Goal: Task Accomplishment & Management: Use online tool/utility

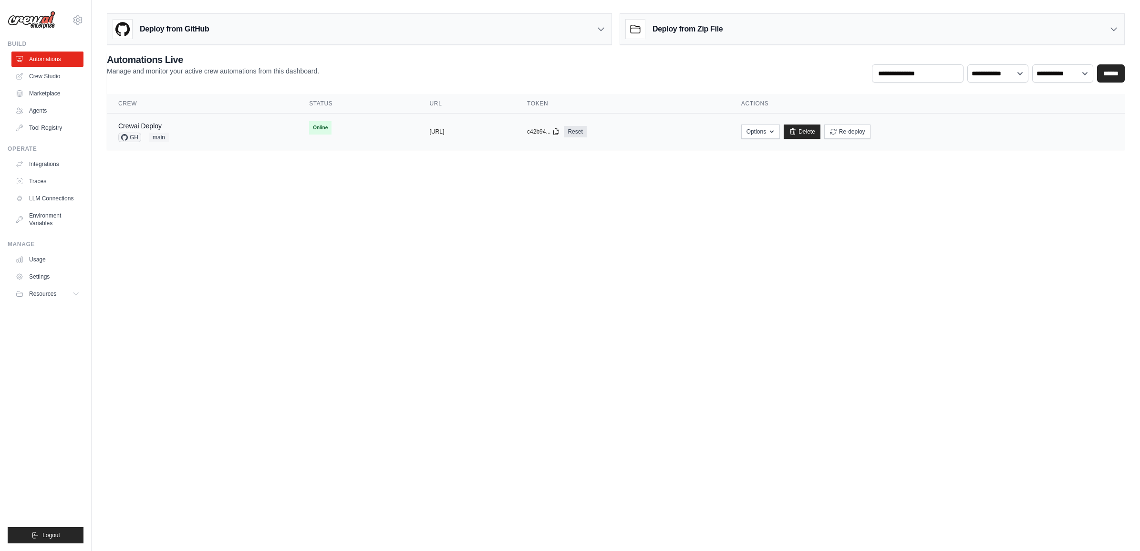
click at [187, 136] on div "Crewai Deploy GH main" at bounding box center [202, 131] width 168 height 21
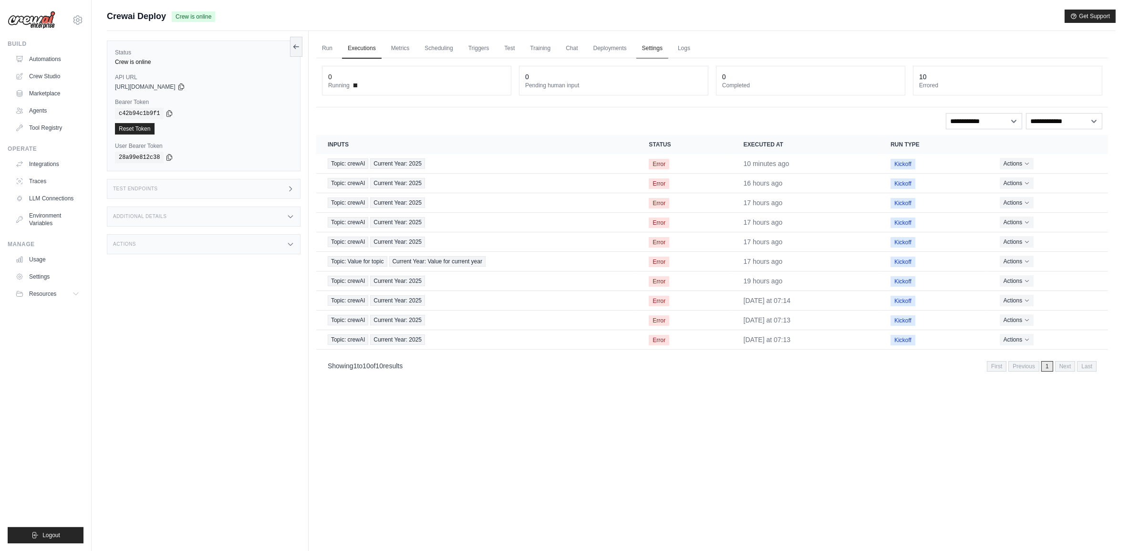
click at [660, 51] on link "Settings" at bounding box center [652, 49] width 32 height 20
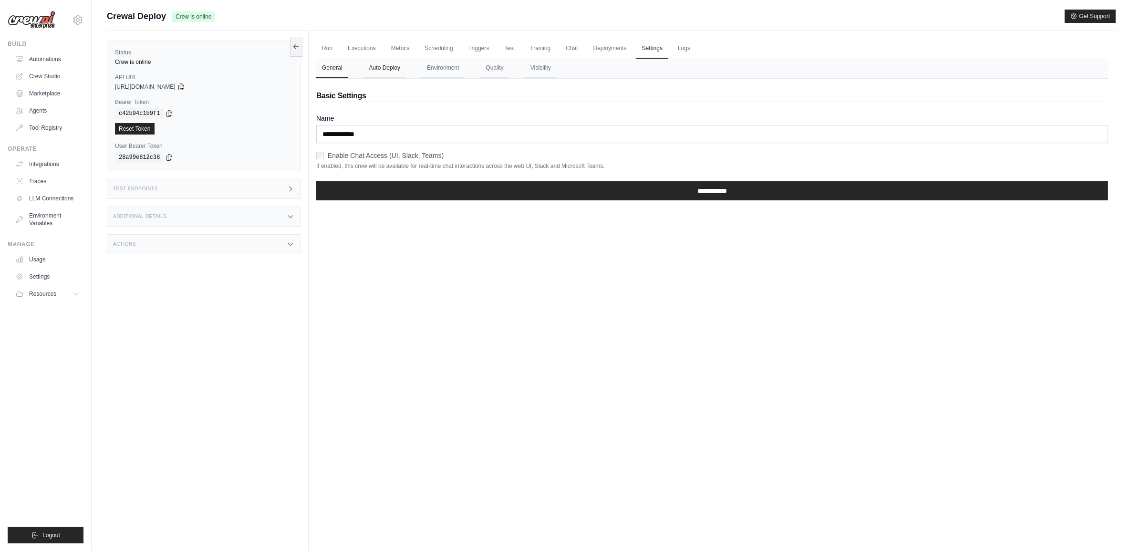
drag, startPoint x: 373, startPoint y: 67, endPoint x: 387, endPoint y: 68, distance: 13.4
click at [377, 67] on button "Auto Deploy" at bounding box center [384, 68] width 42 height 20
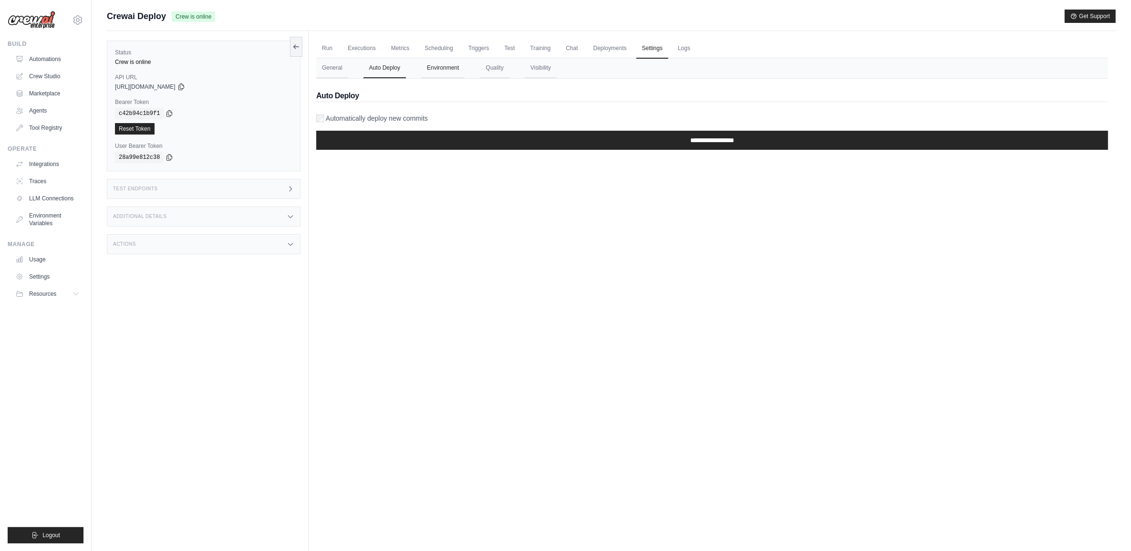
click at [434, 70] on button "Environment" at bounding box center [442, 68] width 43 height 20
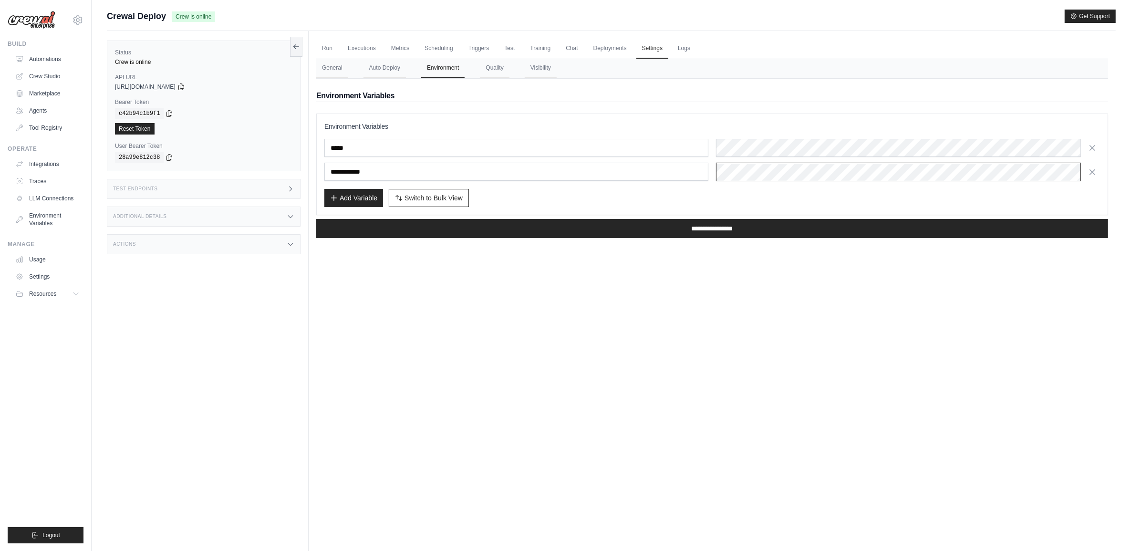
scroll to position [0, 249]
click at [394, 222] on input "**********" at bounding box center [712, 228] width 792 height 19
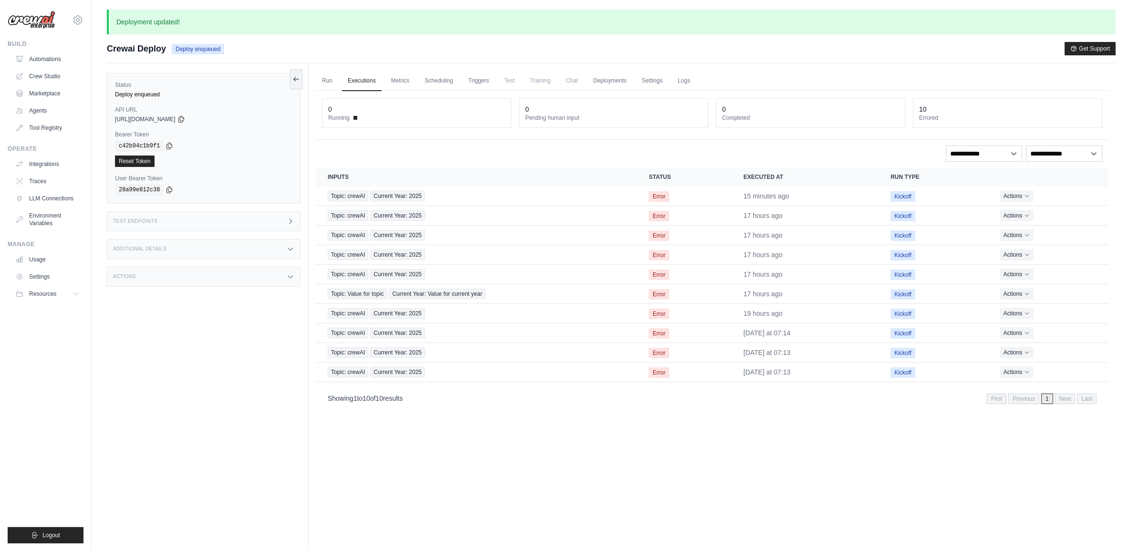
click at [184, 224] on div "Test Endpoints" at bounding box center [204, 221] width 194 height 20
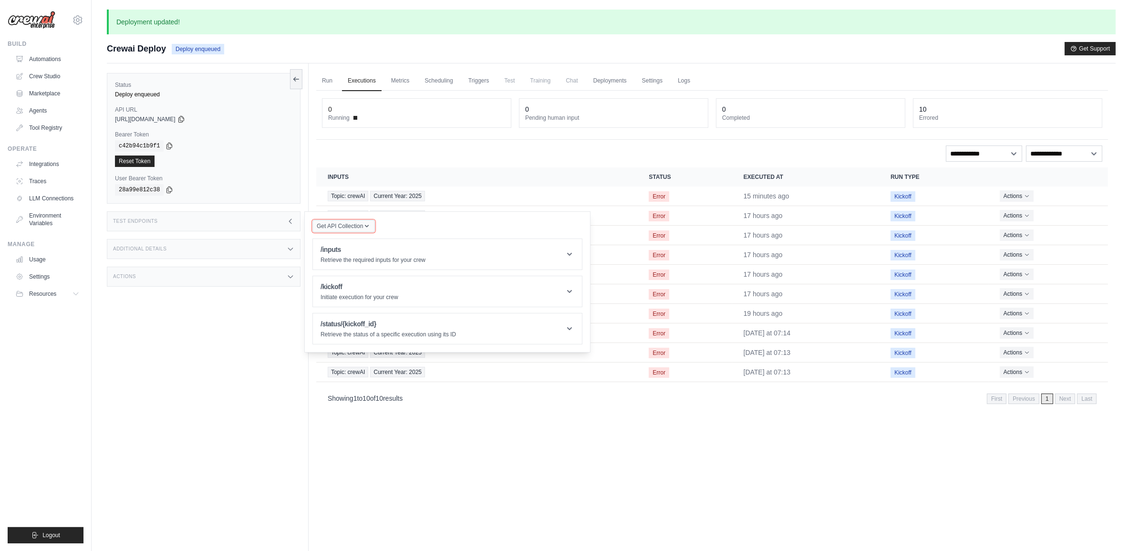
click at [359, 226] on span "Get API Collection" at bounding box center [340, 226] width 46 height 8
click at [365, 249] on div "Postman API Collection" at bounding box center [366, 247] width 92 height 10
click at [367, 227] on icon "button" at bounding box center [367, 226] width 4 height 2
click at [339, 248] on div "Postman API Collection" at bounding box center [366, 247] width 92 height 10
click at [446, 244] on header "/inputs Retrieve the required inputs for your crew" at bounding box center [447, 254] width 269 height 31
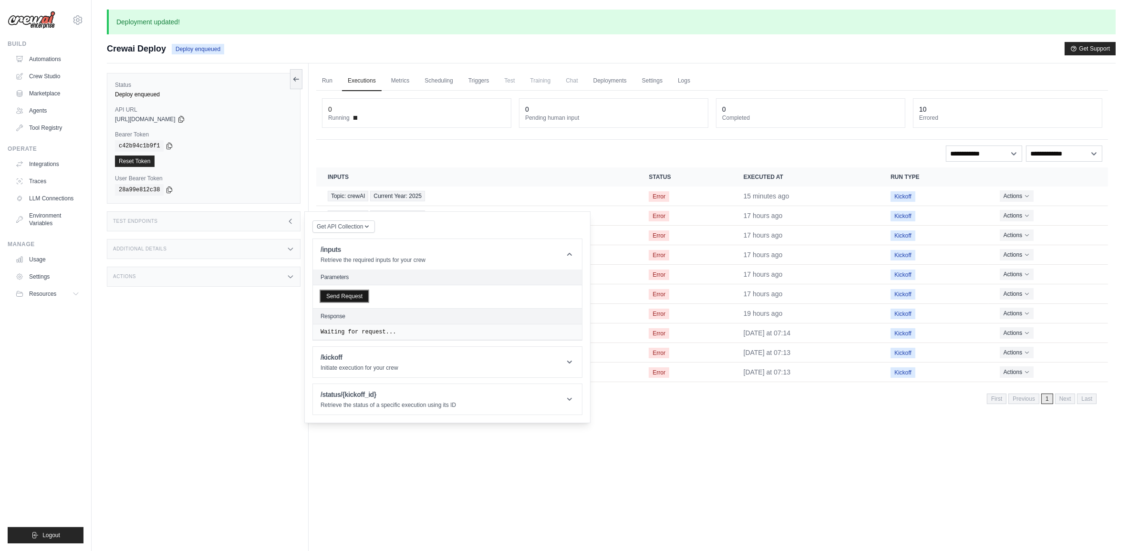
click at [347, 299] on button "Send Request" at bounding box center [344, 295] width 48 height 11
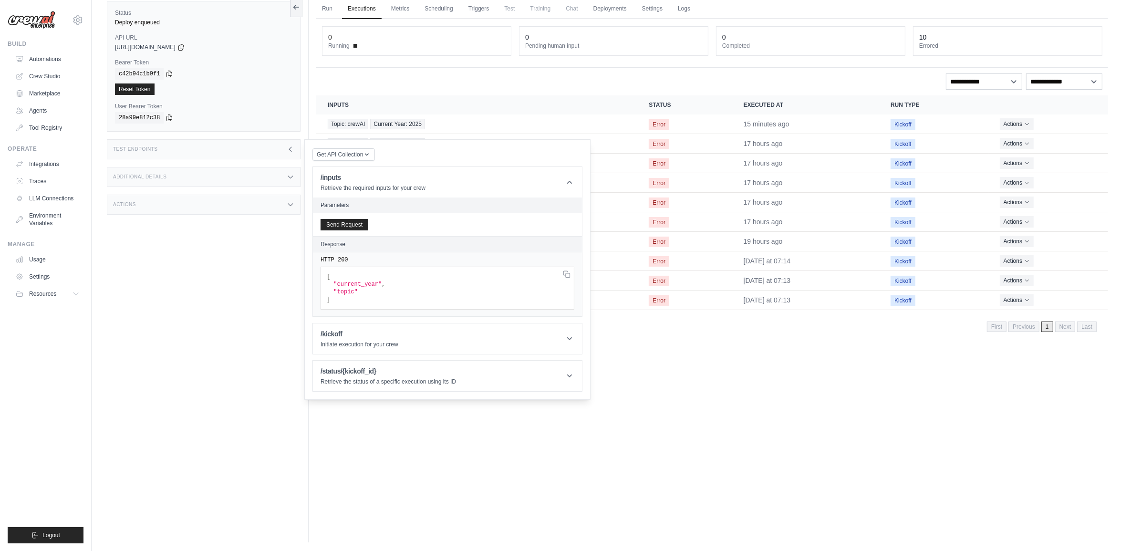
scroll to position [73, 0]
click at [392, 350] on header "/kickoff Initiate execution for your crew" at bounding box center [447, 337] width 269 height 31
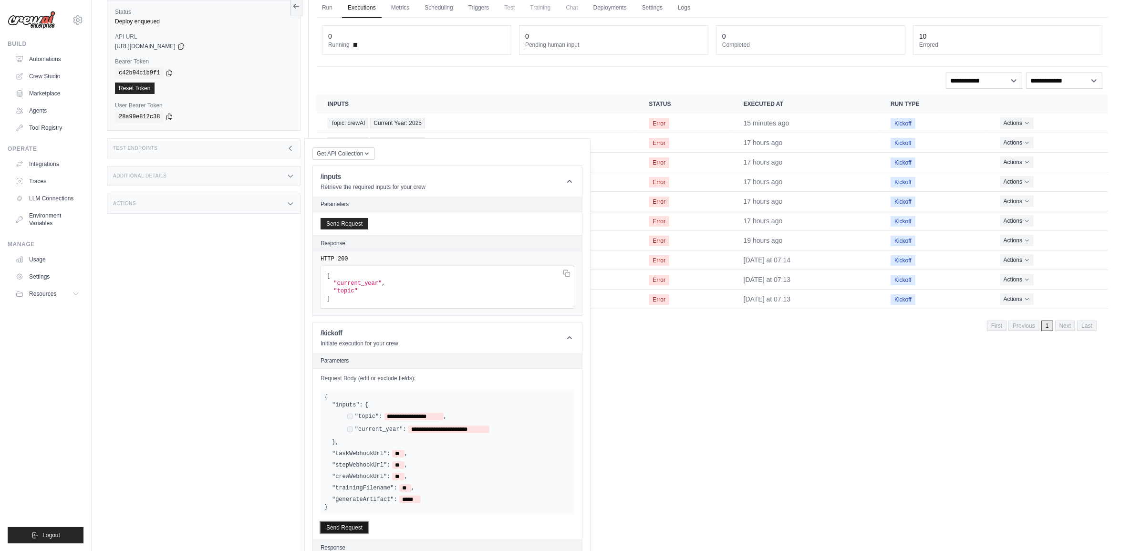
click at [349, 528] on button "Send Request" at bounding box center [344, 527] width 48 height 11
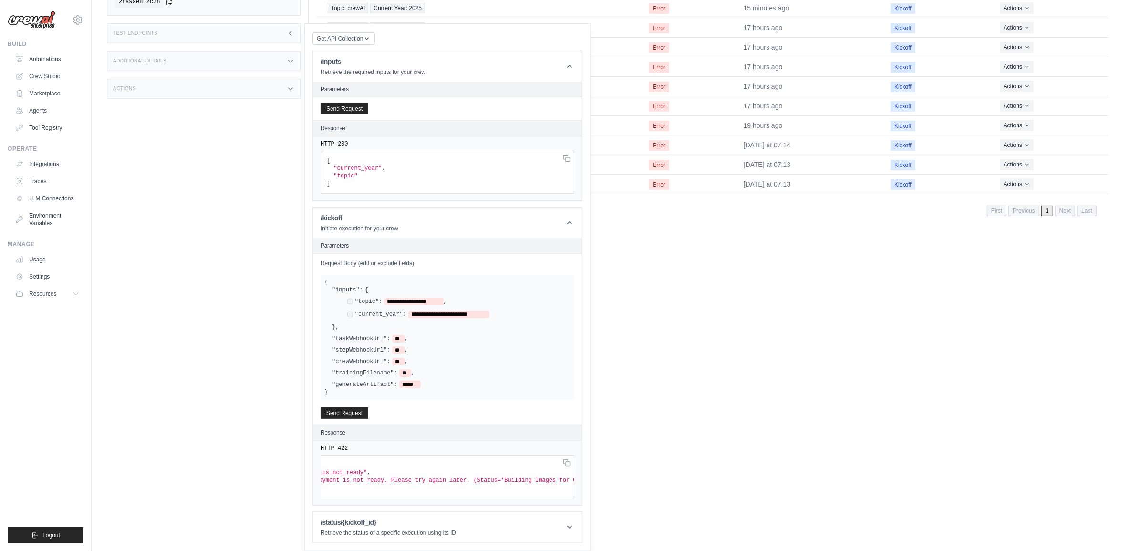
scroll to position [0, 0]
click at [339, 408] on button "Send Request" at bounding box center [344, 412] width 48 height 11
click at [340, 103] on button "Send Request" at bounding box center [344, 108] width 48 height 11
click at [369, 226] on header "/kickoff Initiate execution for your crew" at bounding box center [447, 222] width 269 height 31
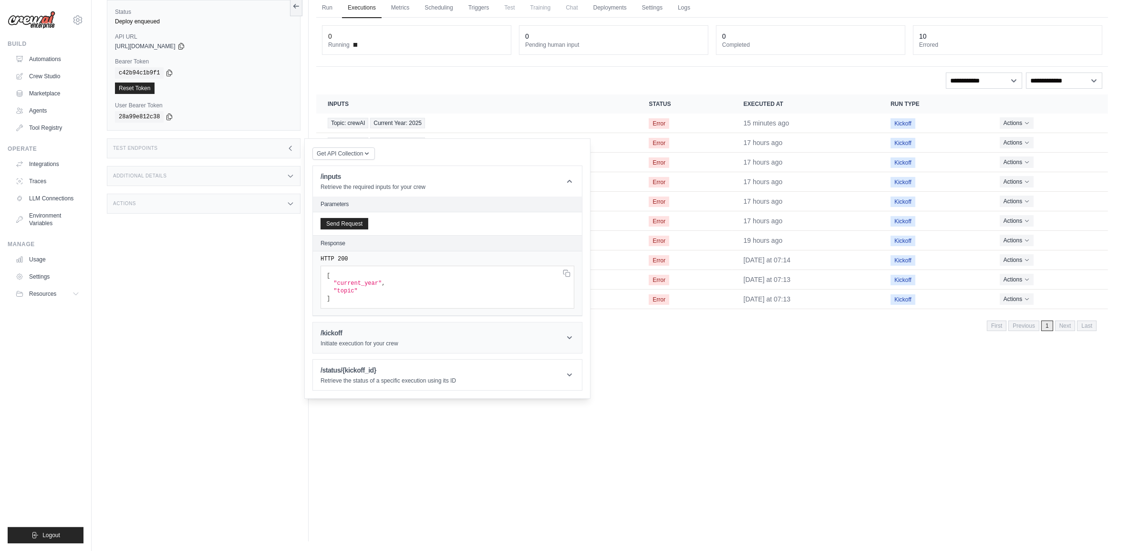
click at [432, 339] on header "/kickoff Initiate execution for your crew" at bounding box center [447, 337] width 269 height 31
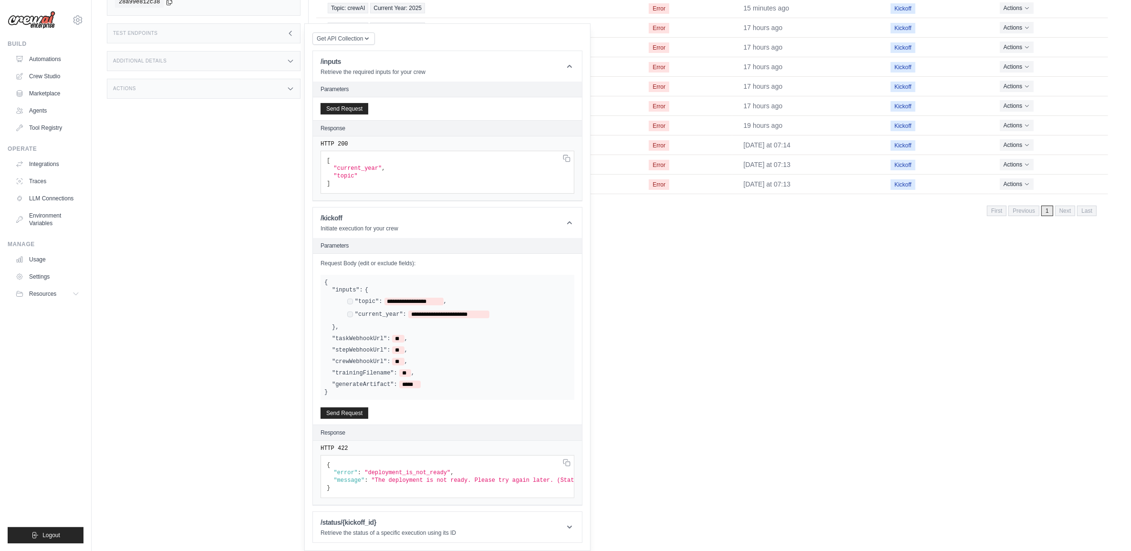
scroll to position [199, 0]
click at [458, 521] on header "/status/{kickoff_id} Retrieve the status of a specific execution using its ID" at bounding box center [447, 527] width 269 height 31
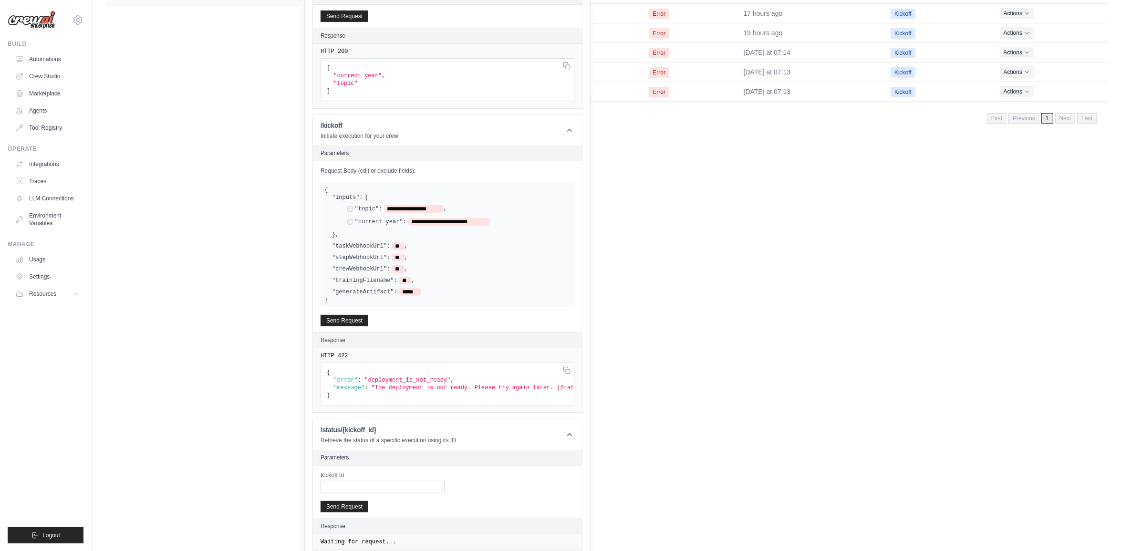
scroll to position [299, 0]
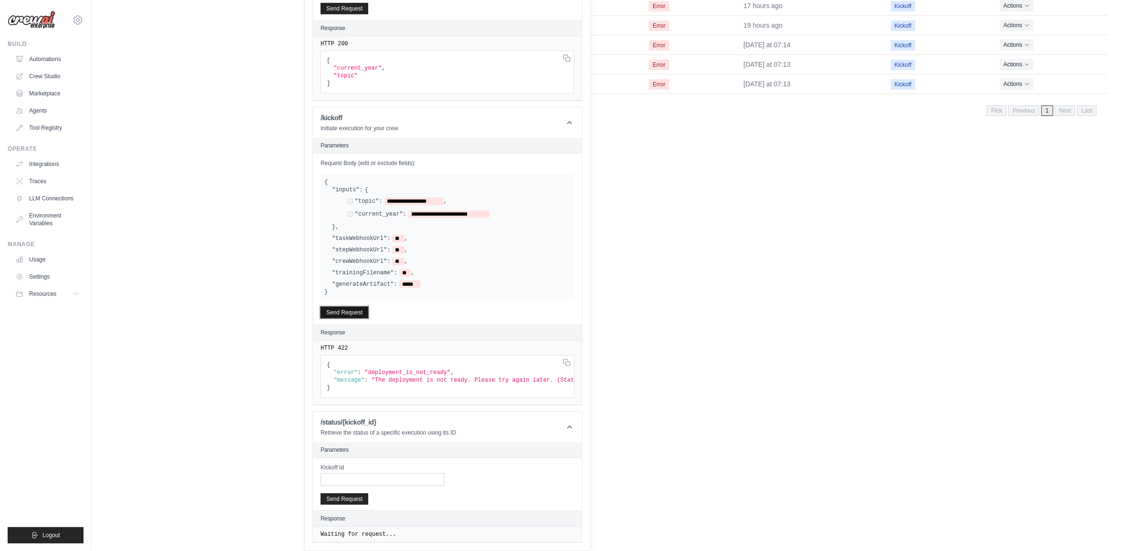
click at [353, 307] on button "Send Request" at bounding box center [344, 312] width 48 height 11
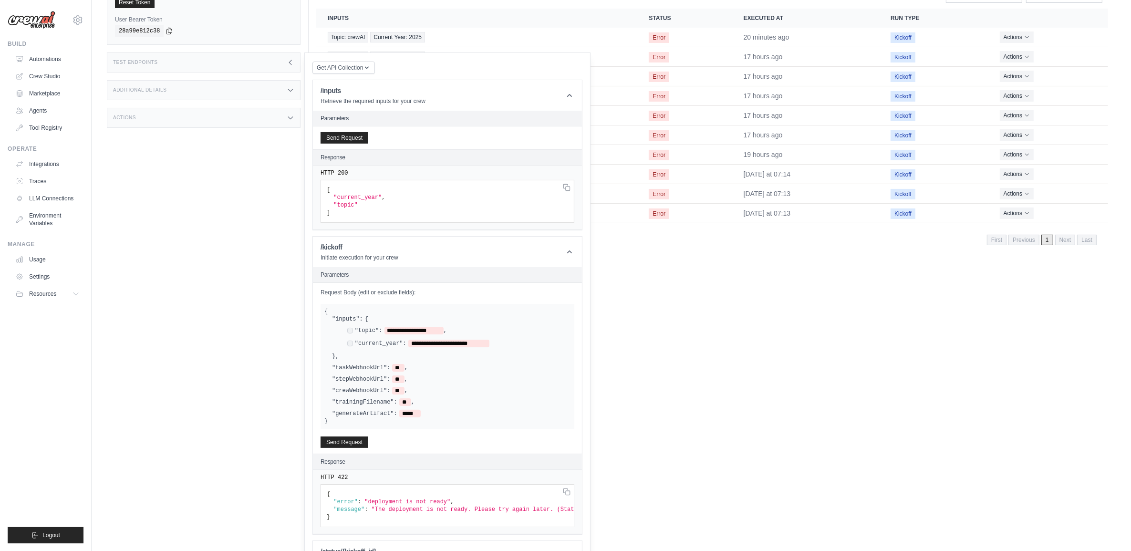
scroll to position [121, 0]
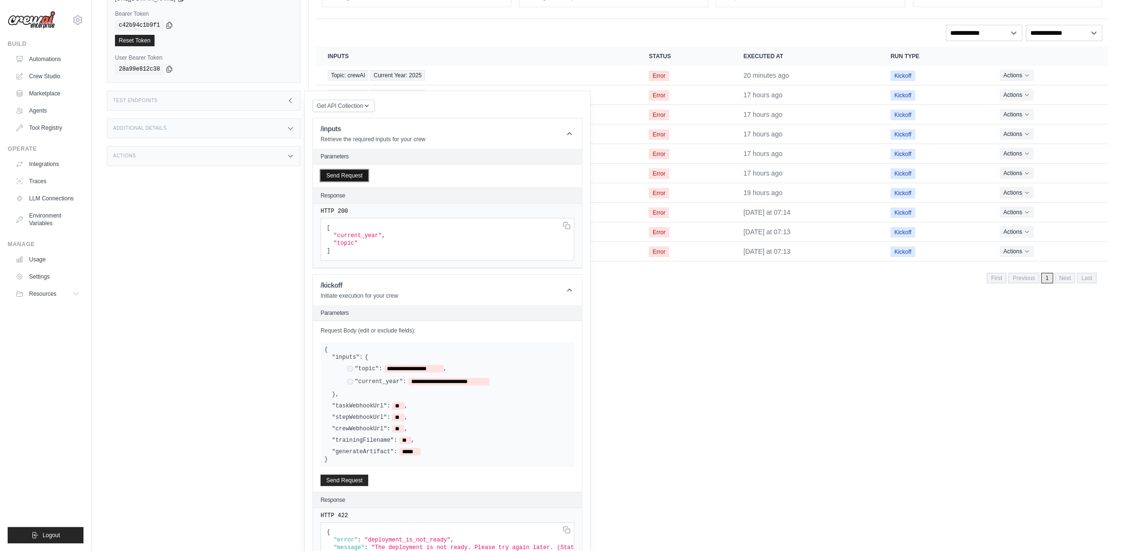
click at [353, 178] on button "Send Request" at bounding box center [344, 175] width 48 height 11
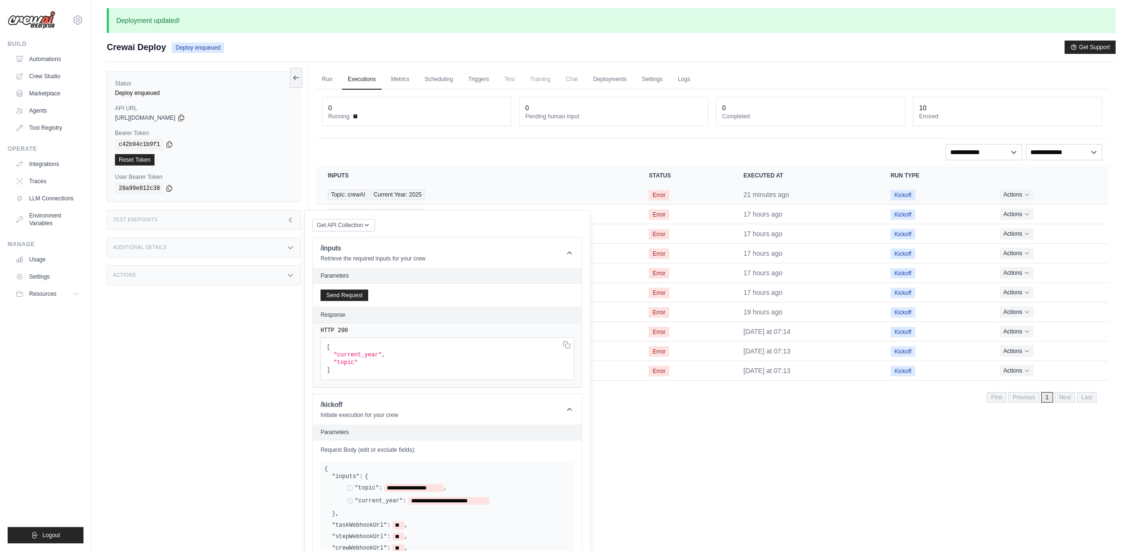
scroll to position [0, 0]
click at [275, 223] on div "Test Endpoints" at bounding box center [204, 221] width 194 height 20
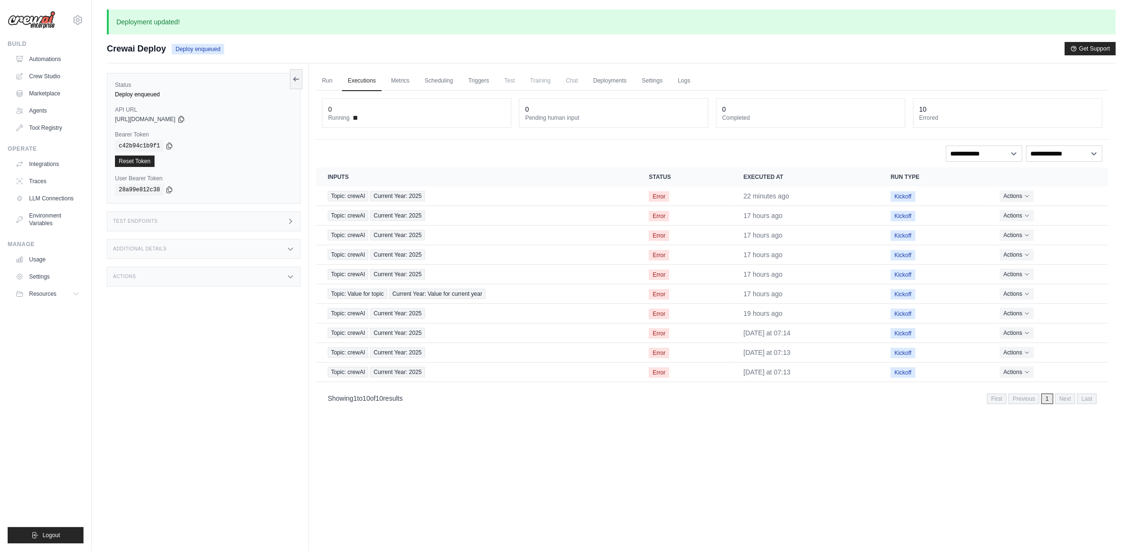
click at [287, 223] on icon at bounding box center [291, 221] width 8 height 8
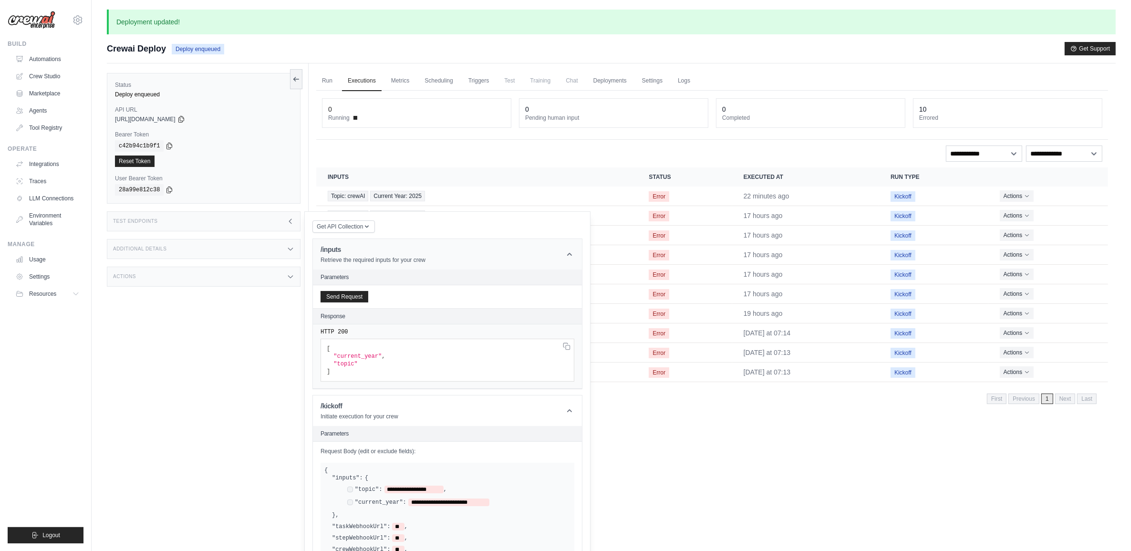
click at [569, 254] on icon at bounding box center [569, 254] width 5 height 3
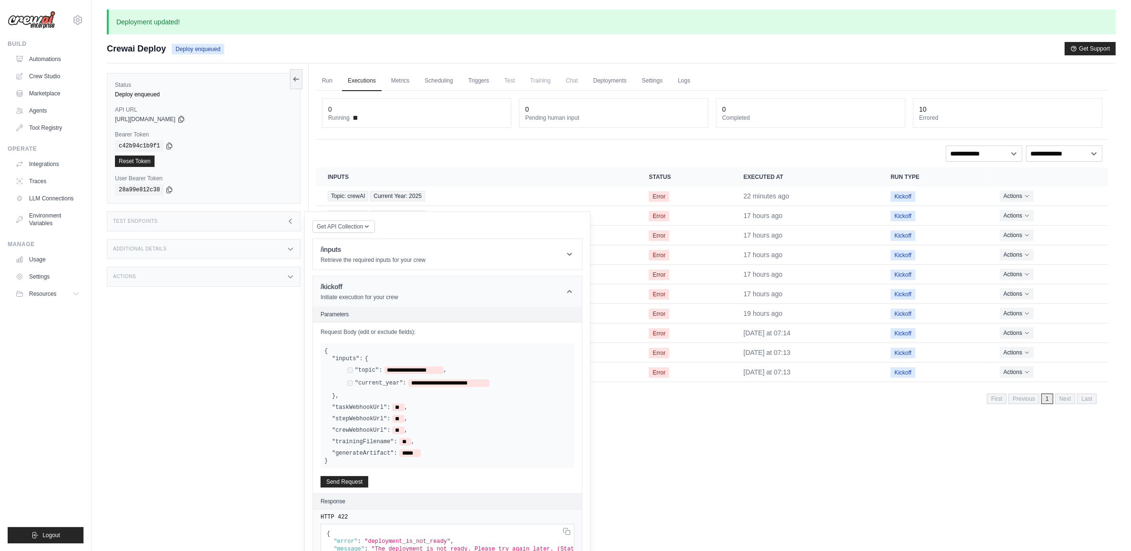
click at [571, 287] on header "/kickoff Initiate execution for your crew" at bounding box center [447, 291] width 269 height 31
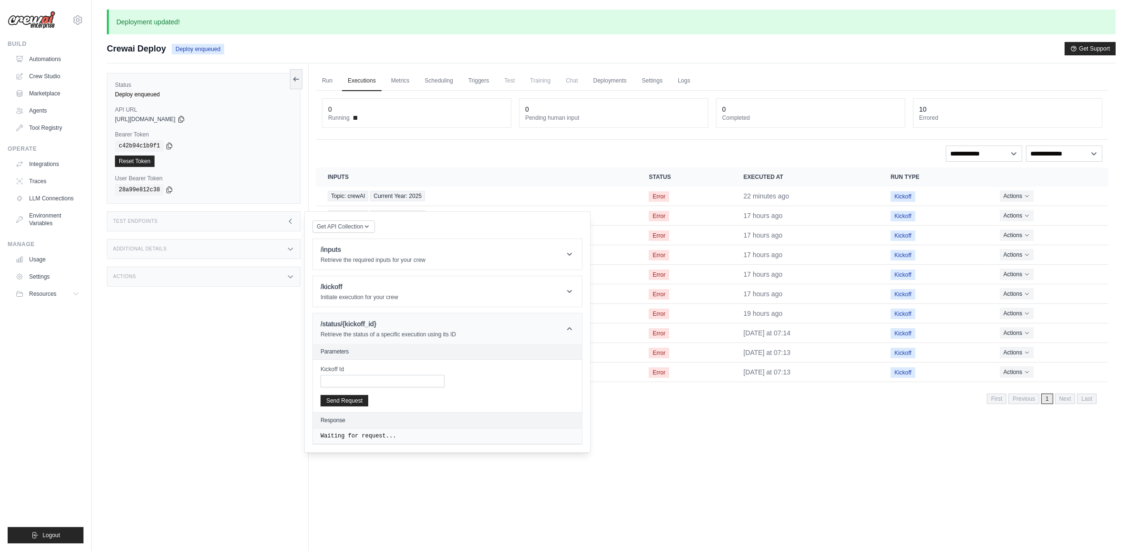
click at [573, 330] on icon at bounding box center [570, 329] width 10 height 10
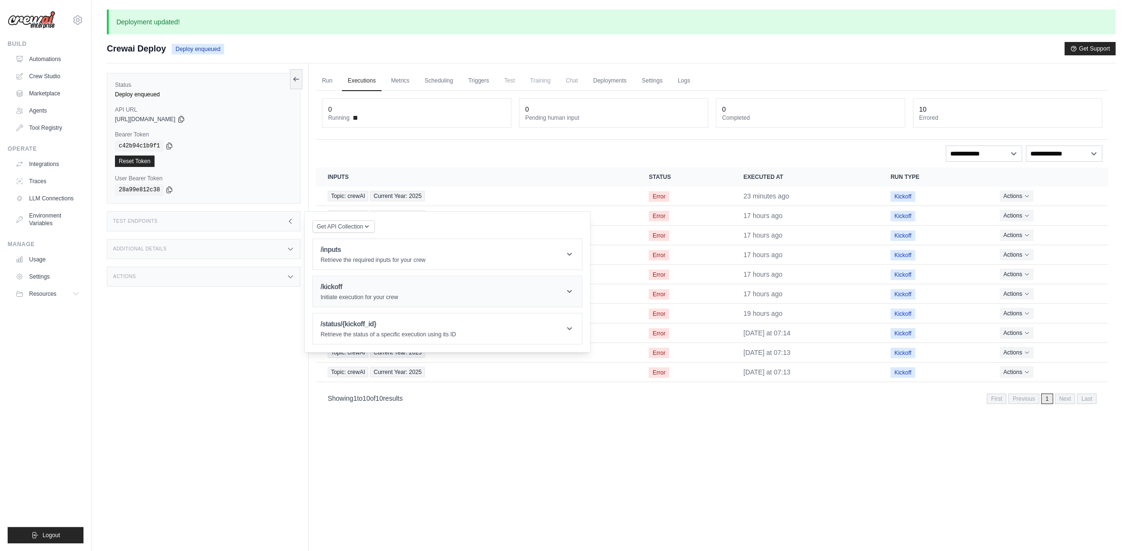
click at [542, 301] on header "/kickoff Initiate execution for your crew" at bounding box center [447, 291] width 269 height 31
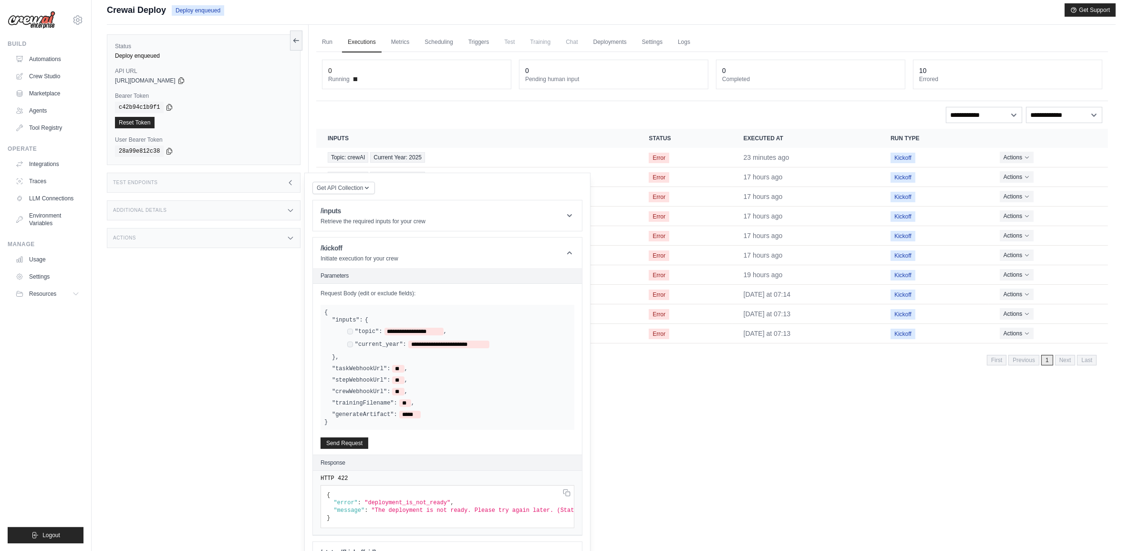
scroll to position [60, 0]
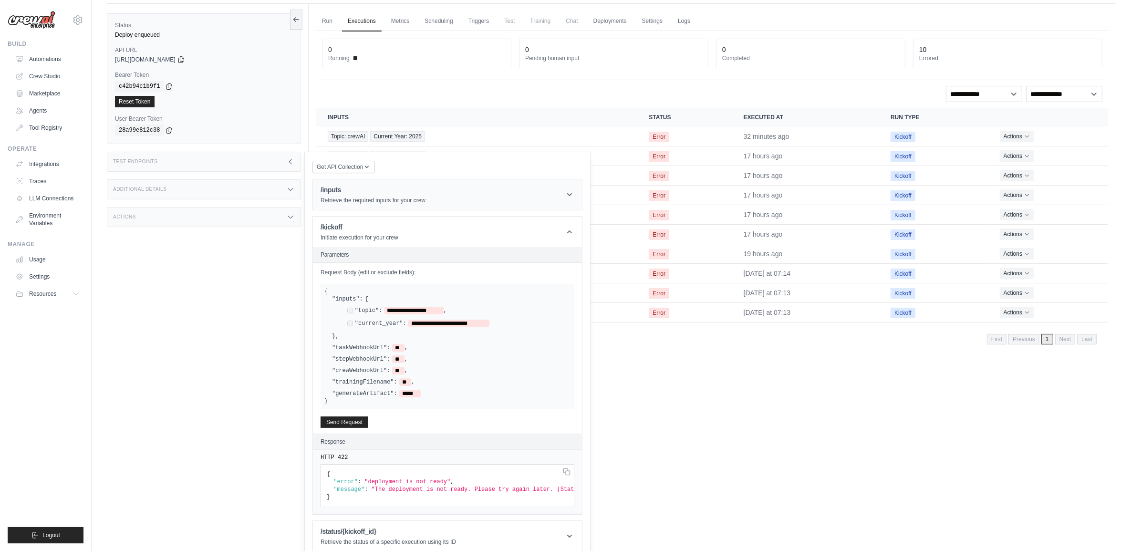
drag, startPoint x: 567, startPoint y: 184, endPoint x: 567, endPoint y: 192, distance: 8.1
click at [567, 187] on header "/inputs Retrieve the required inputs for your crew" at bounding box center [447, 194] width 269 height 31
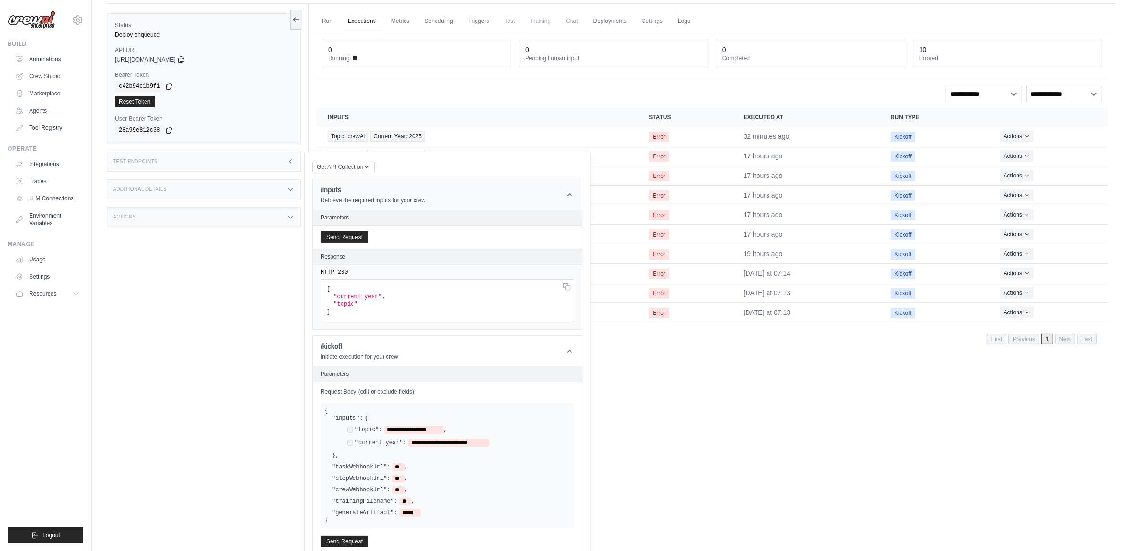
click at [567, 192] on icon at bounding box center [570, 195] width 10 height 10
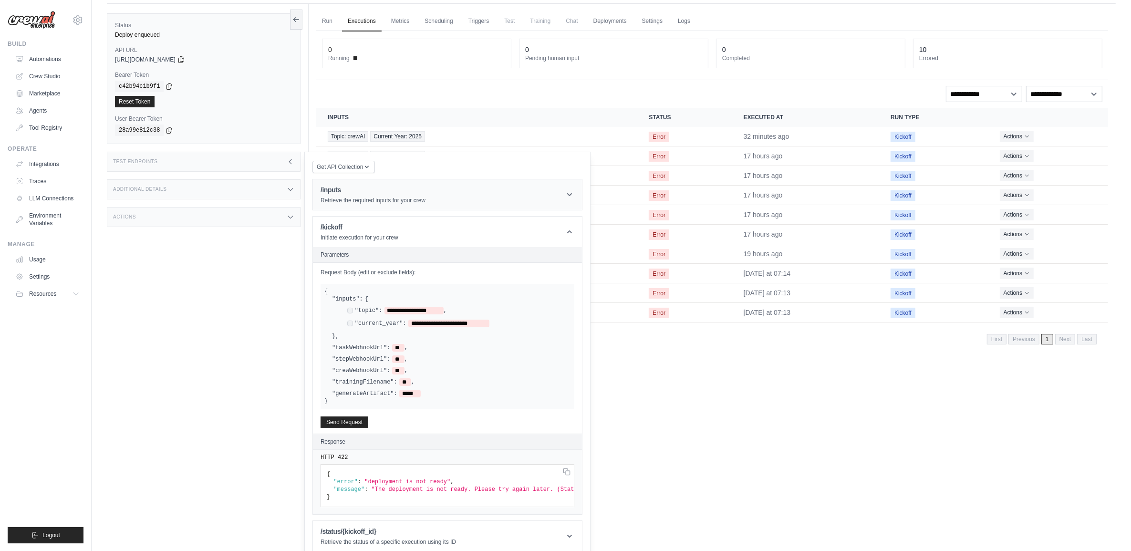
click at [556, 198] on header "/inputs Retrieve the required inputs for your crew" at bounding box center [447, 194] width 269 height 31
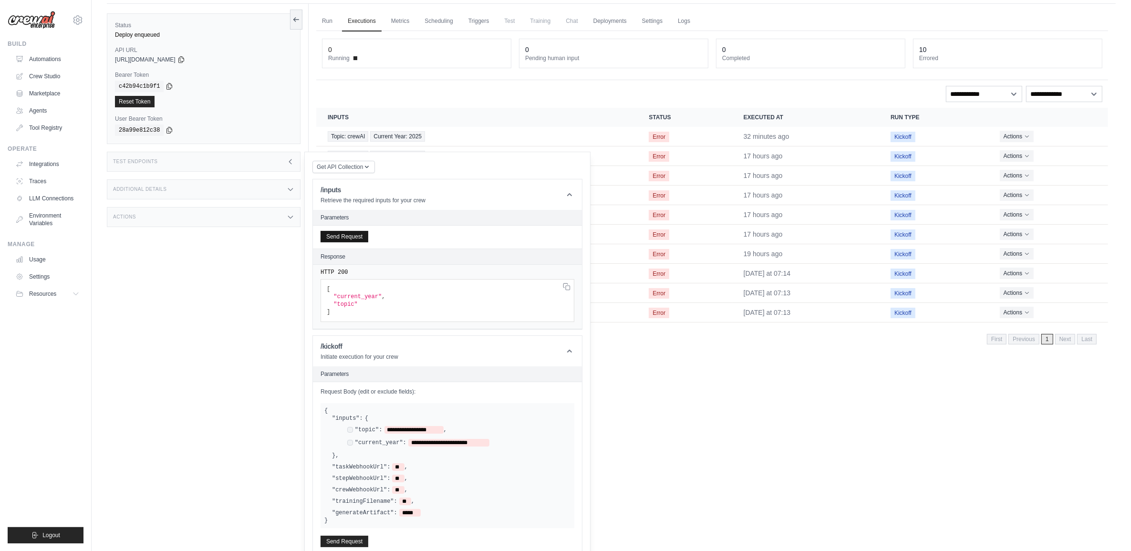
drag, startPoint x: 336, startPoint y: 245, endPoint x: 342, endPoint y: 241, distance: 7.3
click at [336, 244] on div "Send Request" at bounding box center [447, 237] width 269 height 23
click at [345, 238] on button "Send Request" at bounding box center [344, 236] width 48 height 11
click at [351, 231] on button "Send Request" at bounding box center [344, 236] width 48 height 11
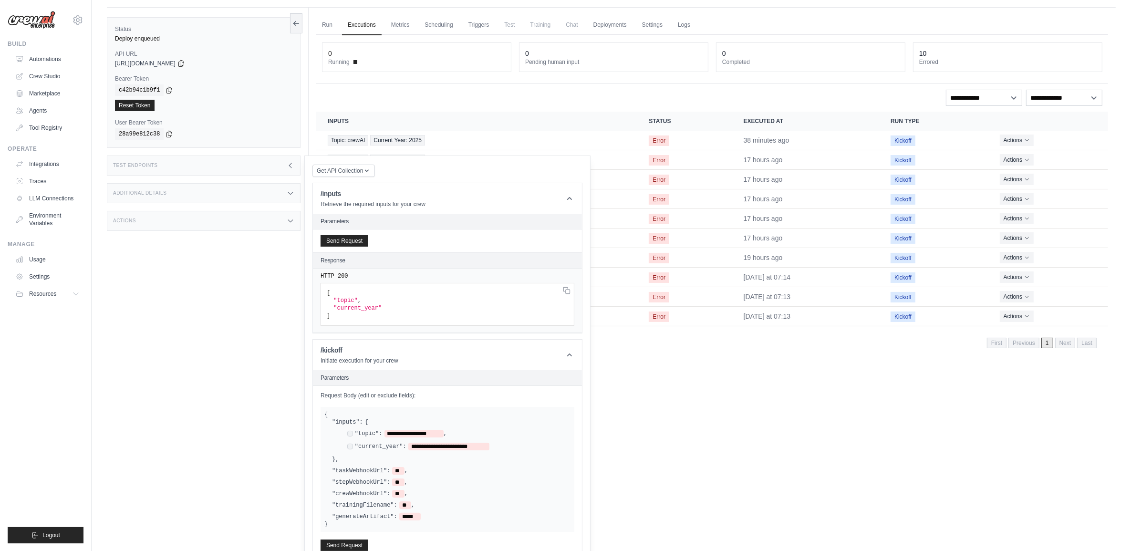
scroll to position [0, 0]
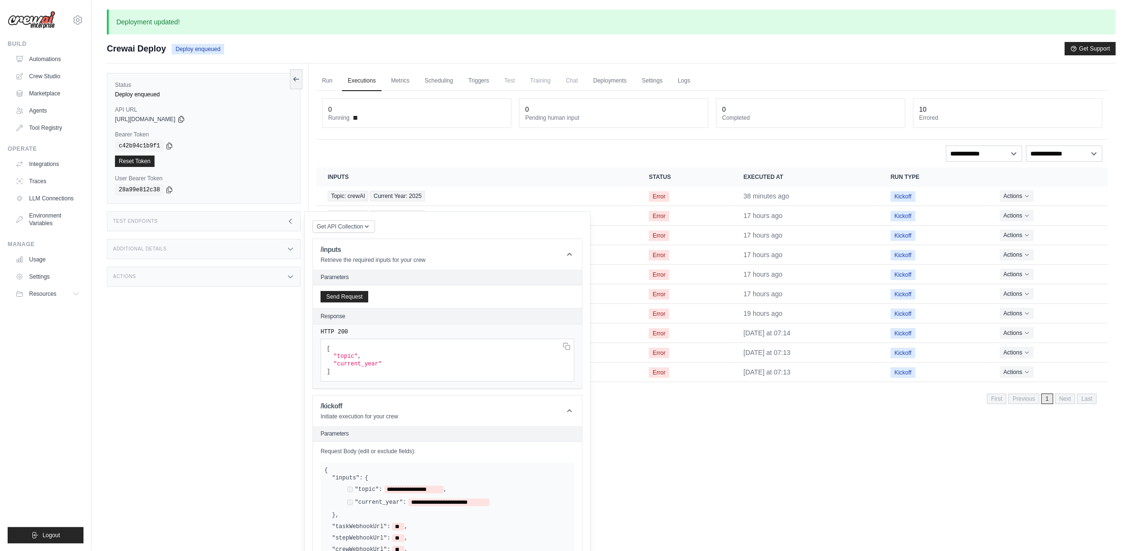
click at [204, 221] on div "Test Endpoints" at bounding box center [204, 221] width 194 height 20
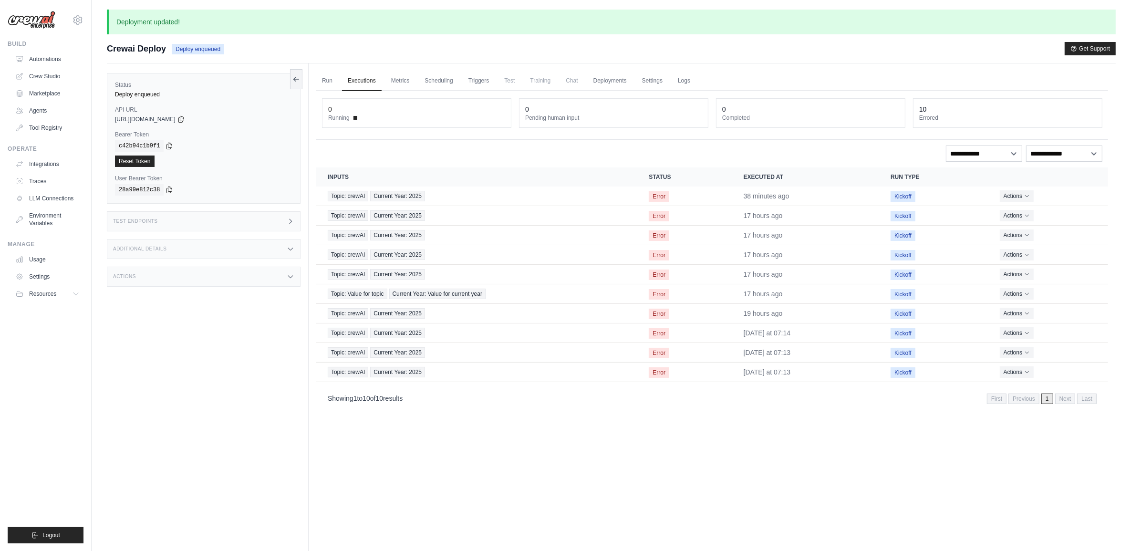
click at [206, 221] on div "Test Endpoints" at bounding box center [204, 221] width 194 height 20
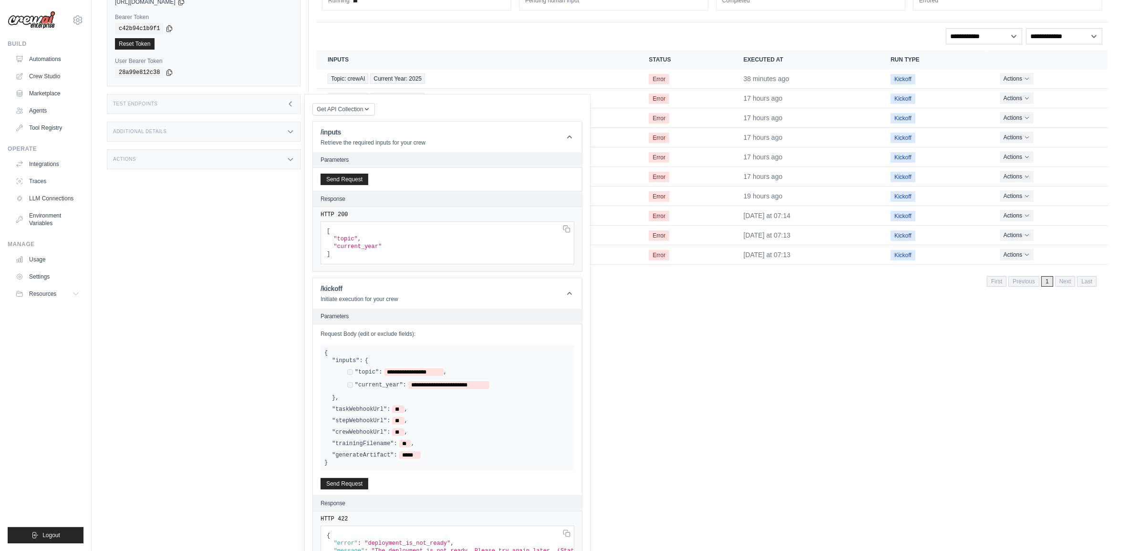
scroll to position [119, 0]
click at [342, 475] on div "**********" at bounding box center [447, 407] width 269 height 171
click at [342, 477] on div "**********" at bounding box center [447, 407] width 269 height 171
drag, startPoint x: 342, startPoint y: 477, endPoint x: 528, endPoint y: 356, distance: 221.7
click at [528, 356] on div "**********" at bounding box center [451, 377] width 238 height 45
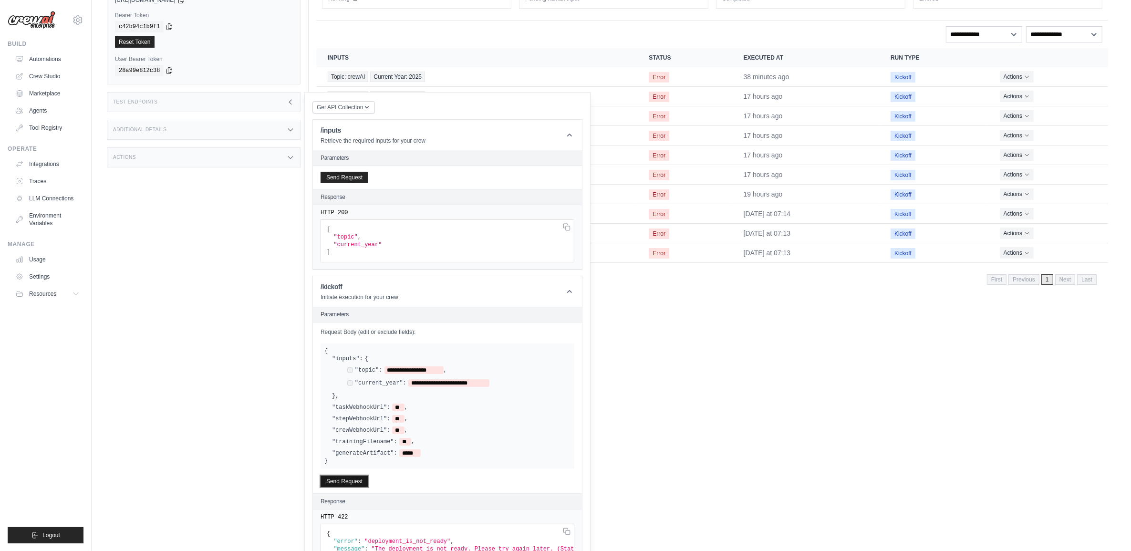
click at [354, 482] on button "Send Request" at bounding box center [344, 480] width 48 height 11
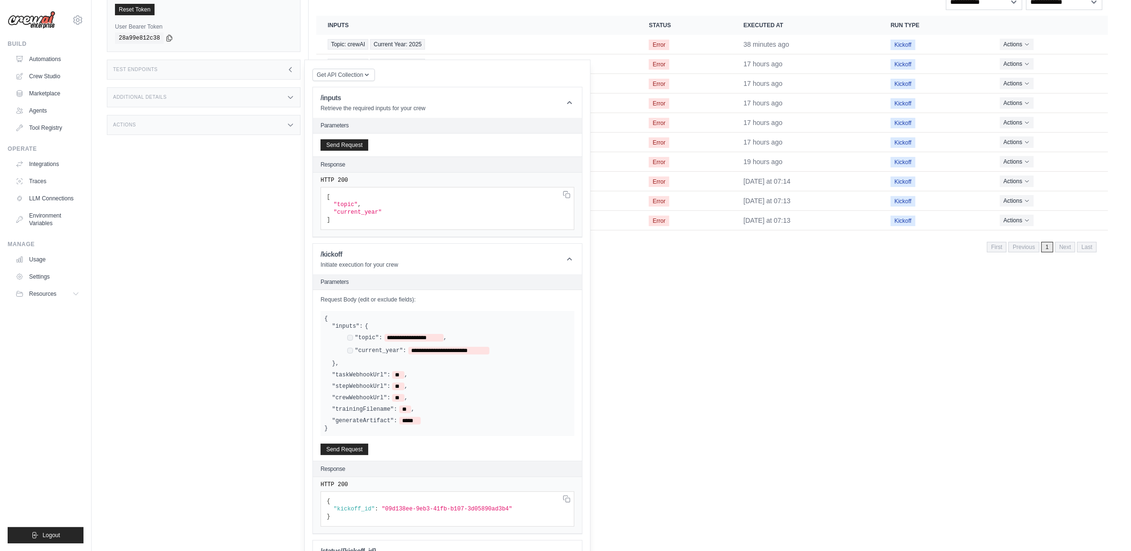
scroll to position [182, 0]
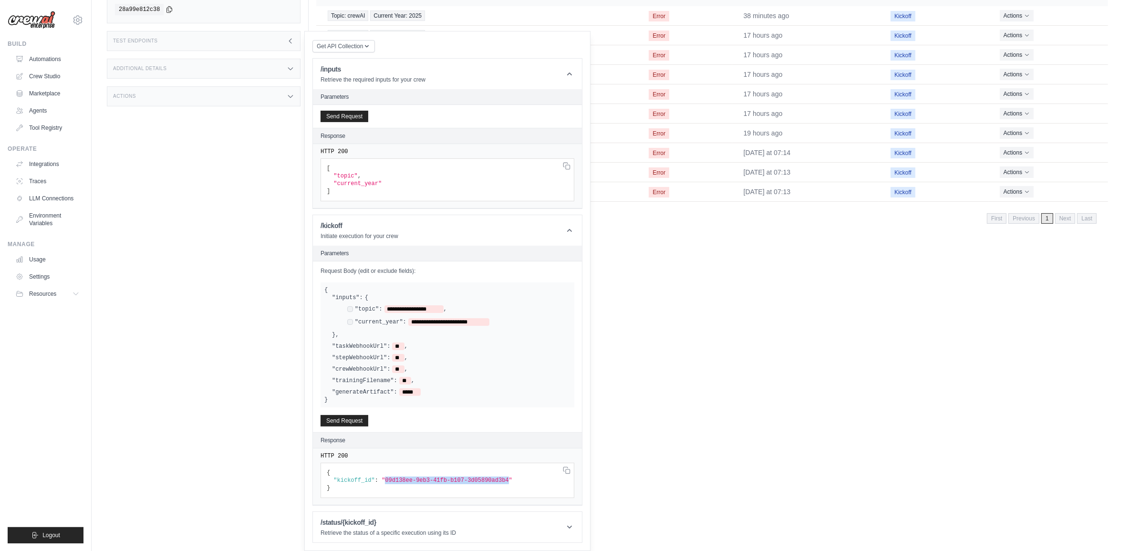
drag, startPoint x: 492, startPoint y: 480, endPoint x: 381, endPoint y: 480, distance: 110.6
click at [381, 480] on span ""09d138ee-9eb3-41fb-b107-3d05890ad3b4"" at bounding box center [446, 480] width 131 height 7
drag, startPoint x: 381, startPoint y: 480, endPoint x: 395, endPoint y: 480, distance: 13.4
copy span "09d138ee-9eb3-41fb-b107-3d05890ad3b4"
drag, startPoint x: 572, startPoint y: 529, endPoint x: 563, endPoint y: 524, distance: 11.1
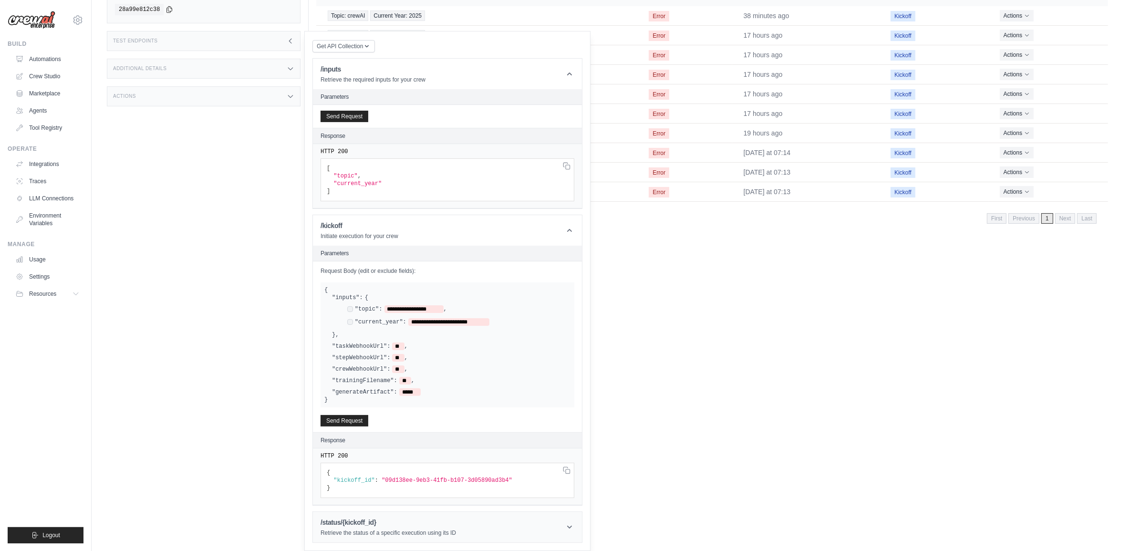
click at [571, 528] on icon at bounding box center [570, 527] width 10 height 10
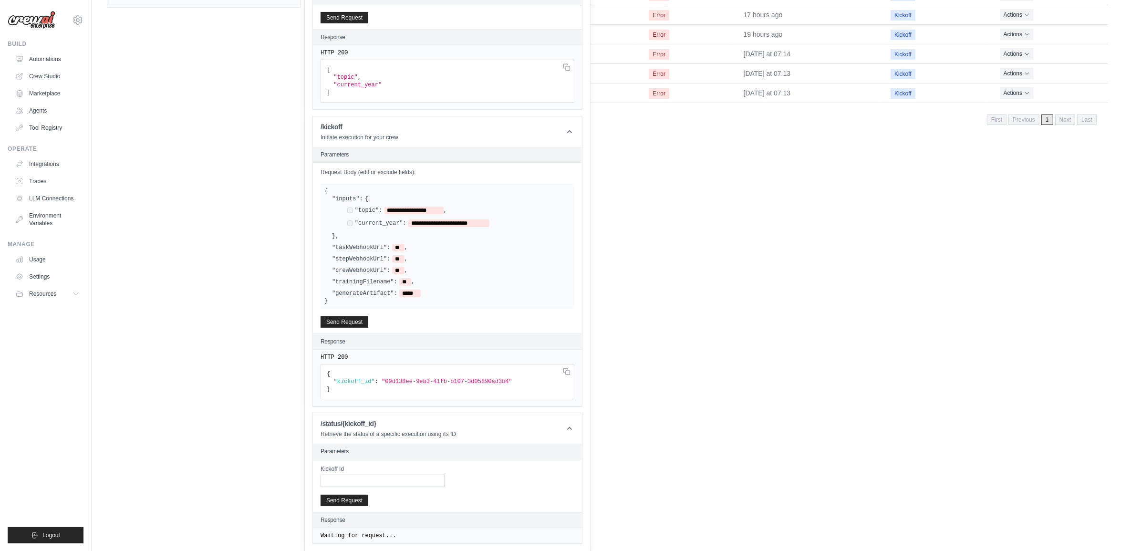
scroll to position [284, 0]
click at [407, 476] on input "Kickoff Id" at bounding box center [382, 479] width 124 height 12
paste input "**********"
type input "**********"
click at [353, 501] on button "Send Request" at bounding box center [344, 498] width 48 height 11
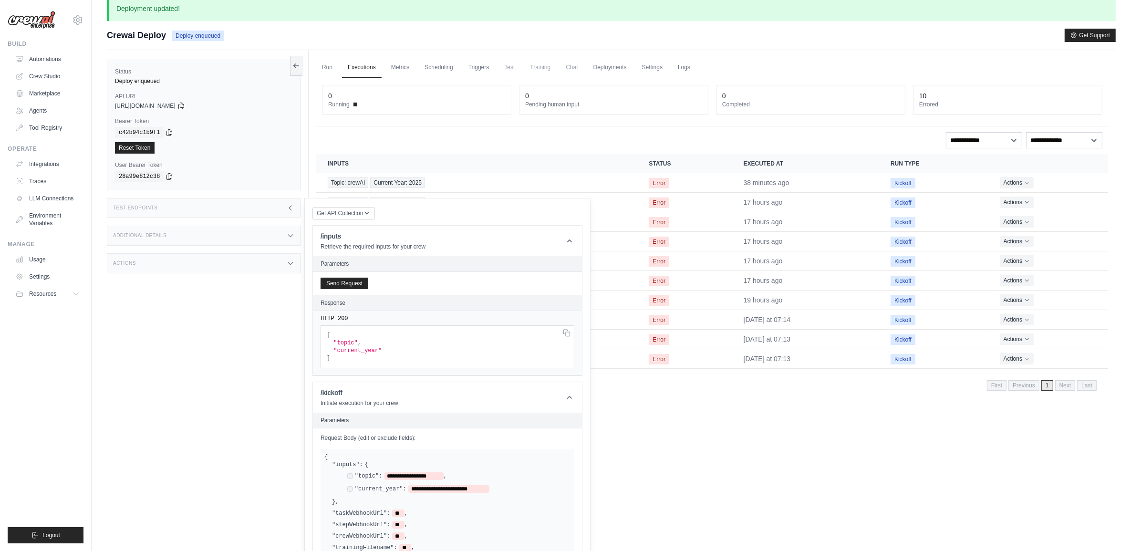
scroll to position [0, 0]
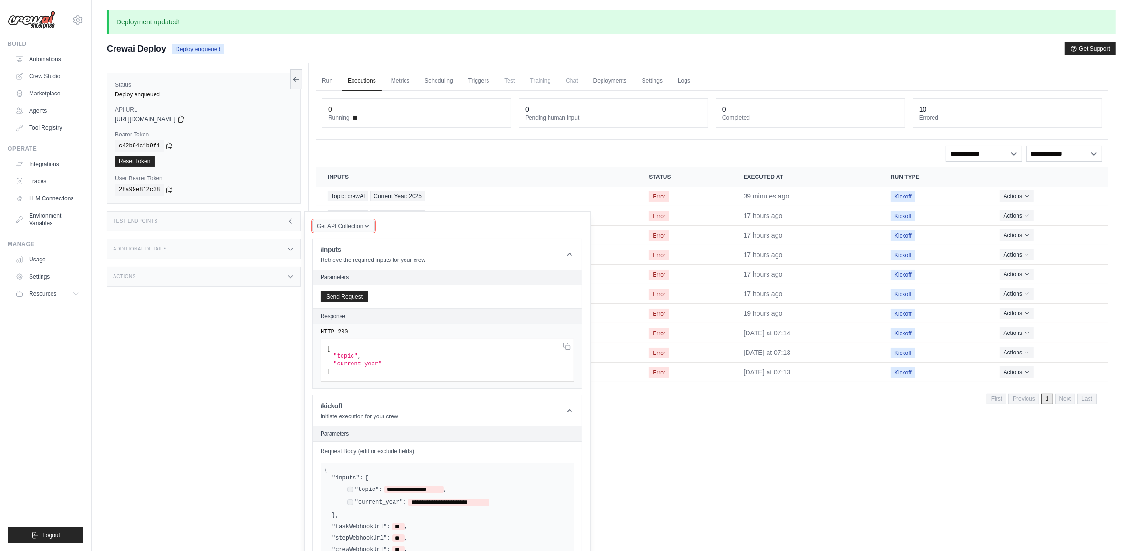
click at [345, 227] on span "Get API Collection" at bounding box center [340, 226] width 46 height 8
click at [282, 222] on div "Test Endpoints" at bounding box center [204, 221] width 194 height 20
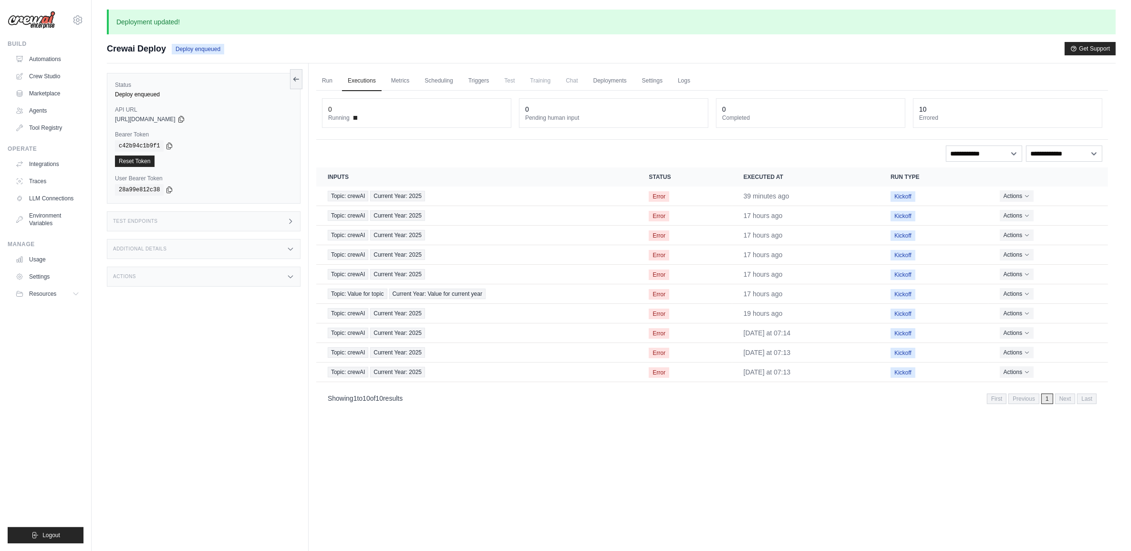
click at [260, 246] on div "Additional Details" at bounding box center [204, 249] width 194 height 20
click at [289, 334] on icon at bounding box center [291, 335] width 8 height 8
click at [1020, 194] on button "Actions" at bounding box center [1017, 195] width 34 height 11
click at [1078, 214] on link "View Details" at bounding box center [1065, 213] width 61 height 15
click at [1054, 210] on link "View Details" at bounding box center [1065, 213] width 61 height 15
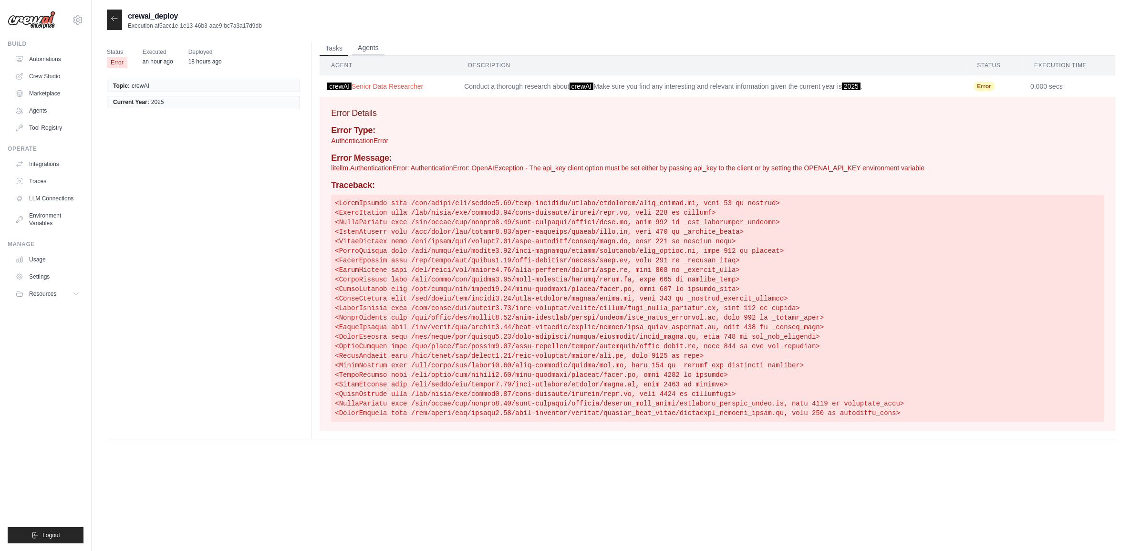
click at [367, 43] on button "Agents" at bounding box center [368, 48] width 32 height 14
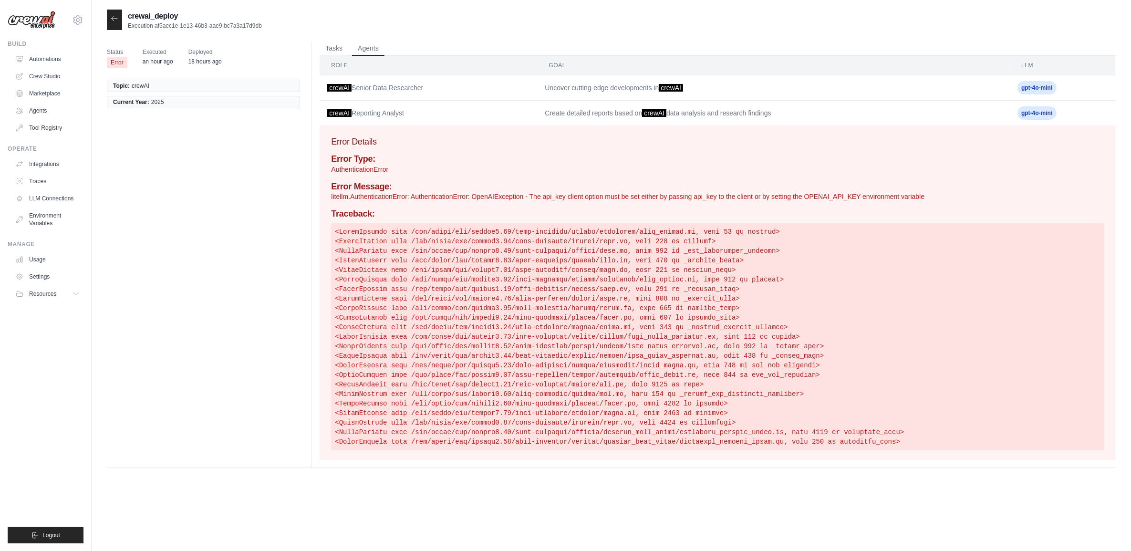
click at [111, 20] on icon at bounding box center [115, 19] width 8 height 8
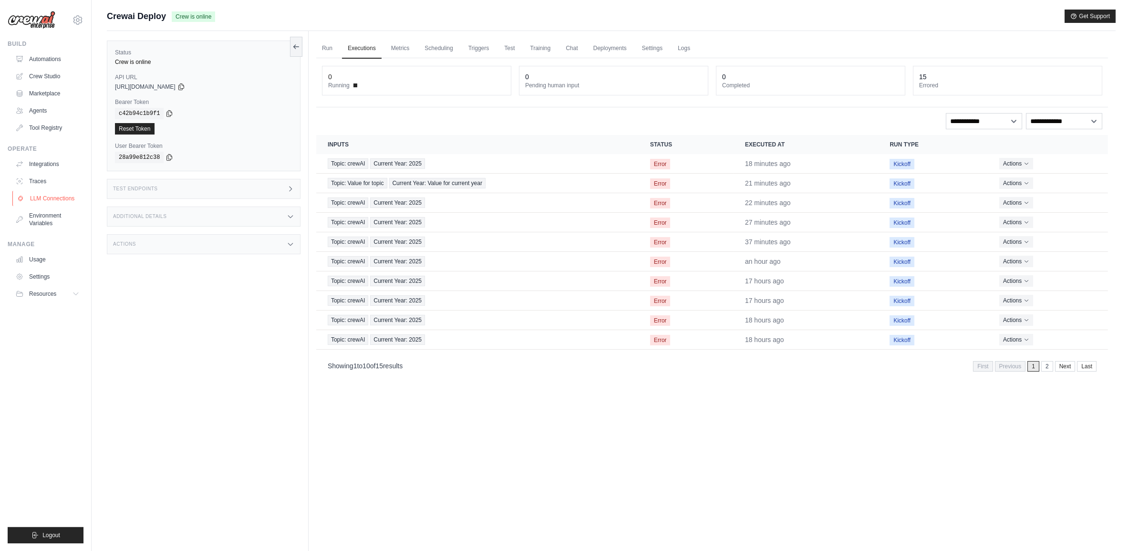
click at [47, 201] on link "LLM Connections" at bounding box center [48, 198] width 72 height 15
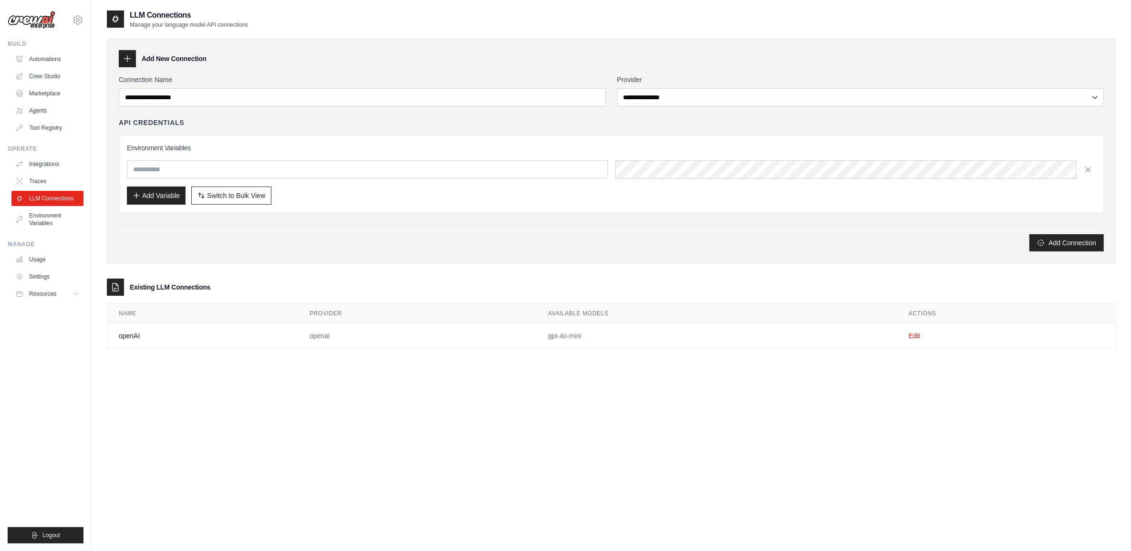
click at [112, 283] on icon at bounding box center [116, 287] width 10 height 10
click at [916, 332] on td "Edit" at bounding box center [1006, 335] width 218 height 25
click at [912, 338] on link "Edit" at bounding box center [913, 336] width 11 height 8
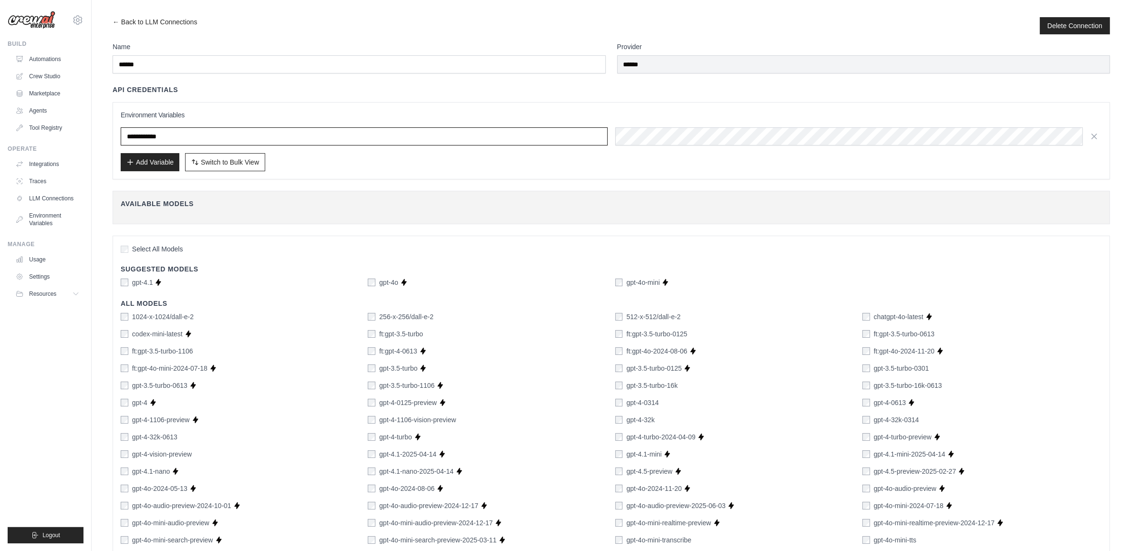
click at [178, 137] on input "**********" at bounding box center [364, 136] width 487 height 18
click at [116, 16] on main "**********" at bounding box center [611, 470] width 1039 height 941
click at [115, 23] on link "← Back to LLM Connections" at bounding box center [155, 25] width 84 height 17
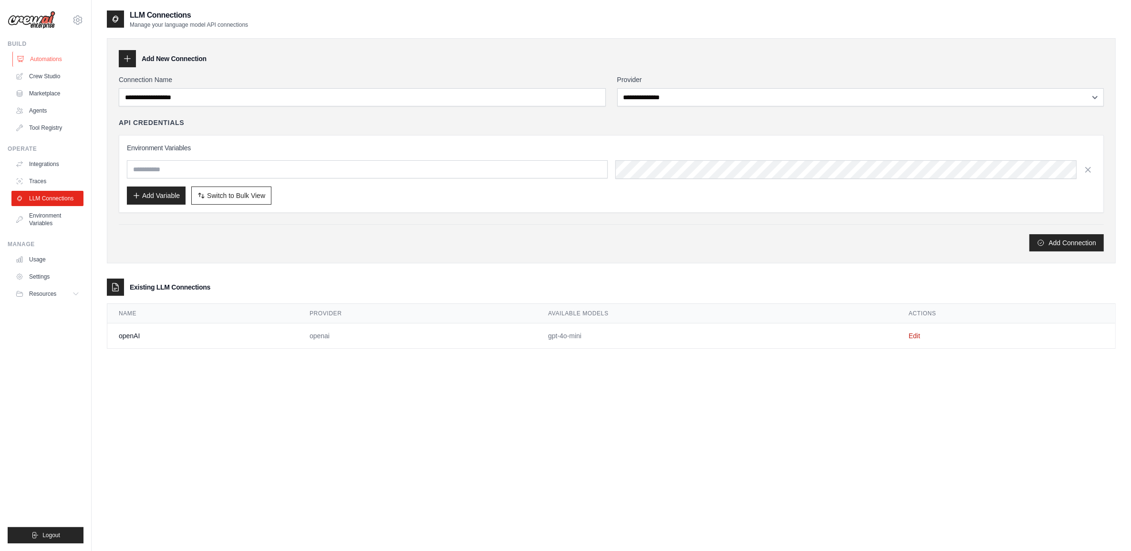
click at [46, 61] on link "Automations" at bounding box center [48, 59] width 72 height 15
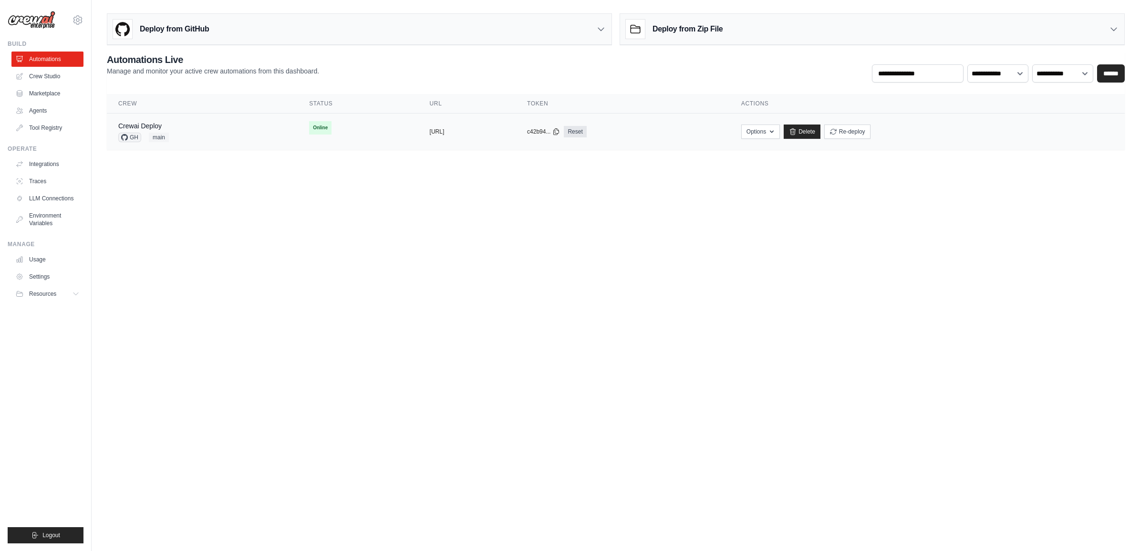
click at [158, 142] on span "main" at bounding box center [159, 138] width 20 height 10
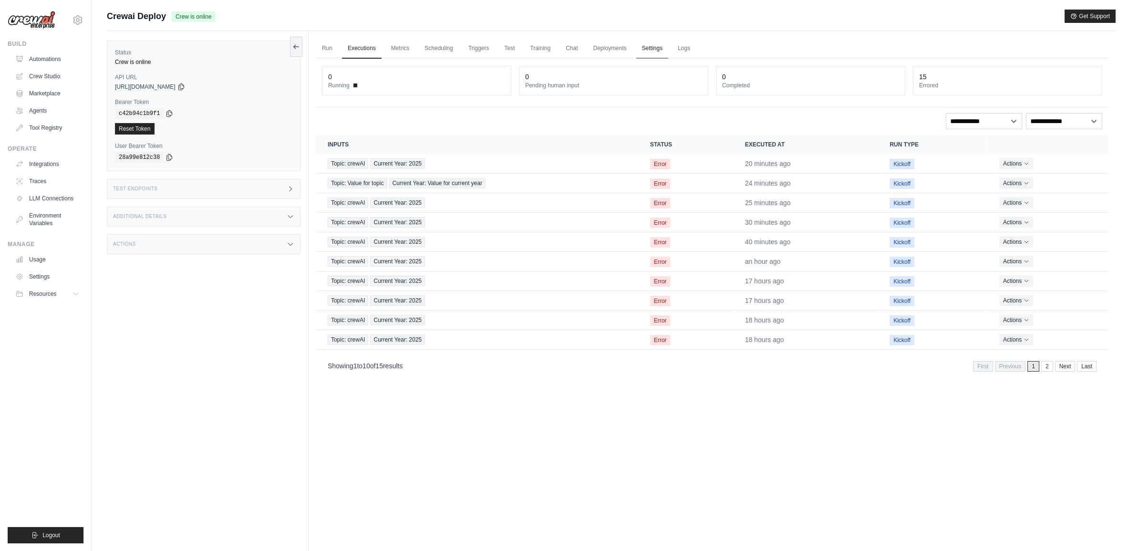
click at [651, 56] on link "Settings" at bounding box center [652, 49] width 32 height 20
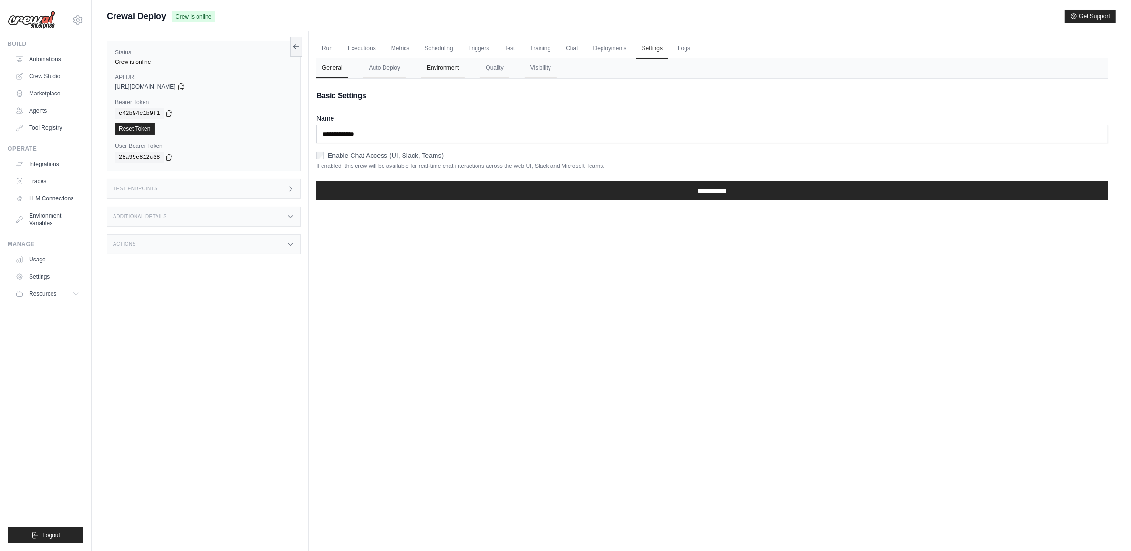
click at [455, 71] on button "Environment" at bounding box center [442, 68] width 43 height 20
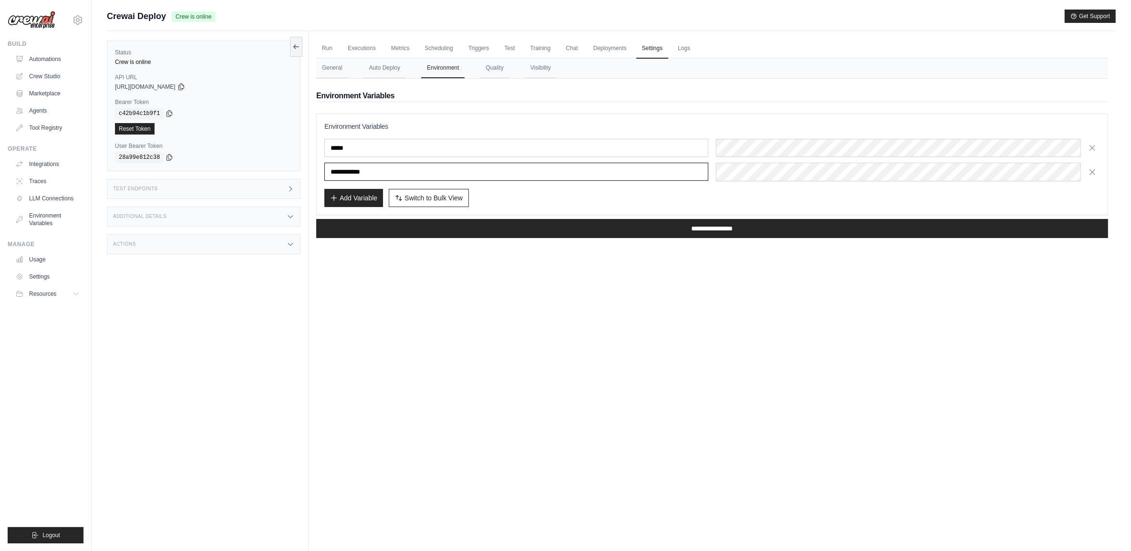
drag, startPoint x: 397, startPoint y: 173, endPoint x: 316, endPoint y: 171, distance: 81.1
click at [316, 171] on div "**********" at bounding box center [712, 164] width 792 height 102
click at [383, 63] on button "Auto Deploy" at bounding box center [384, 68] width 42 height 20
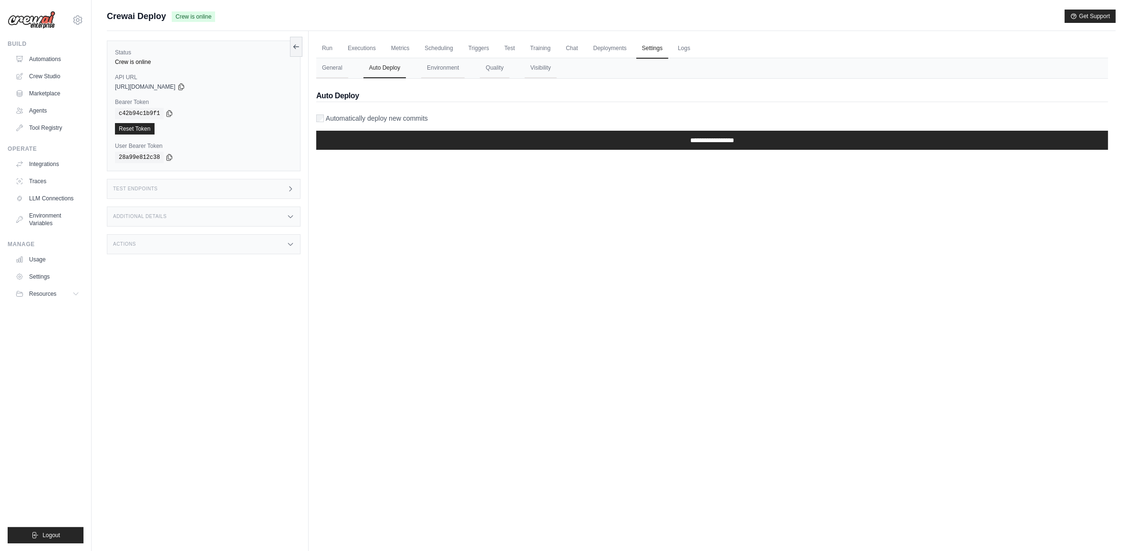
click at [356, 120] on label "Automatically deploy new commits" at bounding box center [377, 118] width 102 height 10
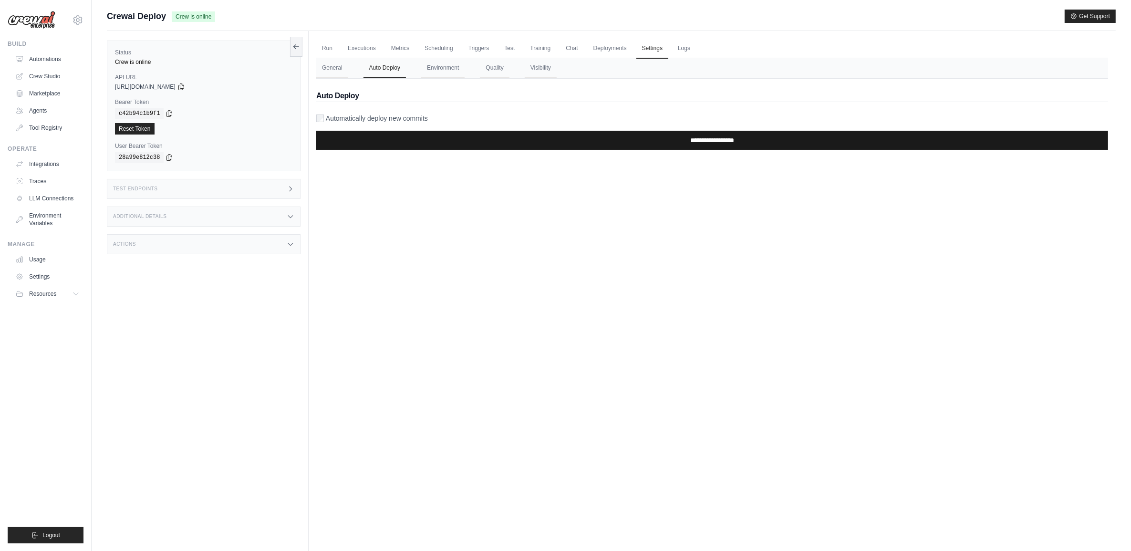
click at [460, 146] on input "**********" at bounding box center [712, 140] width 792 height 19
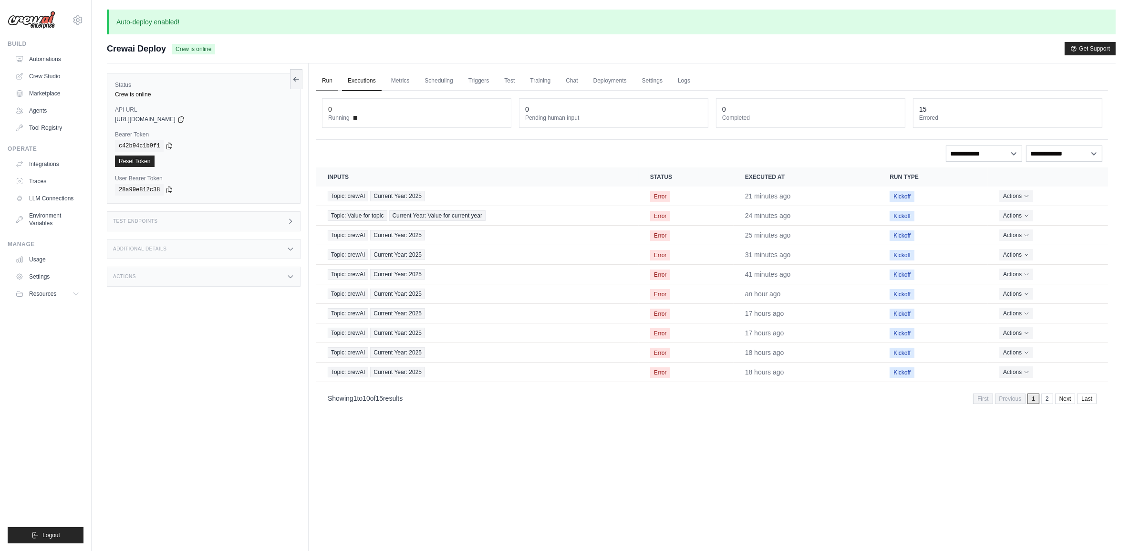
click at [327, 82] on link "Run" at bounding box center [327, 81] width 22 height 20
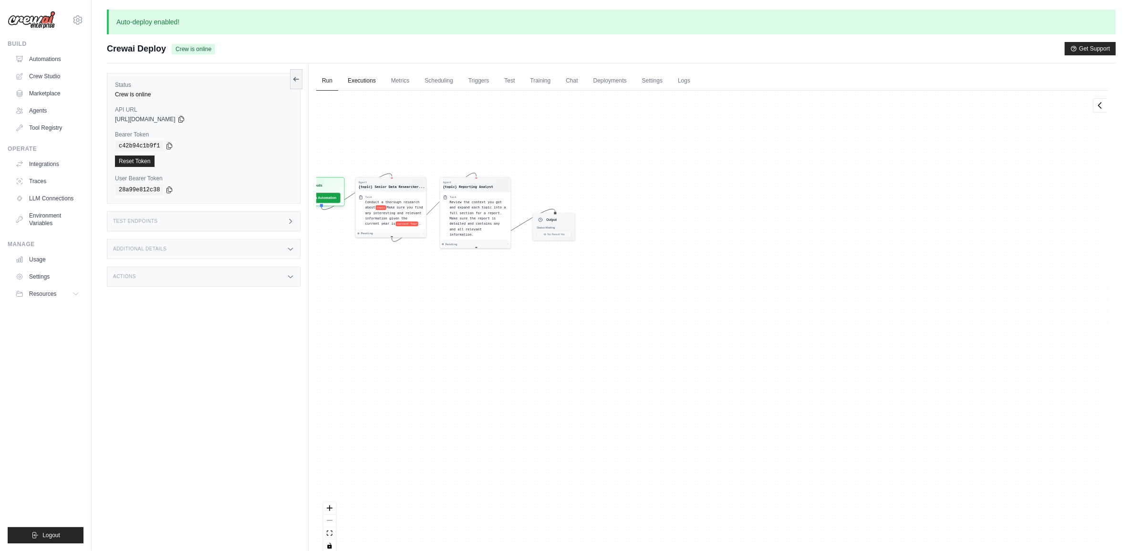
click at [372, 84] on link "Executions" at bounding box center [362, 81] width 40 height 20
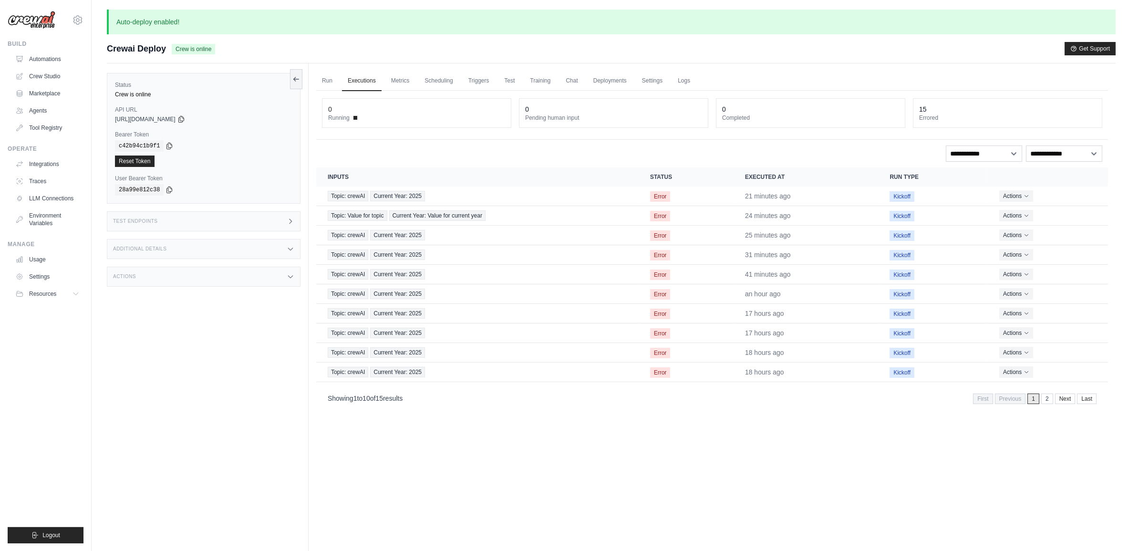
click at [415, 70] on div "Run Executions Metrics Scheduling Triggers Test Training Chat Deployments Setti…" at bounding box center [712, 338] width 807 height 551
click at [399, 80] on link "Metrics" at bounding box center [400, 81] width 30 height 20
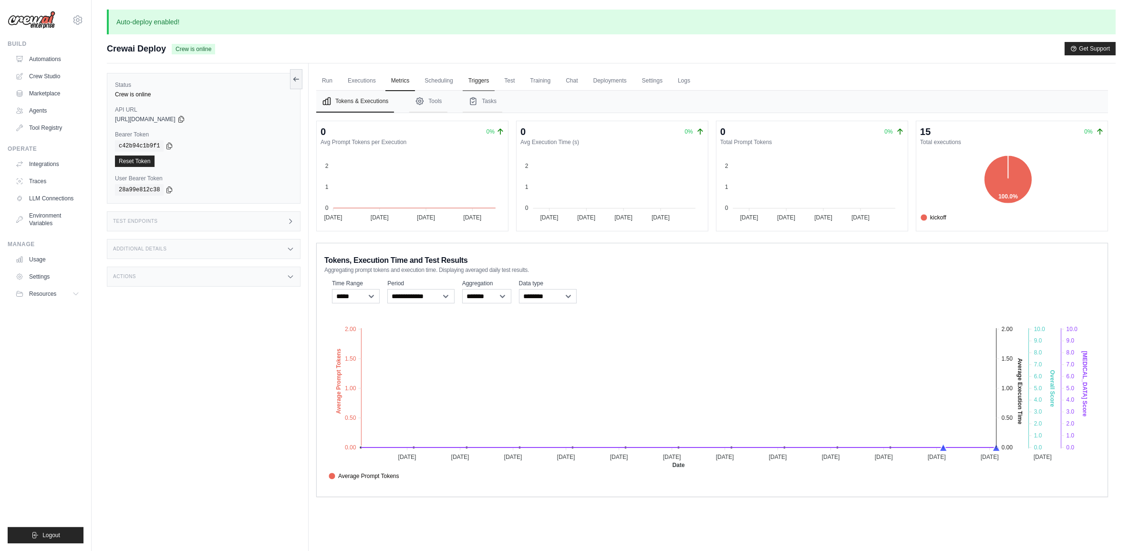
click at [464, 80] on link "Triggers" at bounding box center [479, 81] width 32 height 20
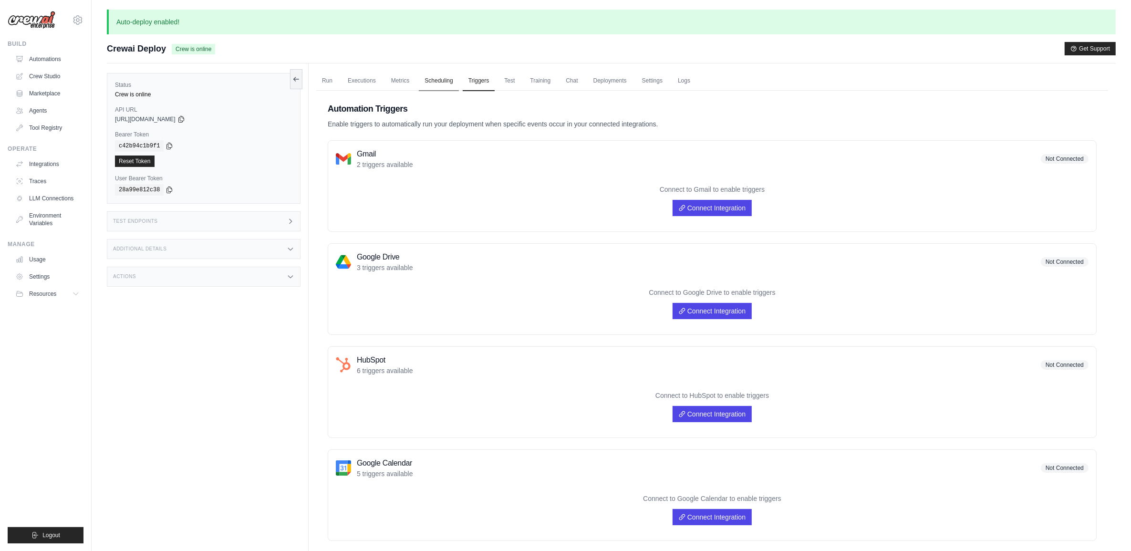
click at [445, 80] on link "Scheduling" at bounding box center [439, 81] width 40 height 20
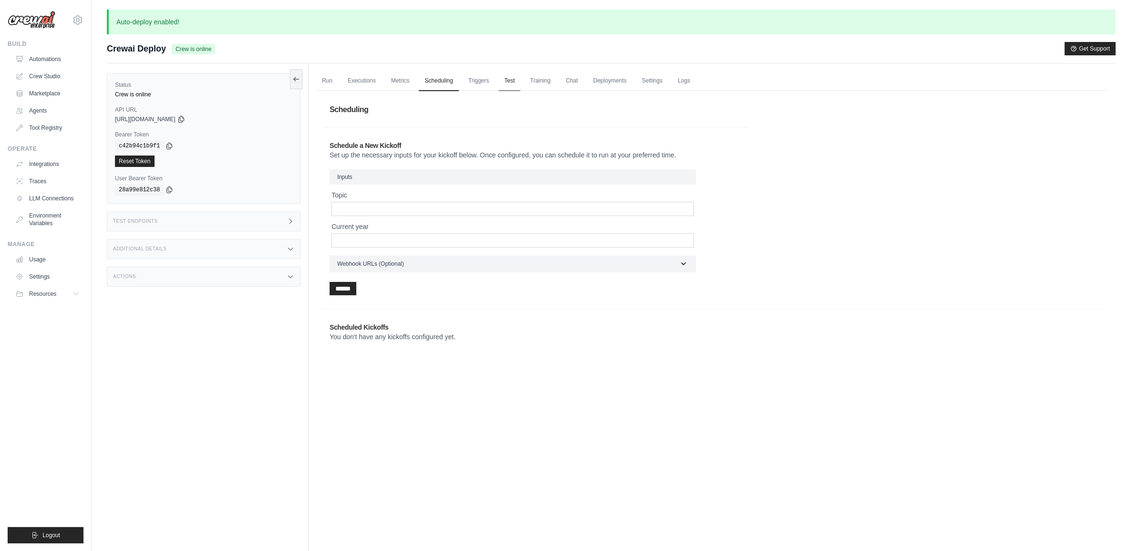
click at [508, 82] on link "Test" at bounding box center [509, 81] width 22 height 20
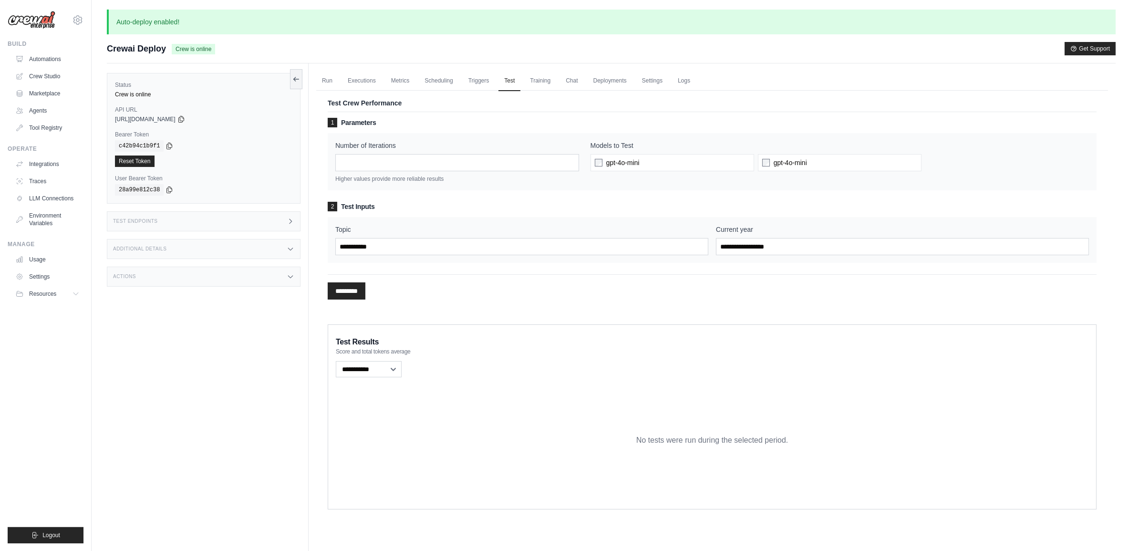
click at [755, 168] on div "gpt-4o-mini gpt-4o-mini" at bounding box center [839, 162] width 498 height 17
click at [360, 292] on input "*********" at bounding box center [347, 290] width 38 height 17
click at [422, 245] on input "Topic" at bounding box center [521, 246] width 373 height 17
type input "******"
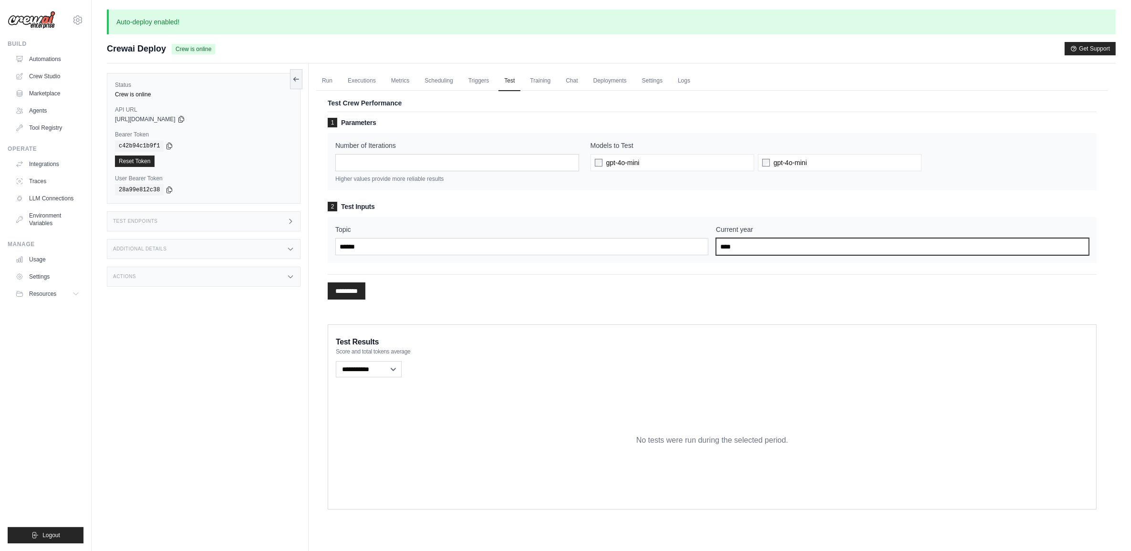
type input "****"
drag, startPoint x: 345, startPoint y: 301, endPoint x: 351, endPoint y: 299, distance: 6.2
click at [346, 301] on div "1 Parameters Number of Iterations * Higher values provide more reliable results…" at bounding box center [712, 211] width 769 height 187
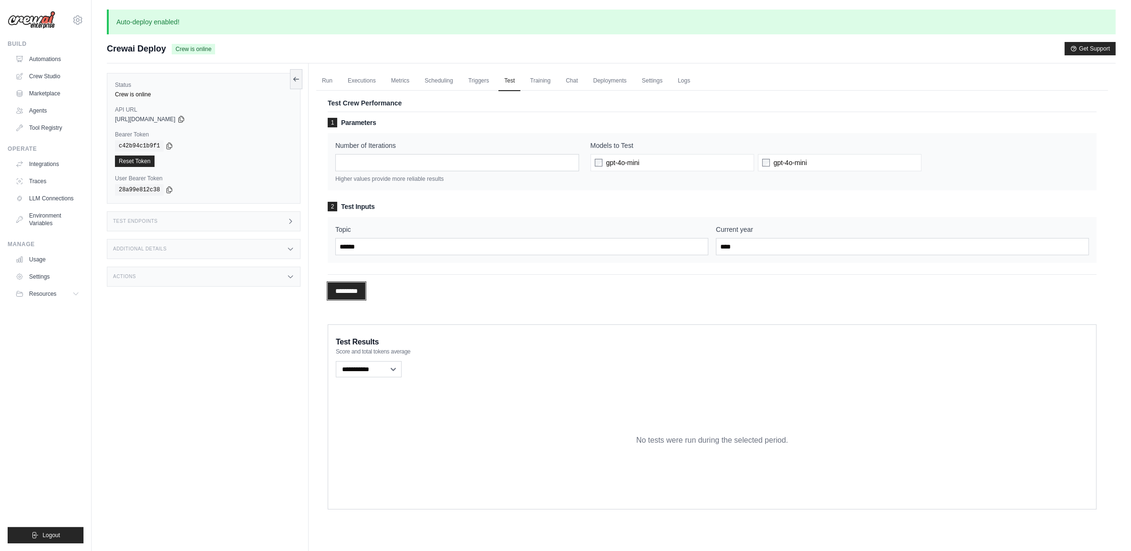
click at [359, 290] on input "*********" at bounding box center [347, 290] width 38 height 17
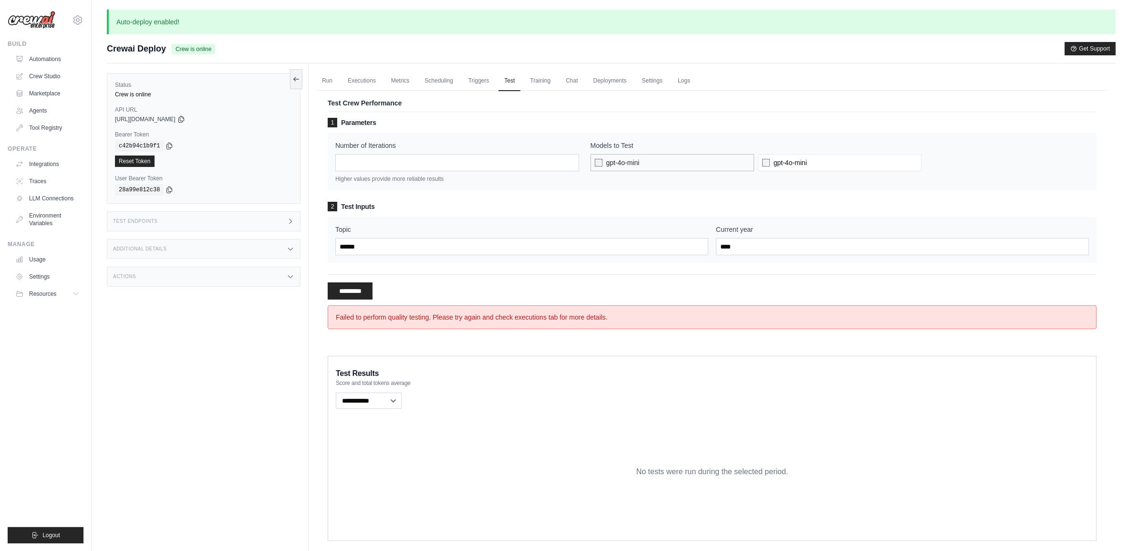
click at [590, 163] on label "gpt-4o-mini" at bounding box center [672, 162] width 164 height 17
click at [570, 161] on input "*" at bounding box center [457, 162] width 244 height 17
type input "*"
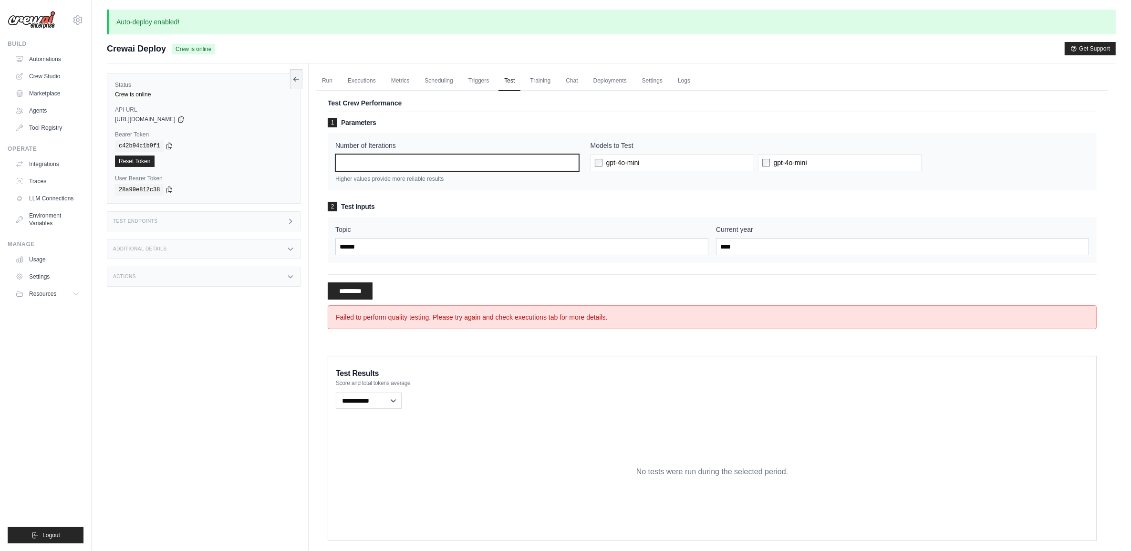
click at [570, 161] on input "*" at bounding box center [457, 162] width 244 height 17
click at [359, 282] on input "**********" at bounding box center [350, 290] width 45 height 17
click at [542, 82] on link "Training" at bounding box center [540, 81] width 32 height 20
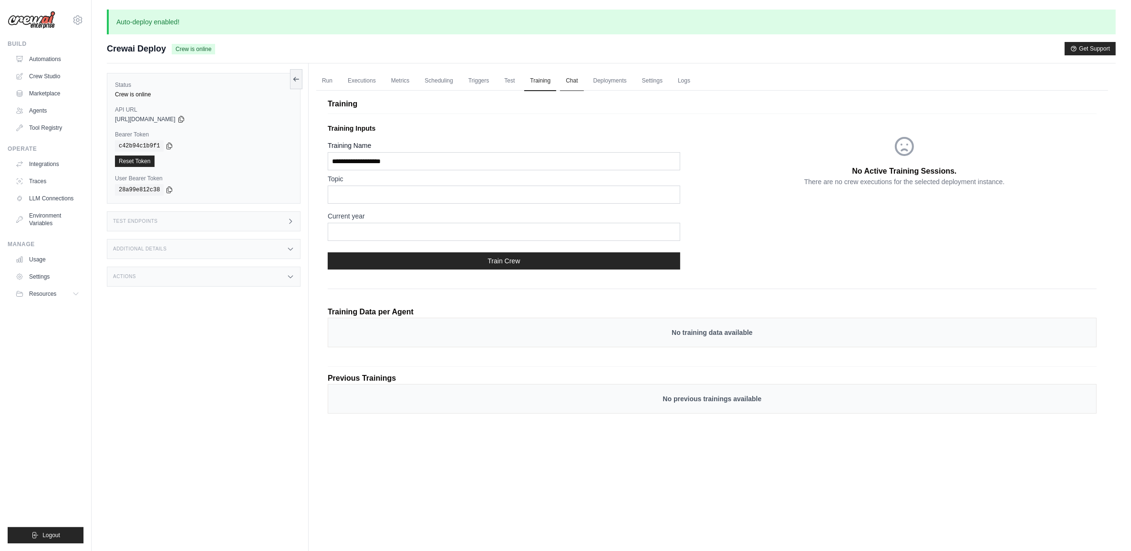
click at [567, 80] on link "Chat" at bounding box center [571, 81] width 23 height 20
click at [651, 75] on link "Settings" at bounding box center [652, 81] width 32 height 20
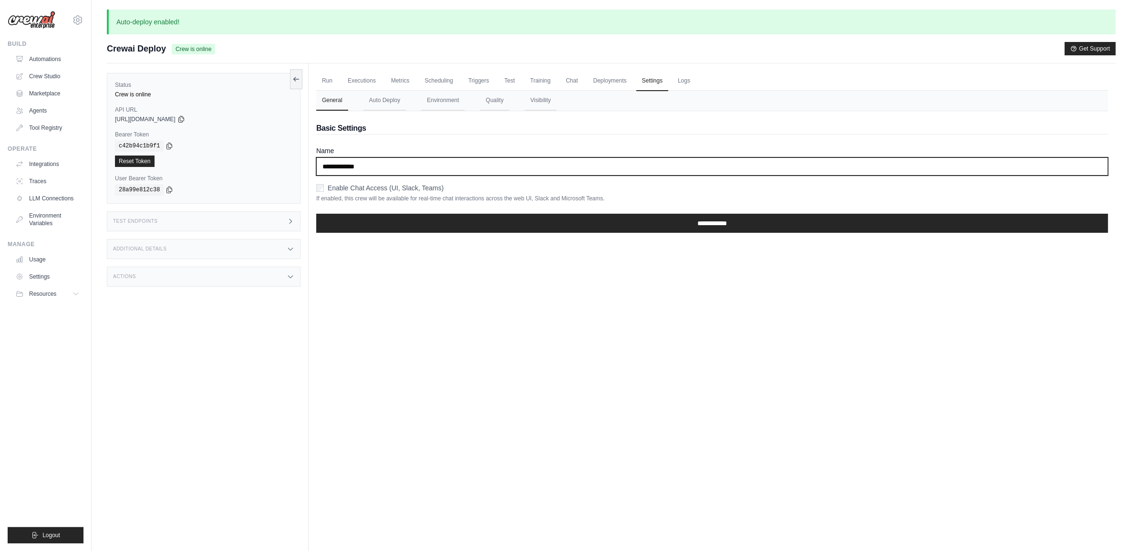
click at [428, 166] on input "**********" at bounding box center [712, 166] width 792 height 18
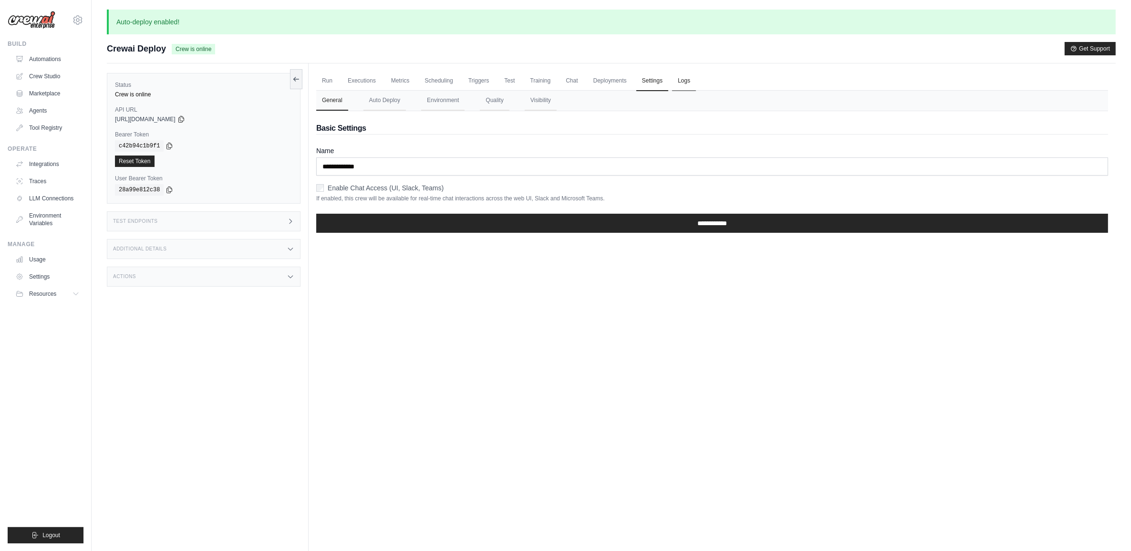
click at [683, 79] on link "Logs" at bounding box center [684, 81] width 24 height 20
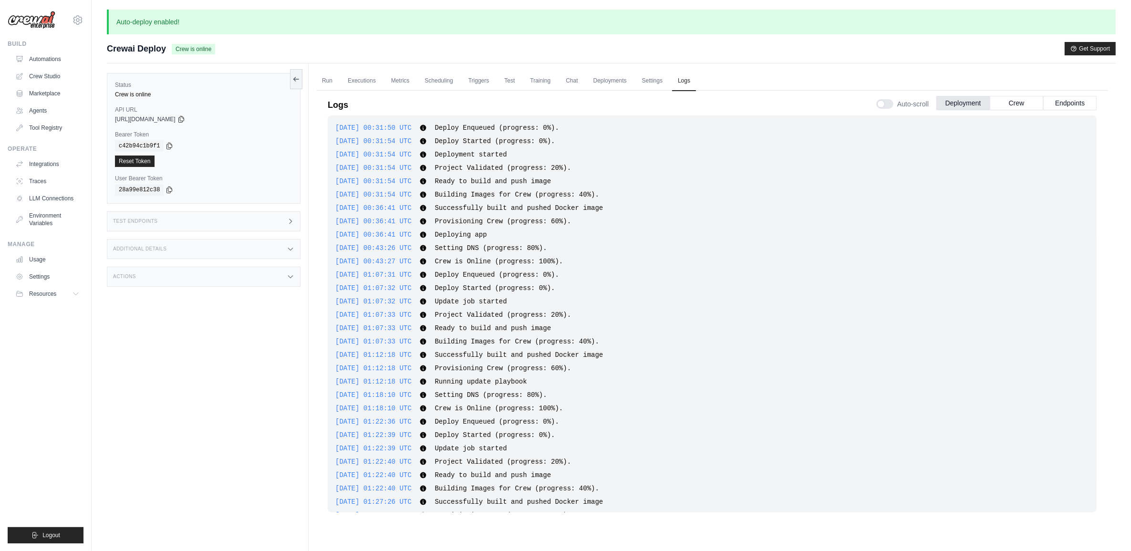
scroll to position [206, 0]
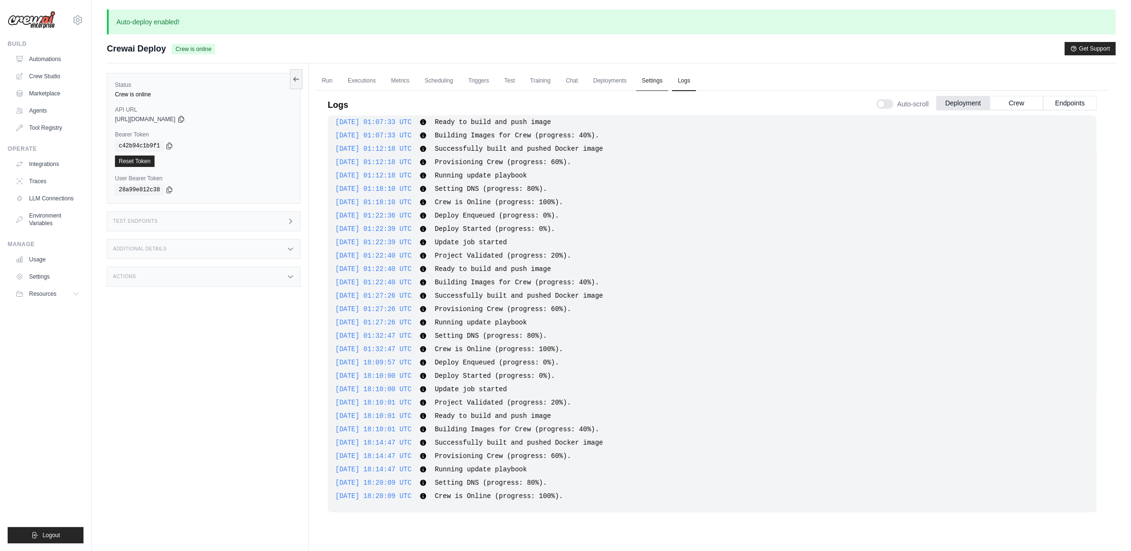
click at [647, 82] on link "Settings" at bounding box center [652, 81] width 32 height 20
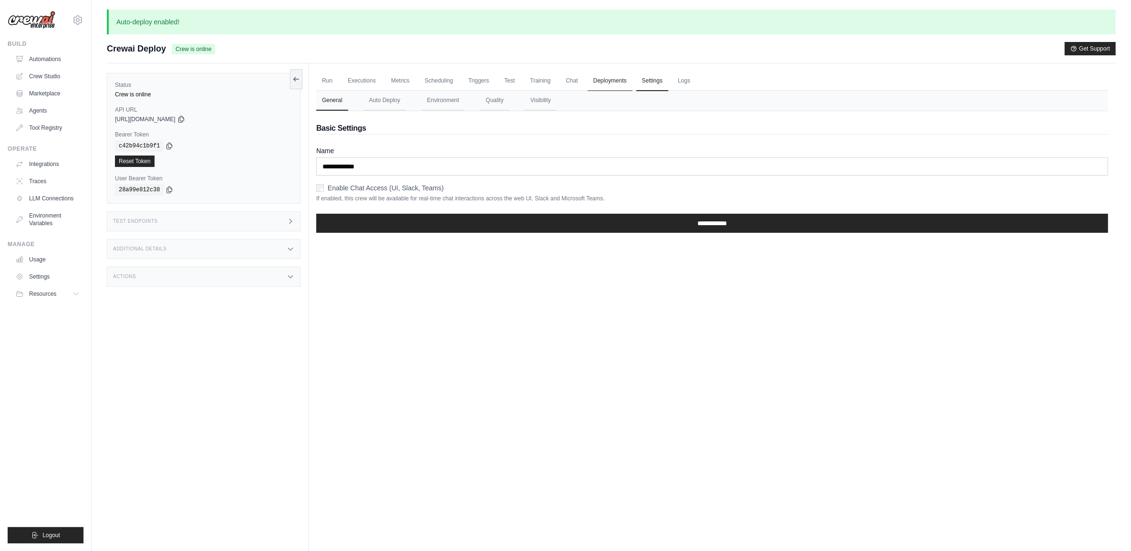
click at [616, 75] on link "Deployments" at bounding box center [610, 81] width 45 height 20
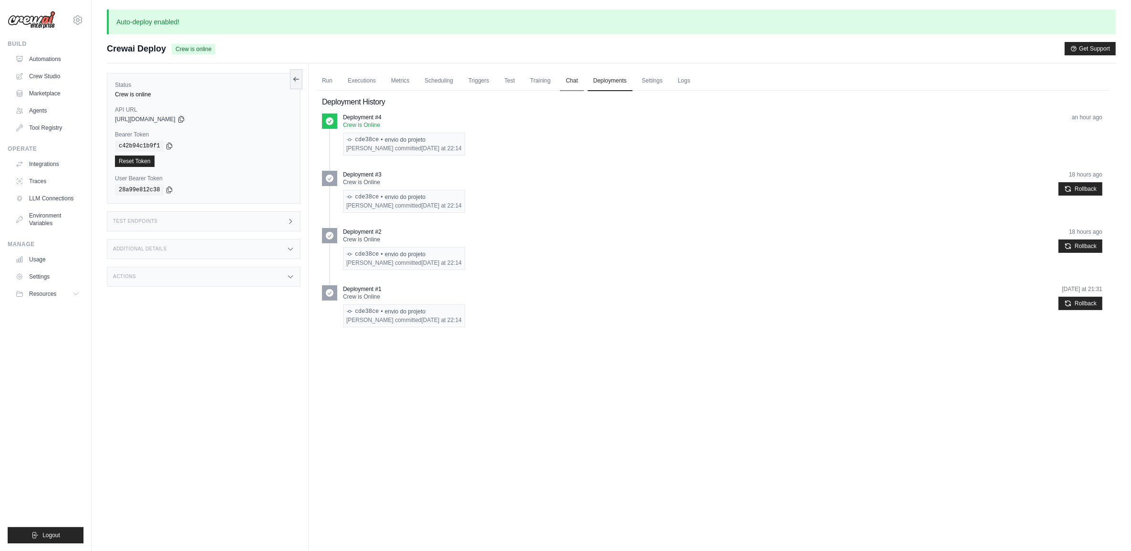
click at [575, 77] on link "Chat" at bounding box center [571, 81] width 23 height 20
click at [569, 79] on link "Chat" at bounding box center [571, 81] width 23 height 20
click at [537, 85] on link "Training" at bounding box center [540, 81] width 32 height 20
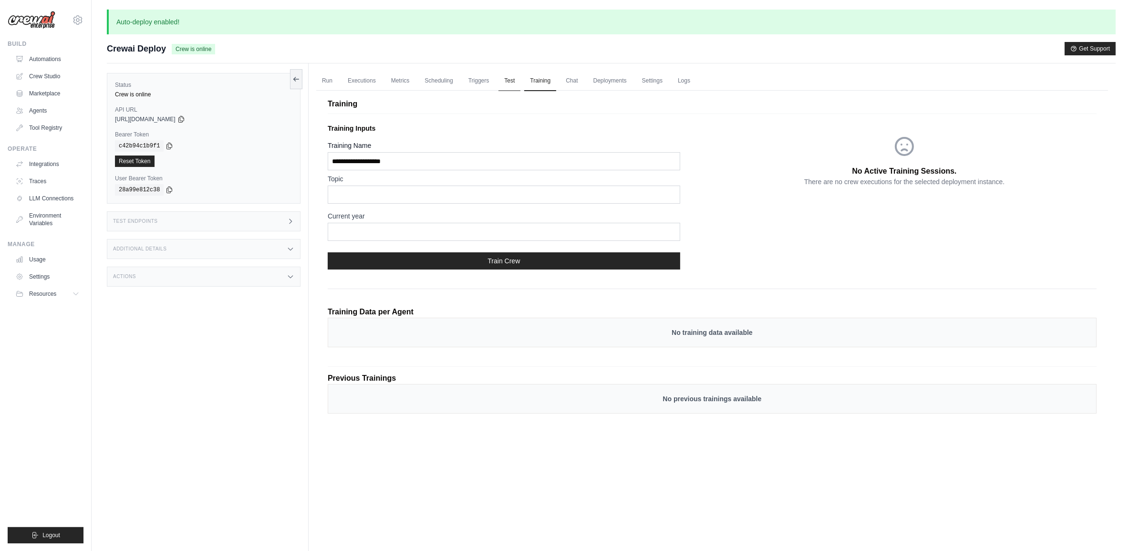
click at [508, 82] on link "Test" at bounding box center [509, 81] width 22 height 20
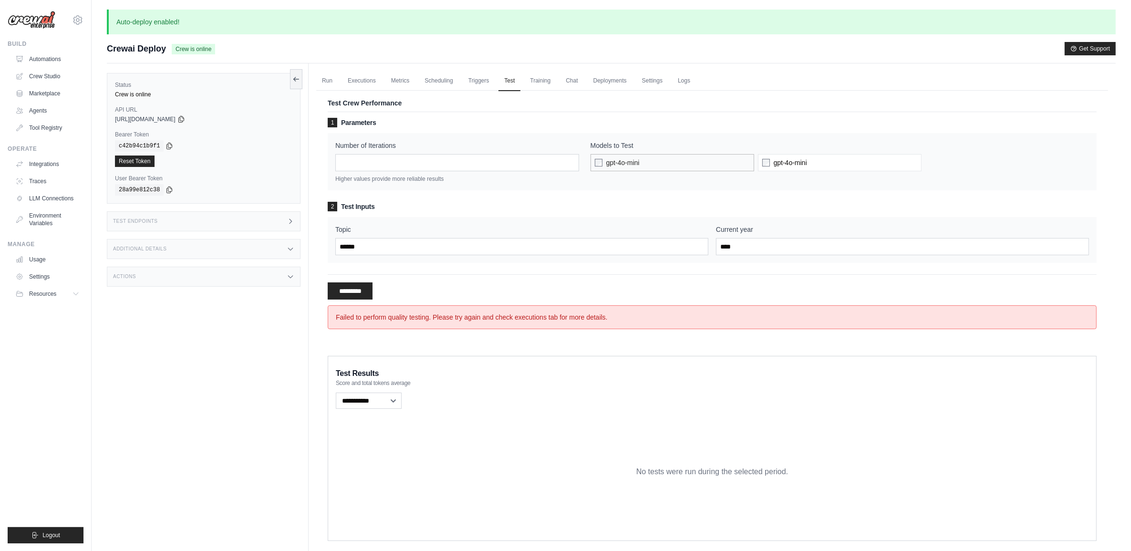
click at [605, 157] on label "gpt-4o-mini" at bounding box center [672, 162] width 164 height 17
click at [366, 291] on input "**********" at bounding box center [350, 290] width 45 height 17
click at [477, 82] on link "Triggers" at bounding box center [479, 81] width 32 height 20
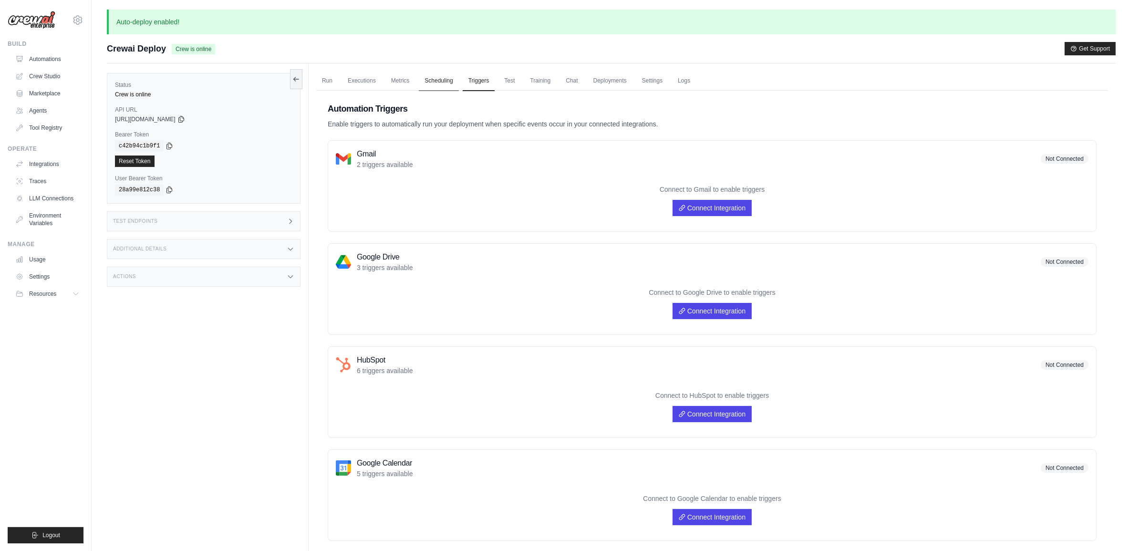
click at [440, 76] on link "Scheduling" at bounding box center [439, 81] width 40 height 20
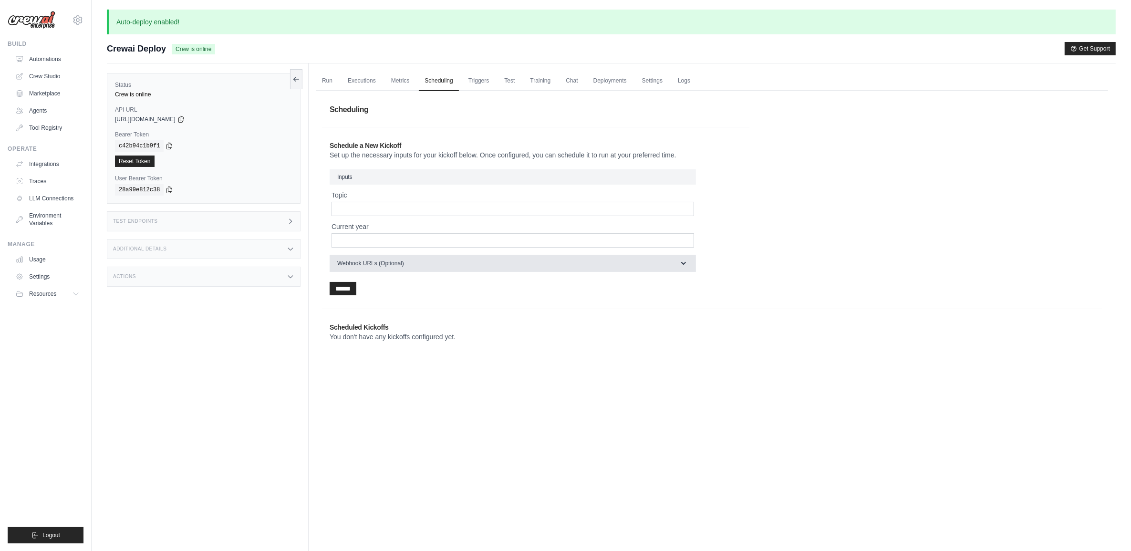
click at [427, 260] on button "Webhook URLs (Optional)" at bounding box center [513, 263] width 366 height 17
click at [396, 267] on span "Webhook URLs (Optional)" at bounding box center [370, 263] width 67 height 8
click at [400, 77] on link "Metrics" at bounding box center [400, 81] width 30 height 20
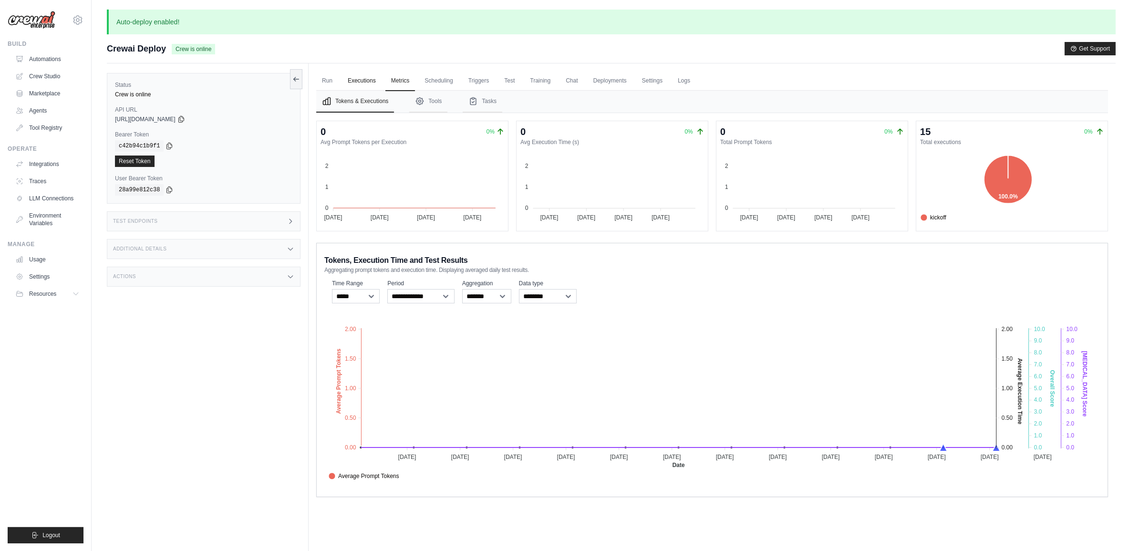
click at [373, 82] on link "Executions" at bounding box center [362, 81] width 40 height 20
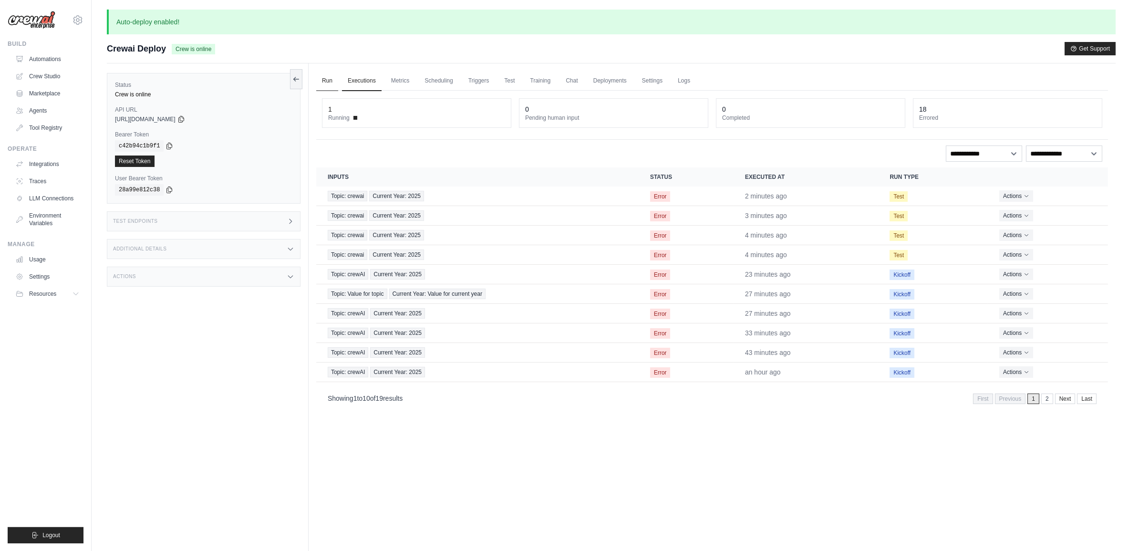
click at [332, 80] on link "Run" at bounding box center [327, 81] width 22 height 20
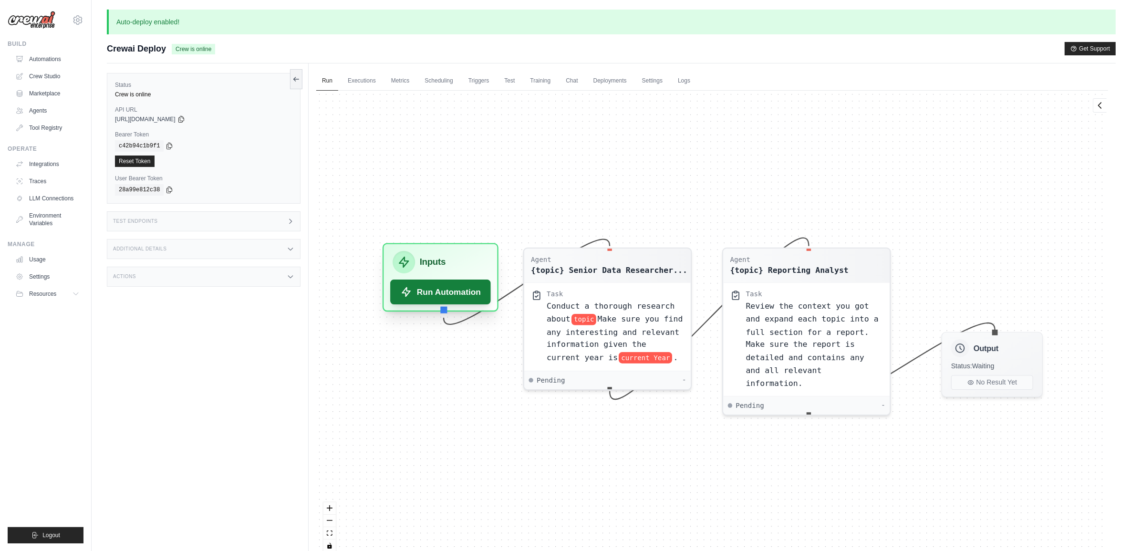
click at [440, 289] on button "Run Automation" at bounding box center [440, 291] width 101 height 25
click at [464, 289] on button "Run Automation" at bounding box center [440, 293] width 101 height 25
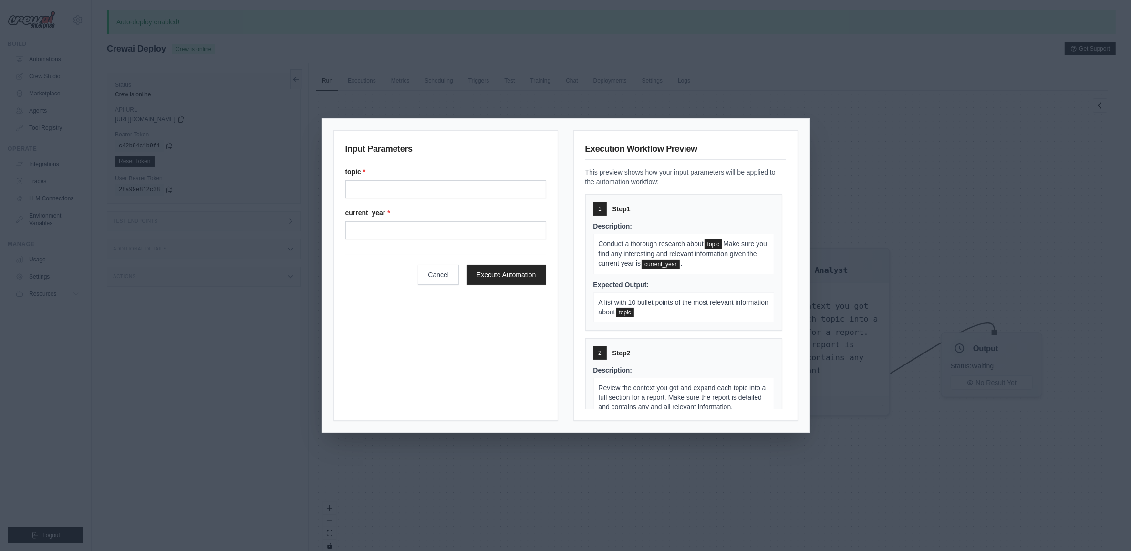
click at [438, 175] on label "topic *" at bounding box center [445, 172] width 201 height 10
click at [438, 180] on input "Topic" at bounding box center [445, 189] width 201 height 18
click at [441, 187] on input "Topic" at bounding box center [445, 189] width 201 height 18
type input "******"
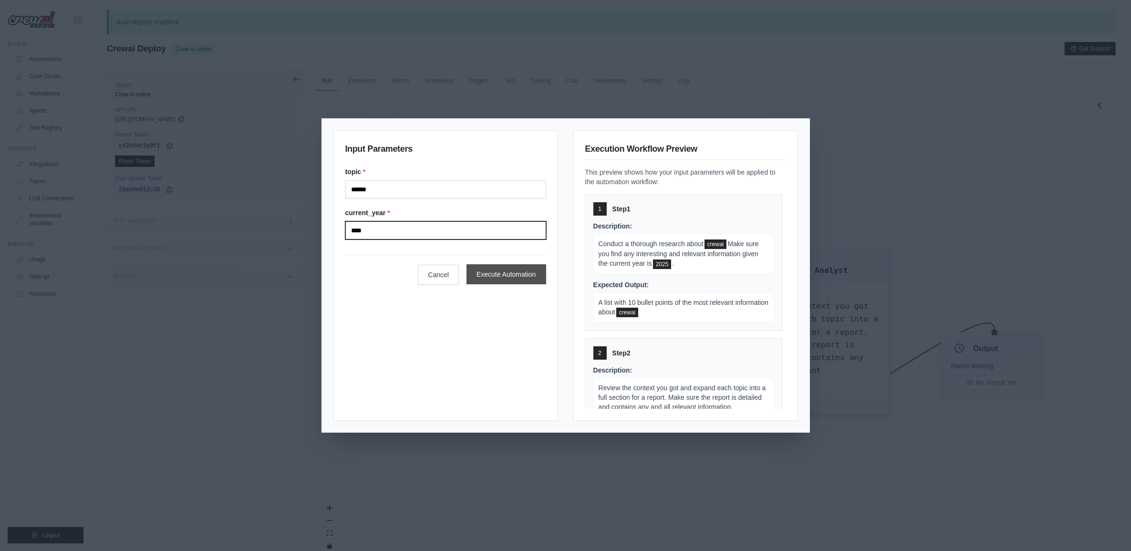
type input "****"
click at [525, 273] on button "Execute Automation" at bounding box center [506, 274] width 80 height 20
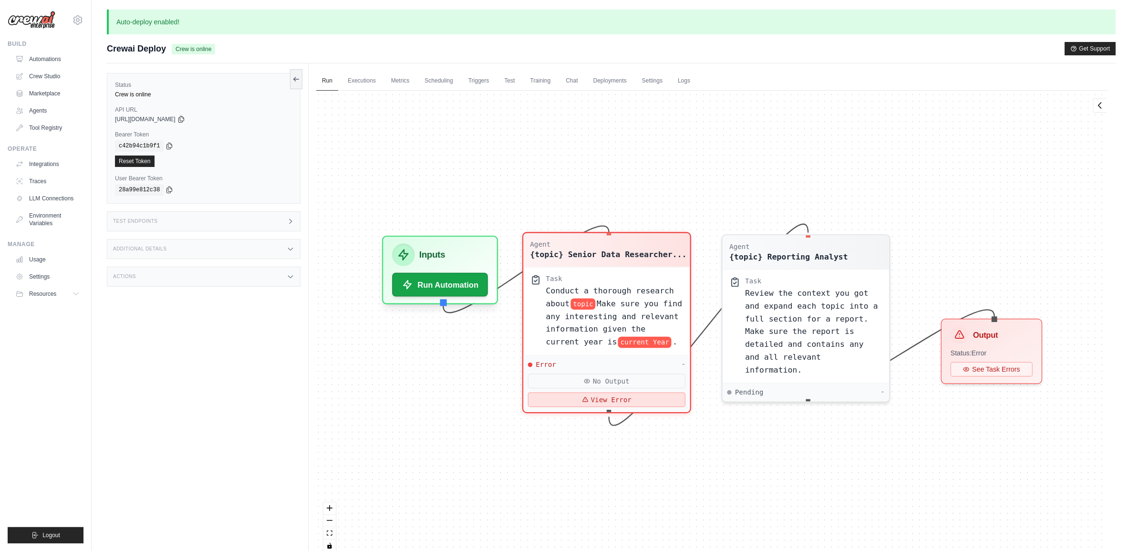
click at [660, 407] on div "Error - No Output View Error" at bounding box center [606, 383] width 166 height 57
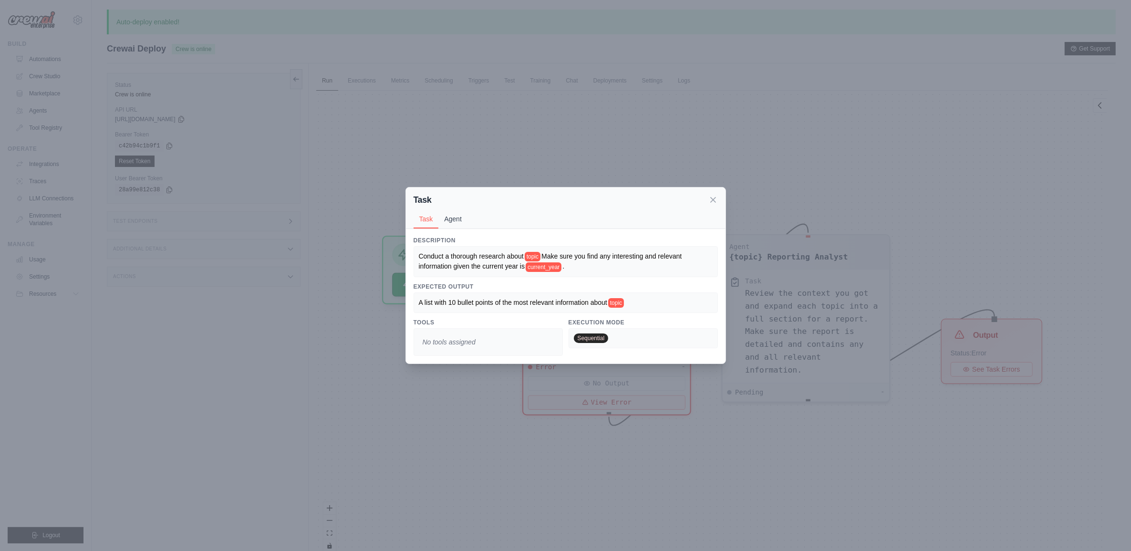
click at [449, 218] on button "Agent" at bounding box center [452, 219] width 29 height 18
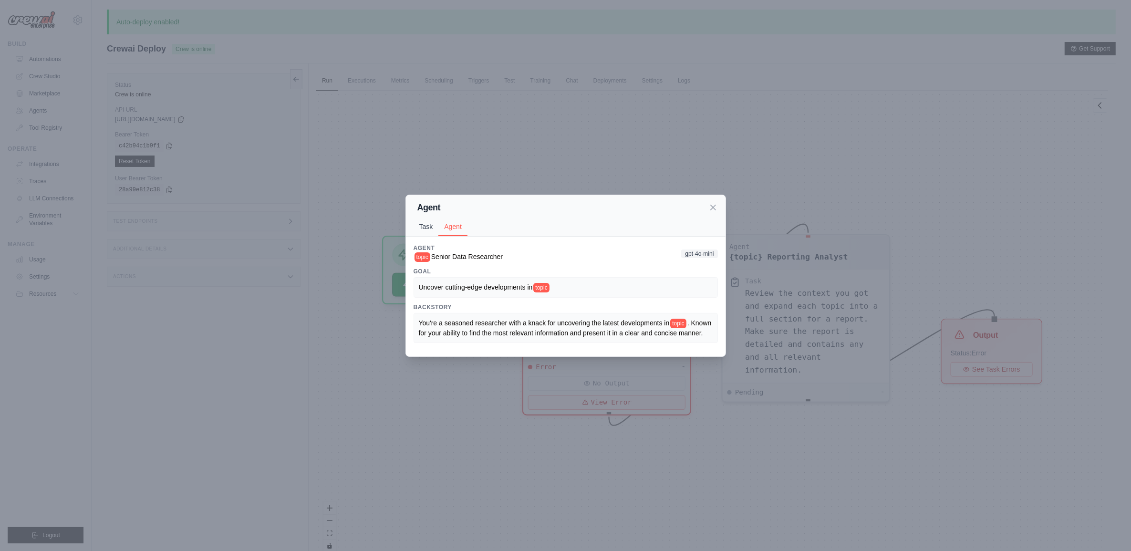
click at [433, 220] on button "Task" at bounding box center [425, 226] width 25 height 18
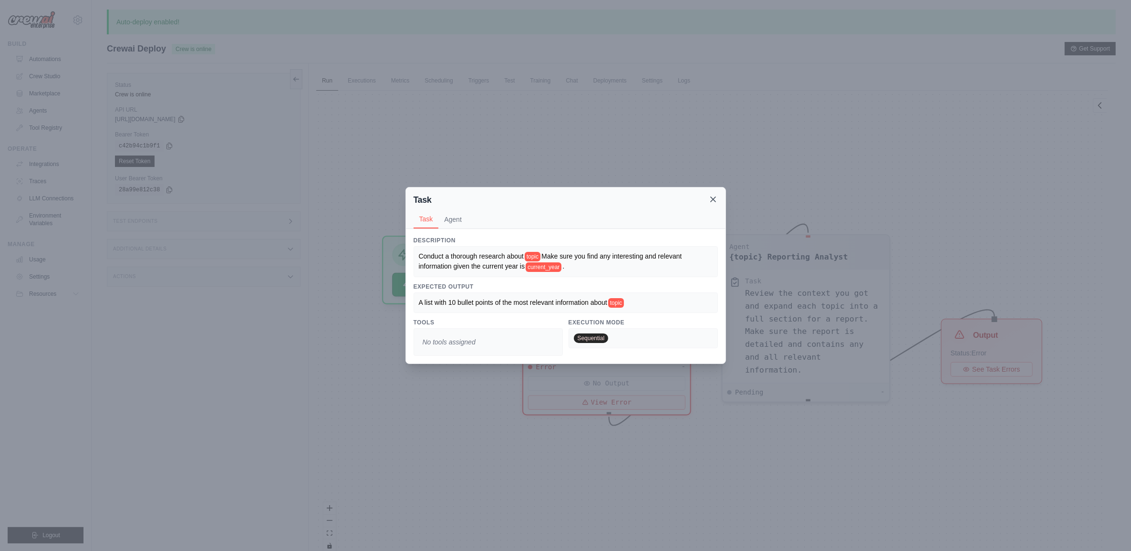
click at [711, 197] on icon at bounding box center [713, 199] width 5 height 5
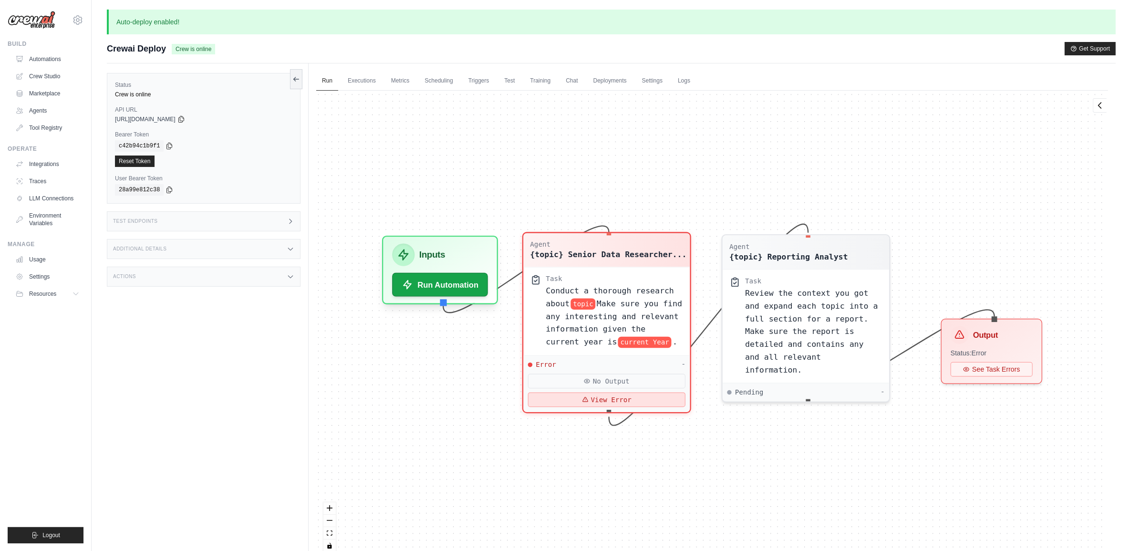
click at [623, 401] on button "View Error" at bounding box center [606, 399] width 157 height 15
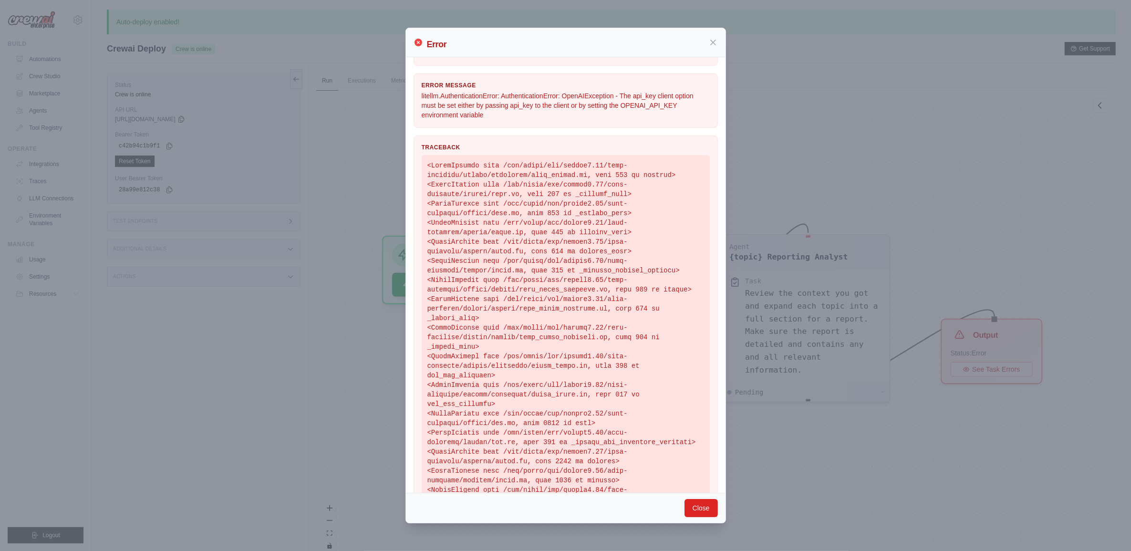
scroll to position [87, 0]
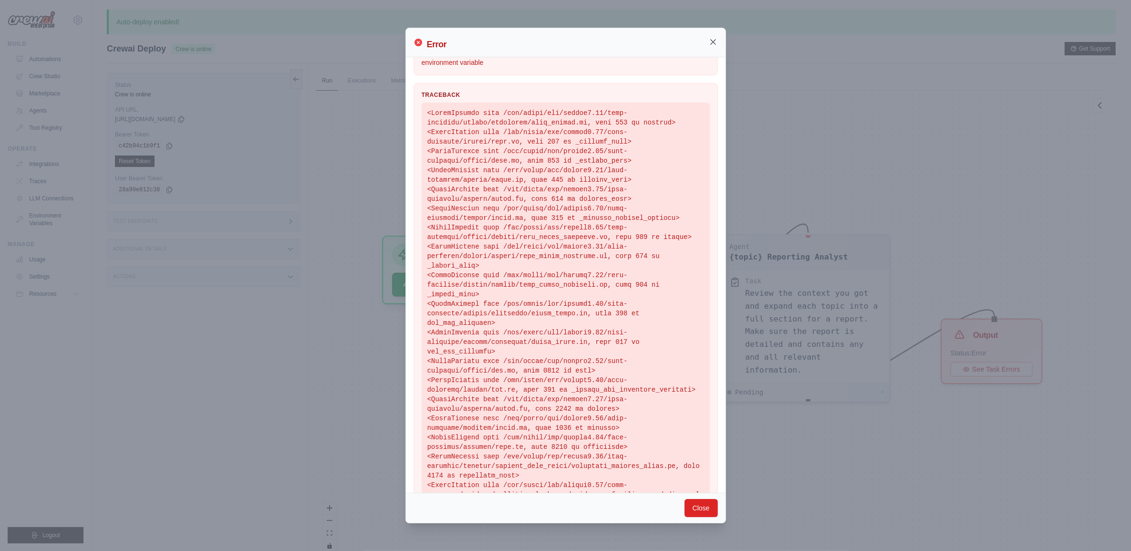
click at [709, 44] on icon at bounding box center [713, 42] width 10 height 10
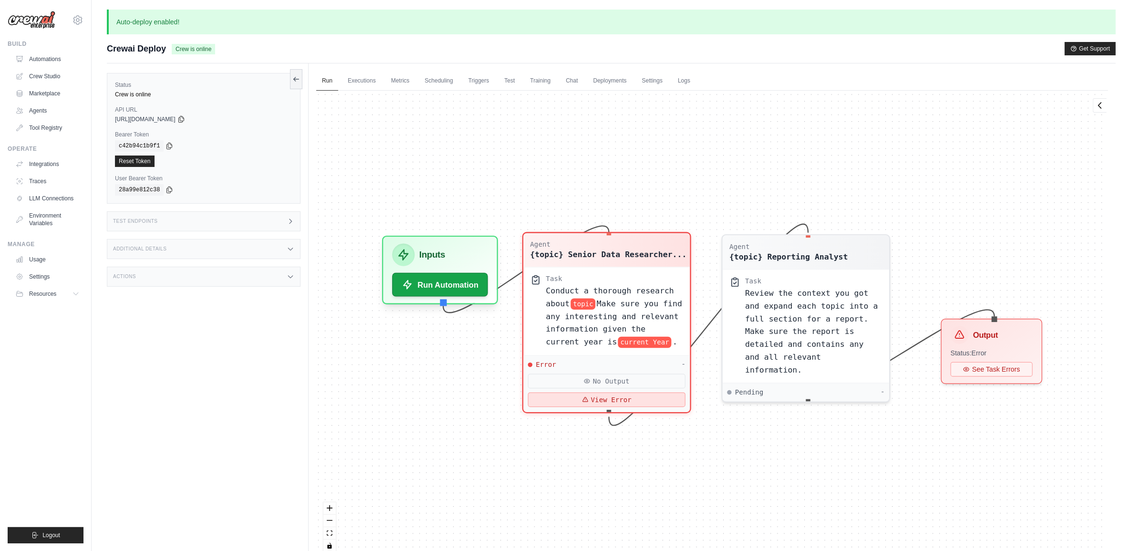
click at [586, 399] on icon at bounding box center [585, 399] width 5 height 4
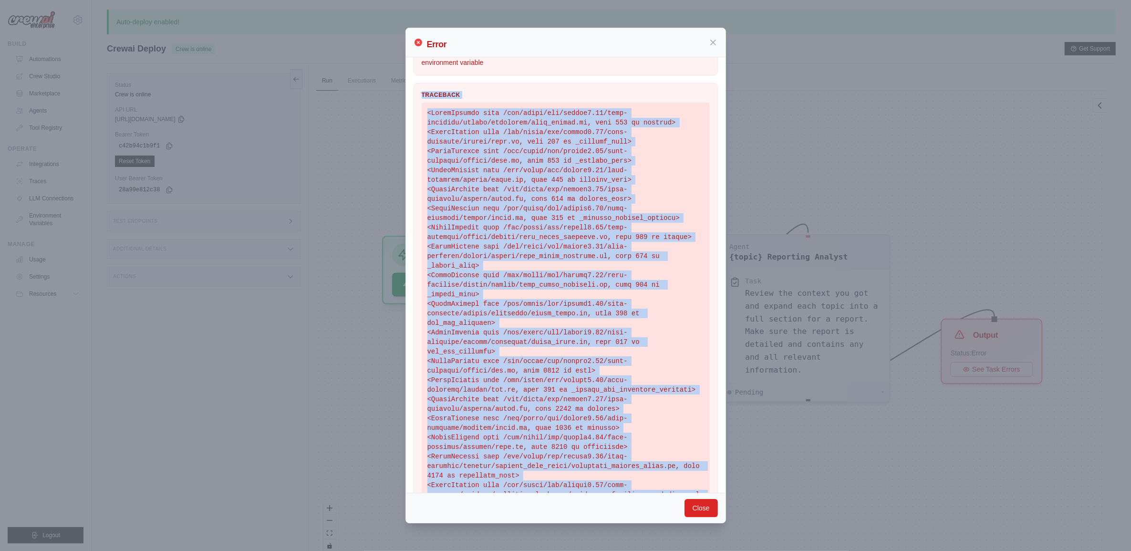
drag, startPoint x: 496, startPoint y: 467, endPoint x: 409, endPoint y: 83, distance: 393.7
click at [409, 83] on div "Error Type AuthenticationError Error Message litellm.AuthenticationError: Authe…" at bounding box center [566, 250] width 320 height 560
copy div "Traceback <FrameSummary file /usr/local/lib/python3.12/site-packages/crewai/uti…"
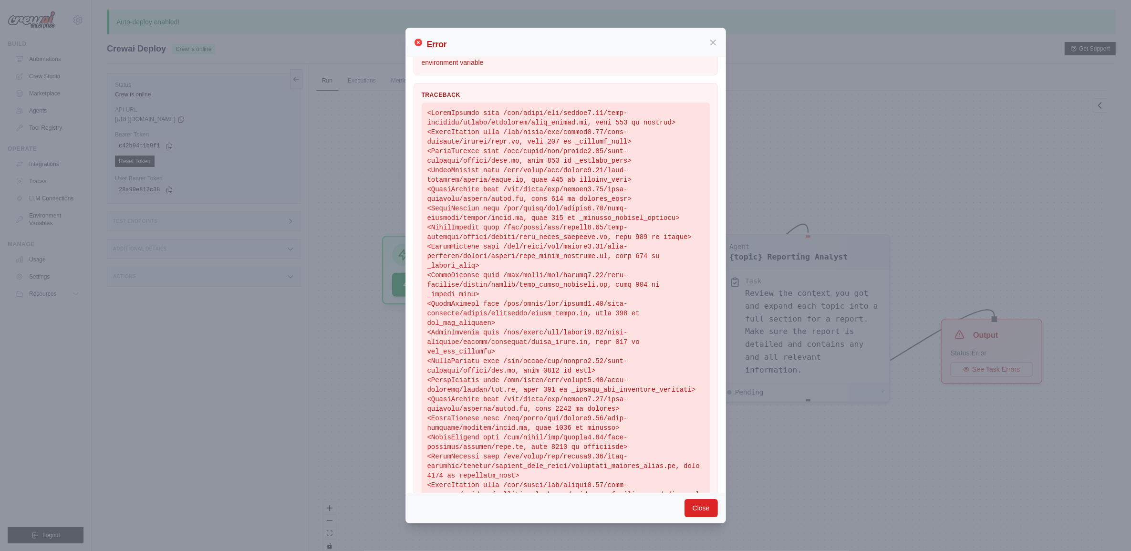
drag, startPoint x: 876, startPoint y: 60, endPoint x: 731, endPoint y: 58, distance: 145.0
click at [873, 60] on div "Error Error Type AuthenticationError Error Message litellm.AuthenticationError:…" at bounding box center [565, 275] width 1131 height 551
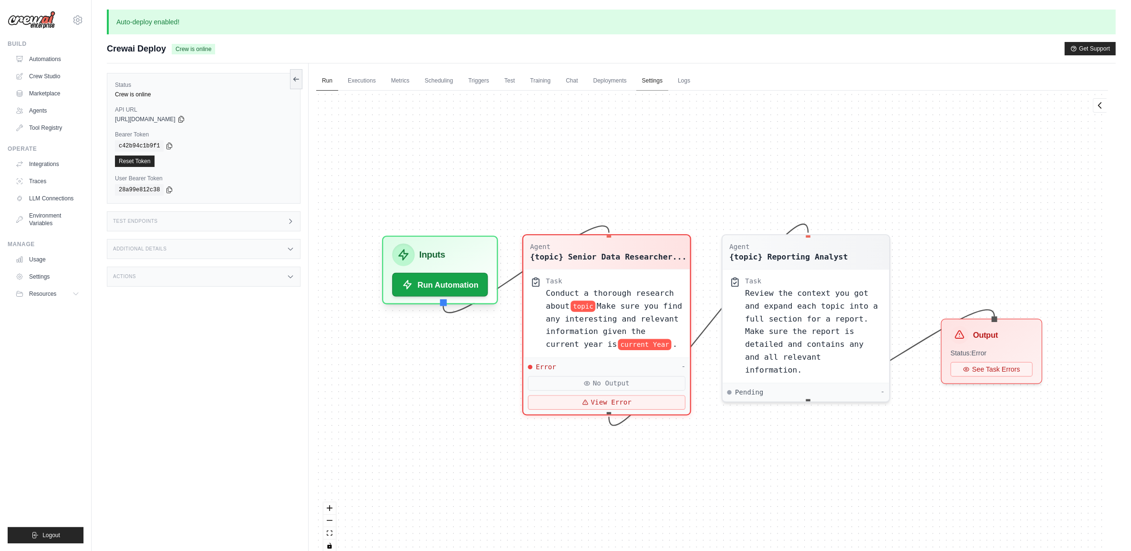
click at [655, 77] on link "Settings" at bounding box center [652, 81] width 32 height 20
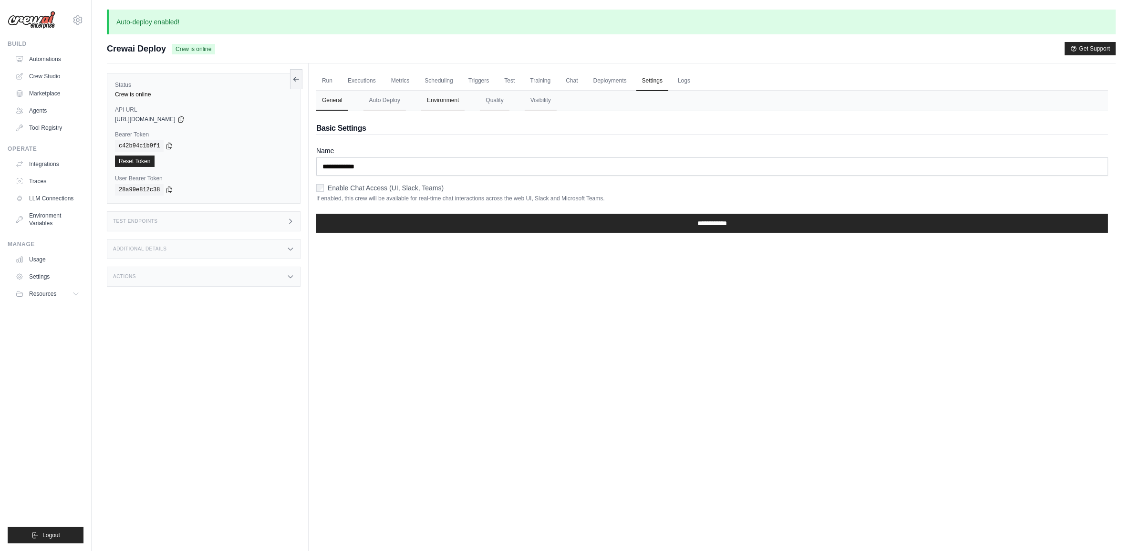
click at [449, 103] on button "Environment" at bounding box center [442, 101] width 43 height 20
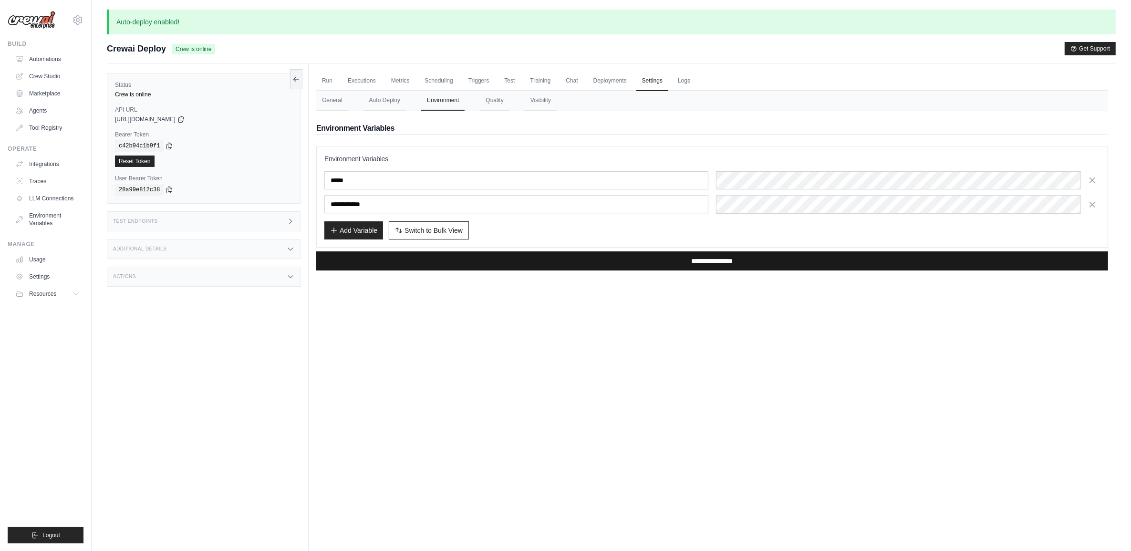
drag, startPoint x: 651, startPoint y: 287, endPoint x: 673, endPoint y: 264, distance: 31.7
click at [656, 285] on div "Run Executions Metrics Scheduling Triggers Test Training Chat Deployments Setti…" at bounding box center [712, 338] width 807 height 551
click at [673, 263] on input "**********" at bounding box center [712, 260] width 792 height 19
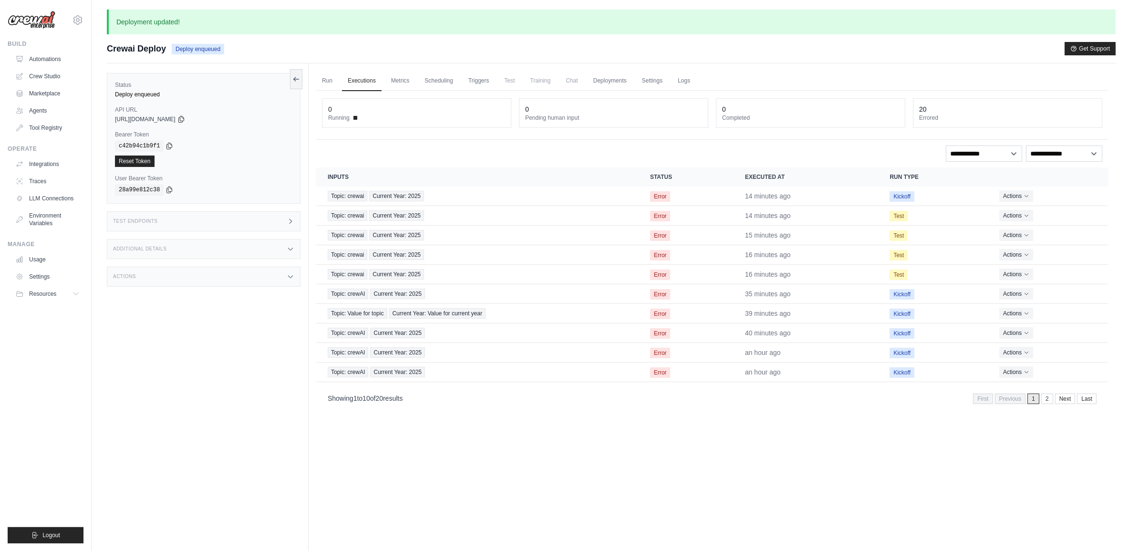
click at [506, 85] on span "Test" at bounding box center [509, 80] width 22 height 19
click at [331, 81] on link "Run" at bounding box center [327, 81] width 22 height 20
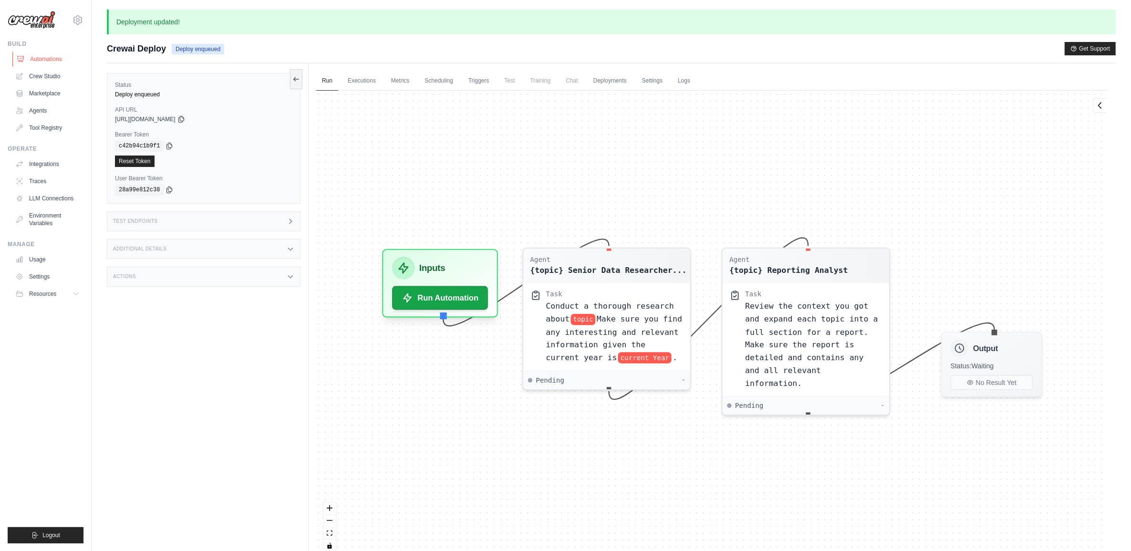
click at [55, 53] on link "Automations" at bounding box center [48, 59] width 72 height 15
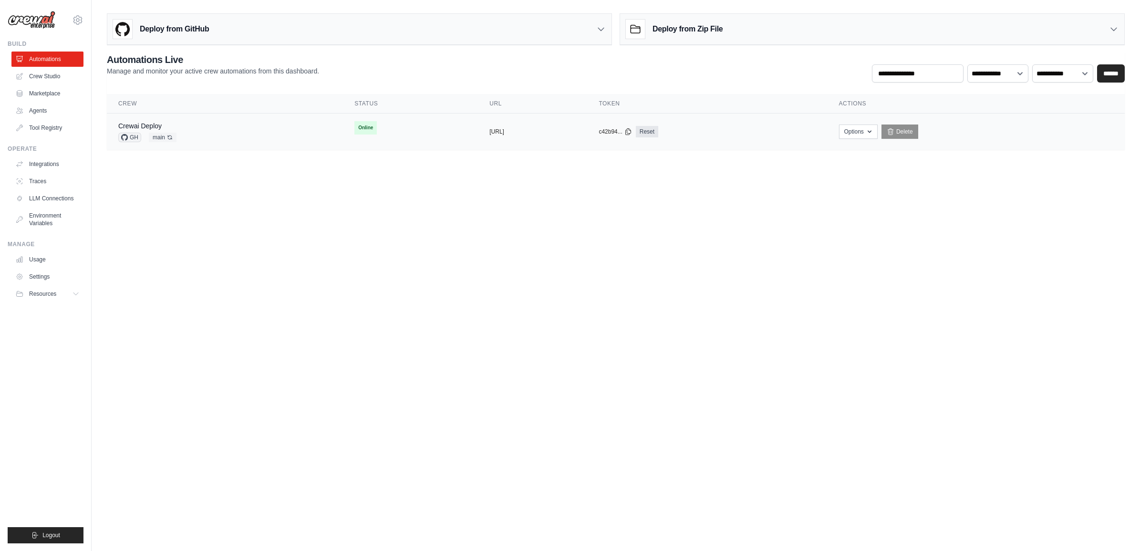
click at [213, 124] on div "Crewai Deploy GH main Auto-deploy enabled" at bounding box center [224, 131] width 213 height 21
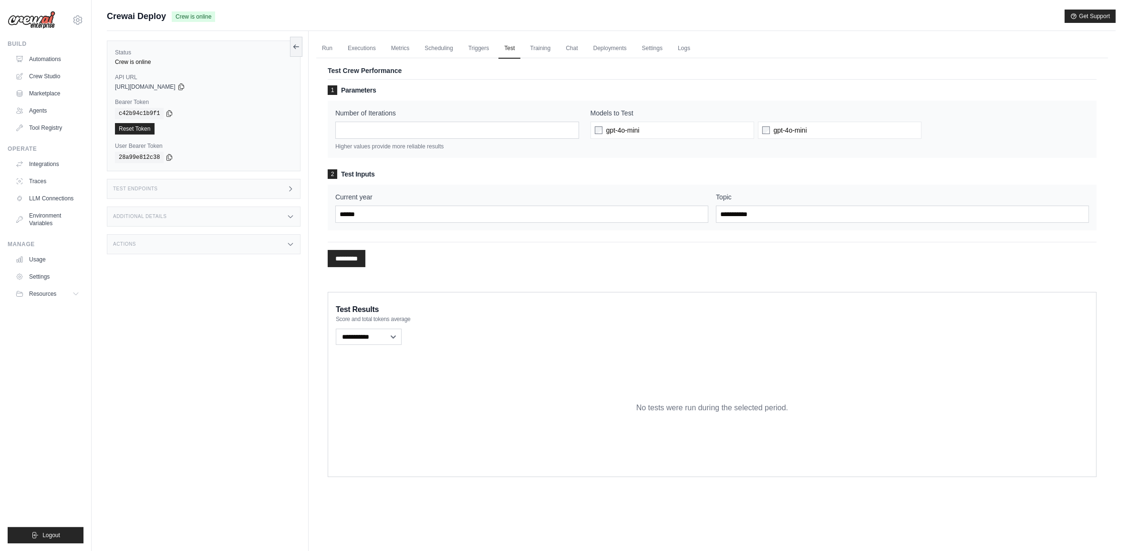
type input "******"
type input "****"
click at [356, 261] on input "*********" at bounding box center [347, 258] width 38 height 17
click at [614, 147] on span "gpt-4o-mini" at bounding box center [622, 144] width 33 height 10
click at [359, 265] on input "*********" at bounding box center [347, 260] width 38 height 17
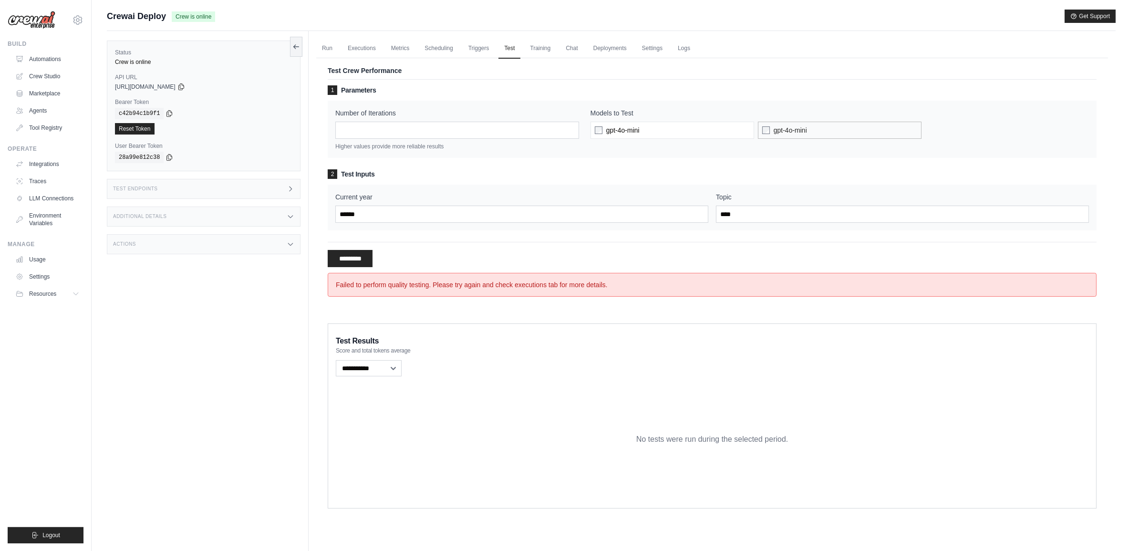
click at [783, 125] on span "gpt-4o-mini" at bounding box center [789, 130] width 33 height 10
click at [353, 258] on input "**********" at bounding box center [350, 258] width 45 height 17
click at [218, 186] on div "Test Endpoints" at bounding box center [204, 189] width 194 height 20
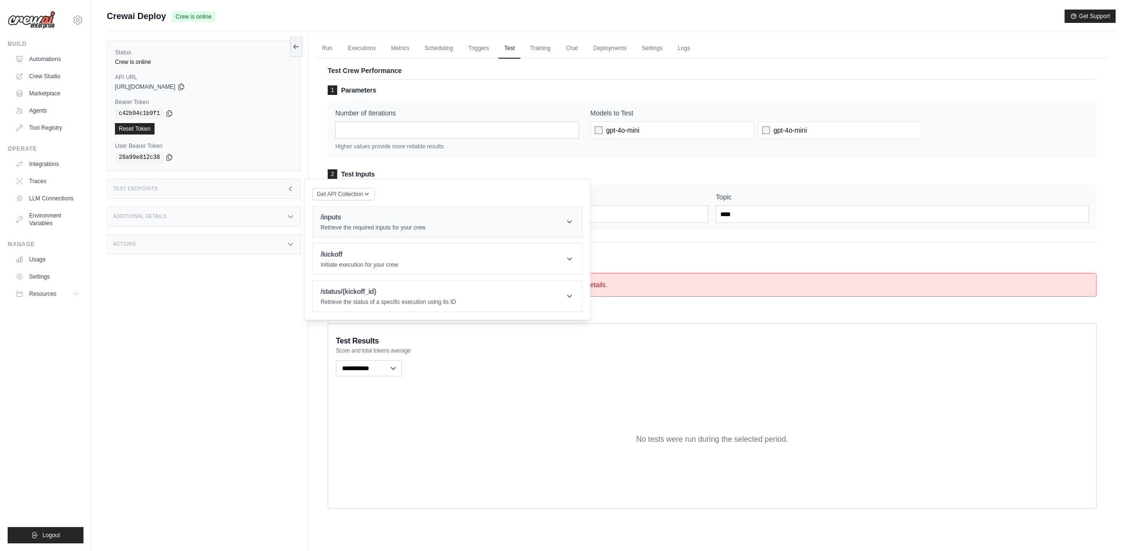
click at [360, 216] on h1 "/inputs" at bounding box center [372, 217] width 105 height 10
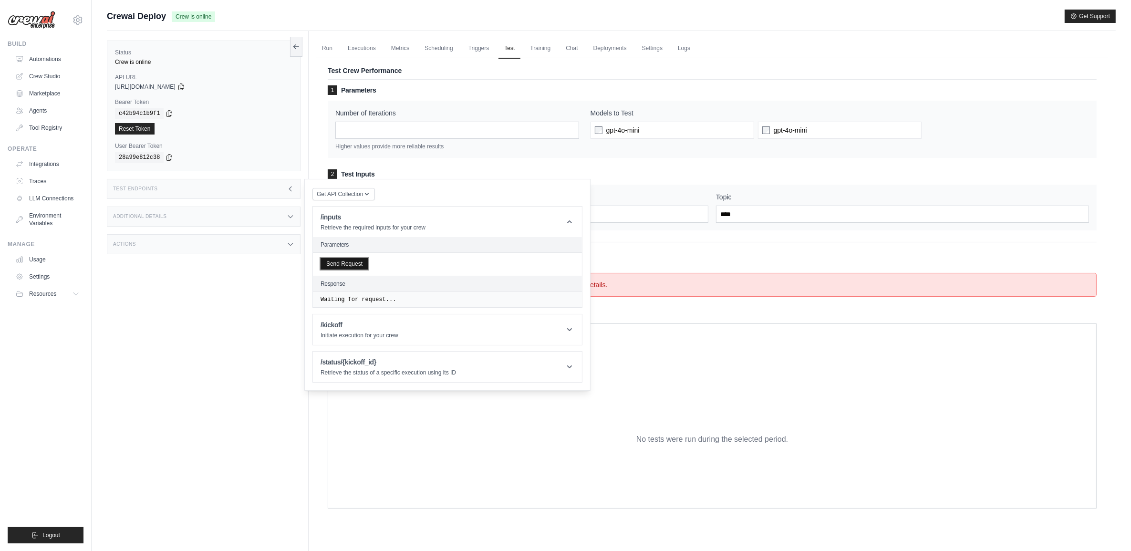
click at [363, 264] on button "Send Request" at bounding box center [344, 263] width 48 height 11
click at [385, 384] on p "Initiate execution for your crew" at bounding box center [359, 384] width 78 height 8
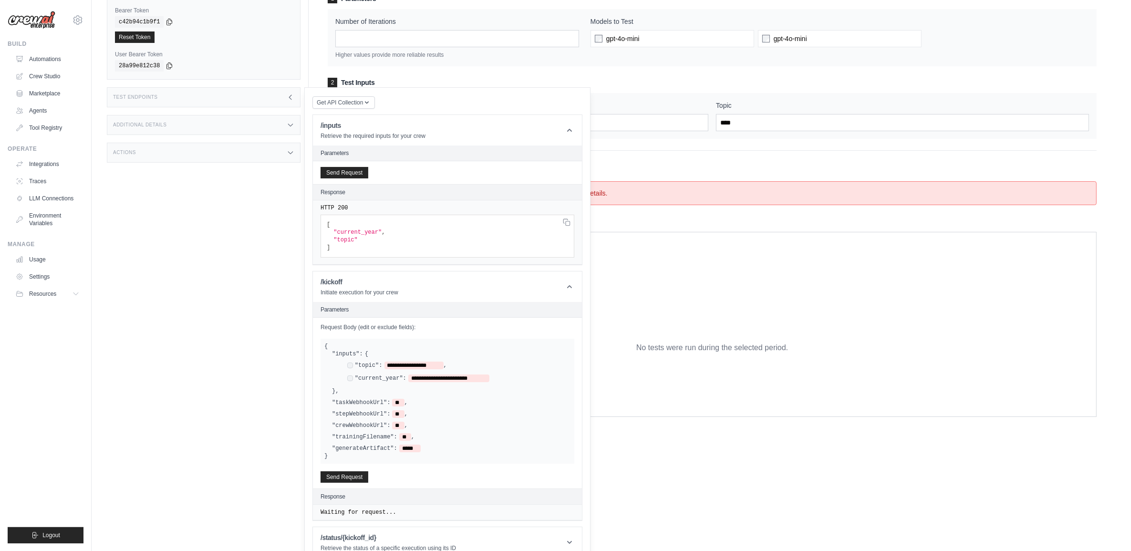
scroll to position [109, 0]
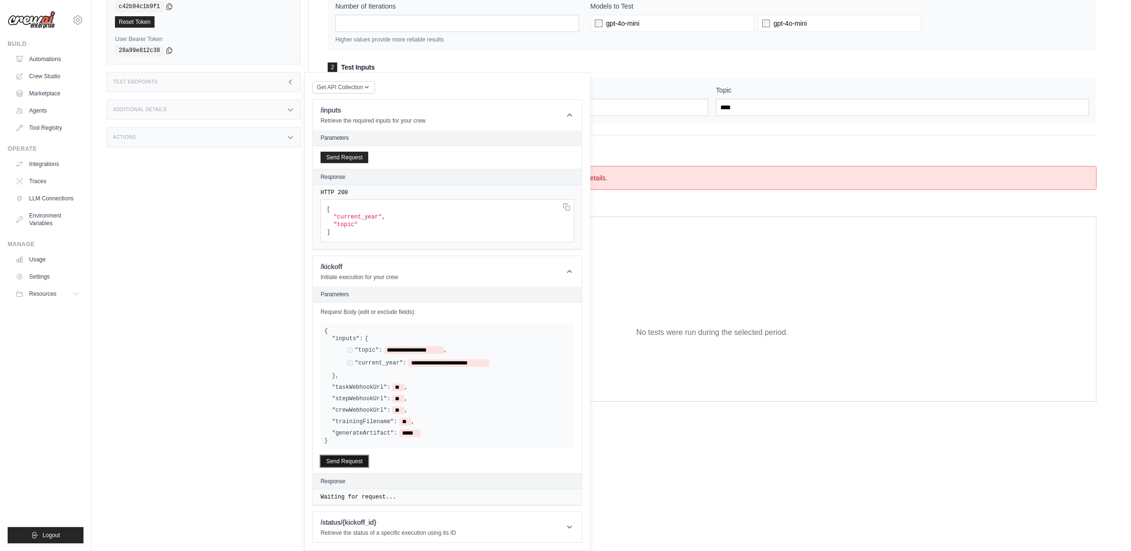
click at [330, 463] on button "Send Request" at bounding box center [344, 460] width 48 height 11
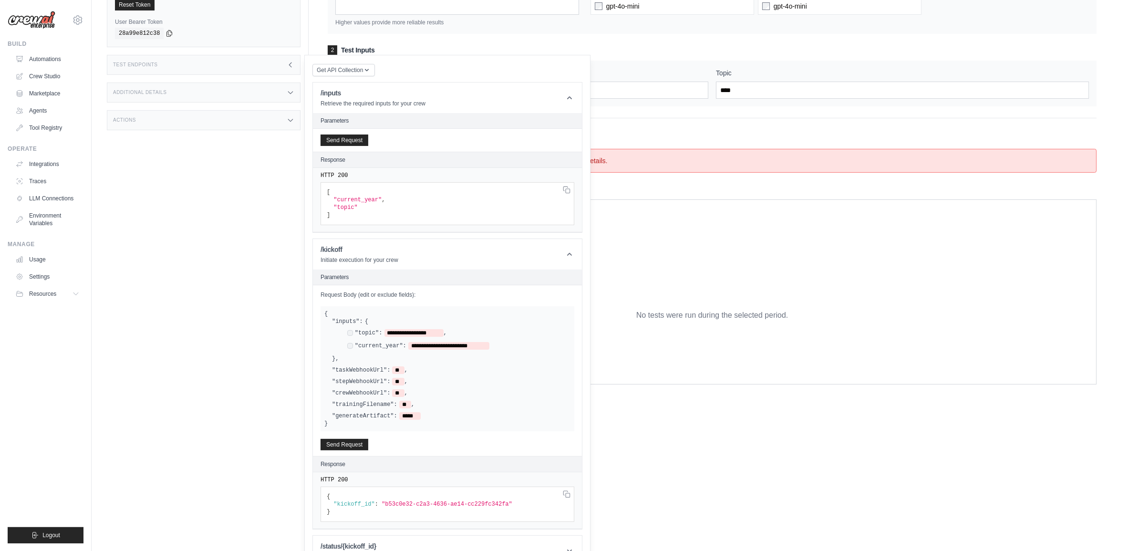
scroll to position [150, 0]
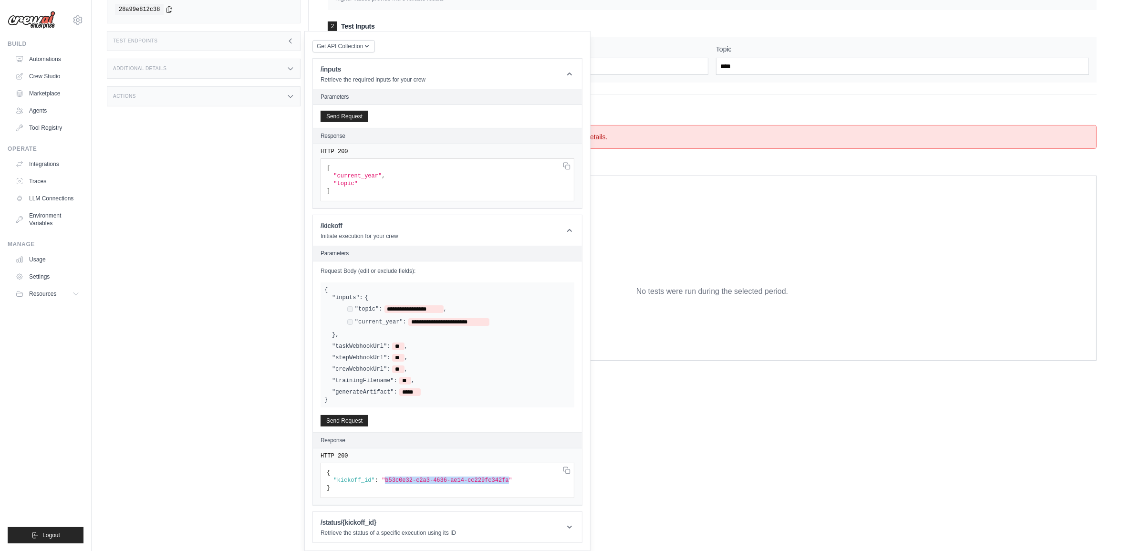
drag, startPoint x: 379, startPoint y: 477, endPoint x: 493, endPoint y: 480, distance: 113.5
click at [493, 480] on span ""b53c0e32-c2a3-4636-ae14-cc229fc342fa"" at bounding box center [446, 480] width 131 height 7
copy span "b53c0e32-c2a3-4636-ae14-cc229fc342fa"
drag, startPoint x: 357, startPoint y: 529, endPoint x: 368, endPoint y: 520, distance: 14.5
click at [358, 529] on p "Retrieve the status of a specific execution using its ID" at bounding box center [387, 533] width 135 height 8
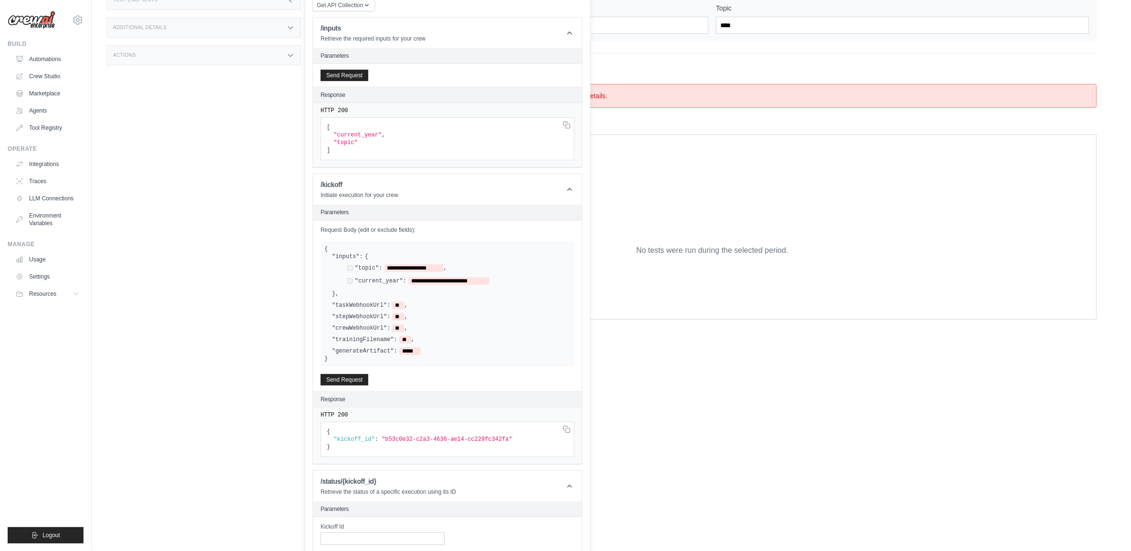
scroll to position [251, 0]
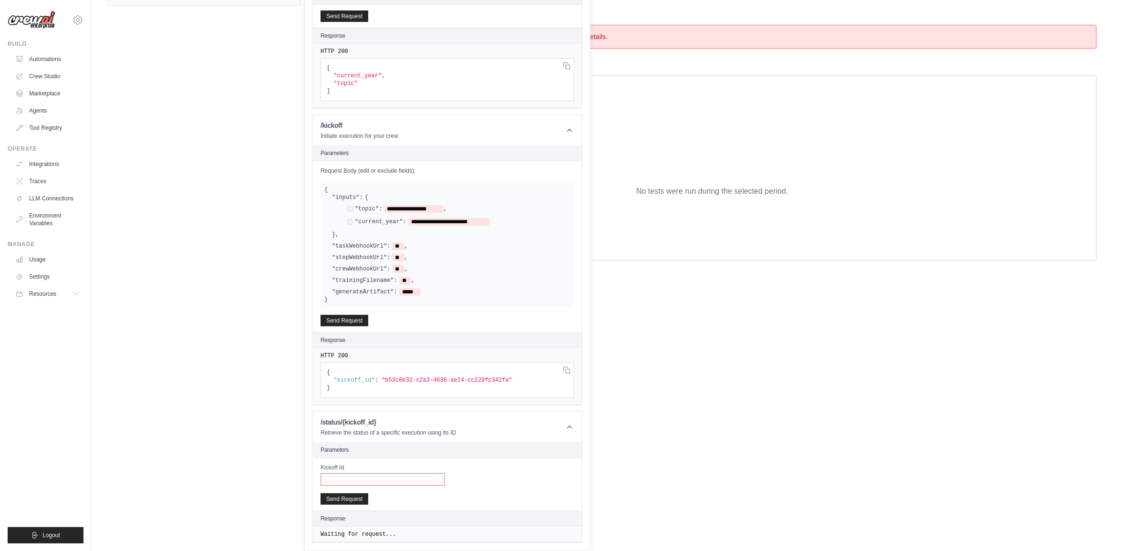
click at [371, 480] on input "Kickoff Id" at bounding box center [382, 479] width 124 height 12
paste input "**********"
type input "**********"
click at [356, 496] on button "Send Request" at bounding box center [344, 498] width 48 height 11
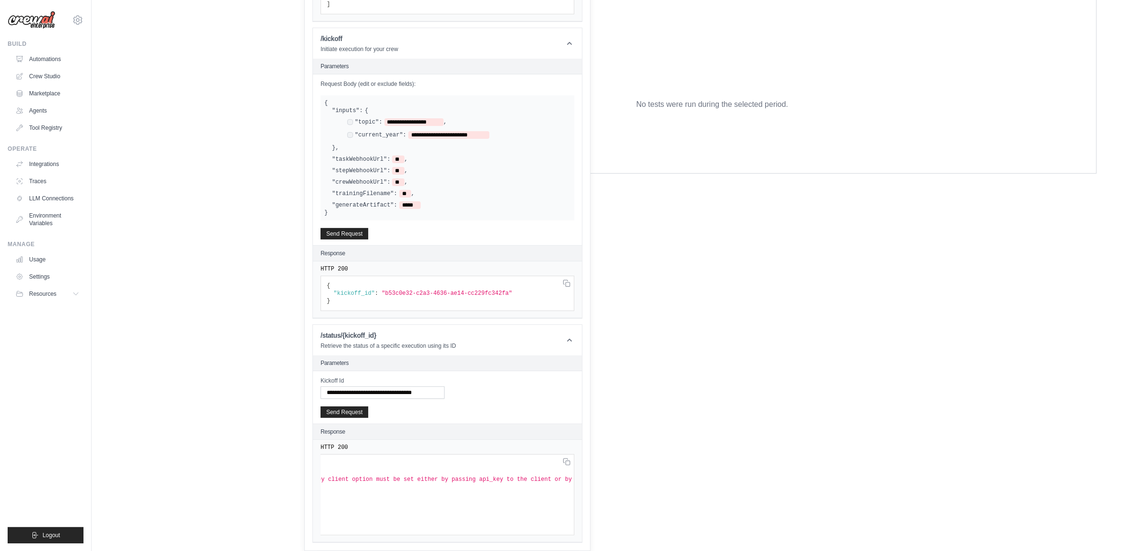
scroll to position [0, 433]
drag, startPoint x: 225, startPoint y: 148, endPoint x: 359, endPoint y: 79, distance: 151.0
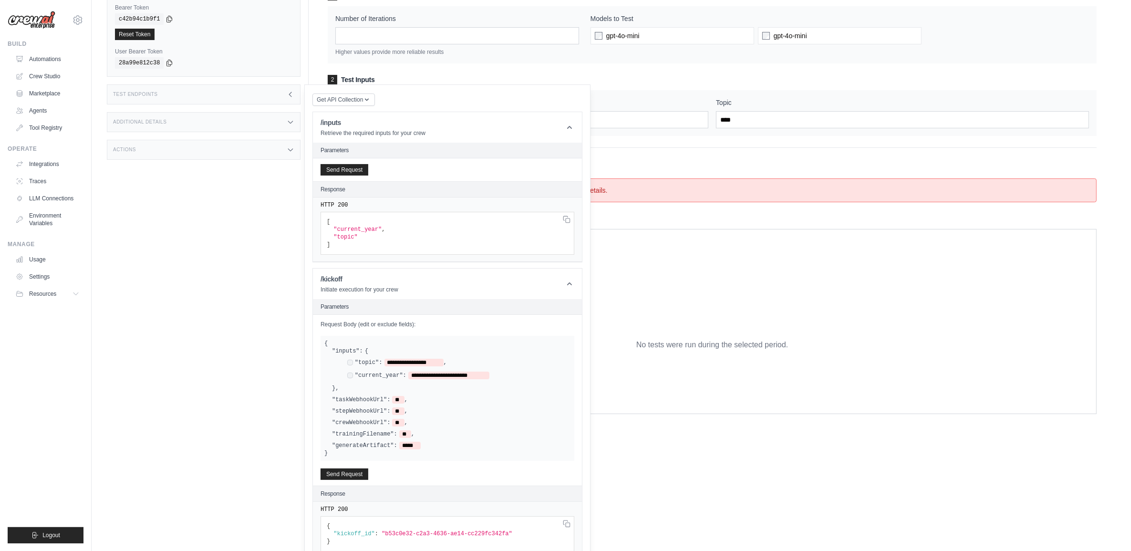
scroll to position [49, 0]
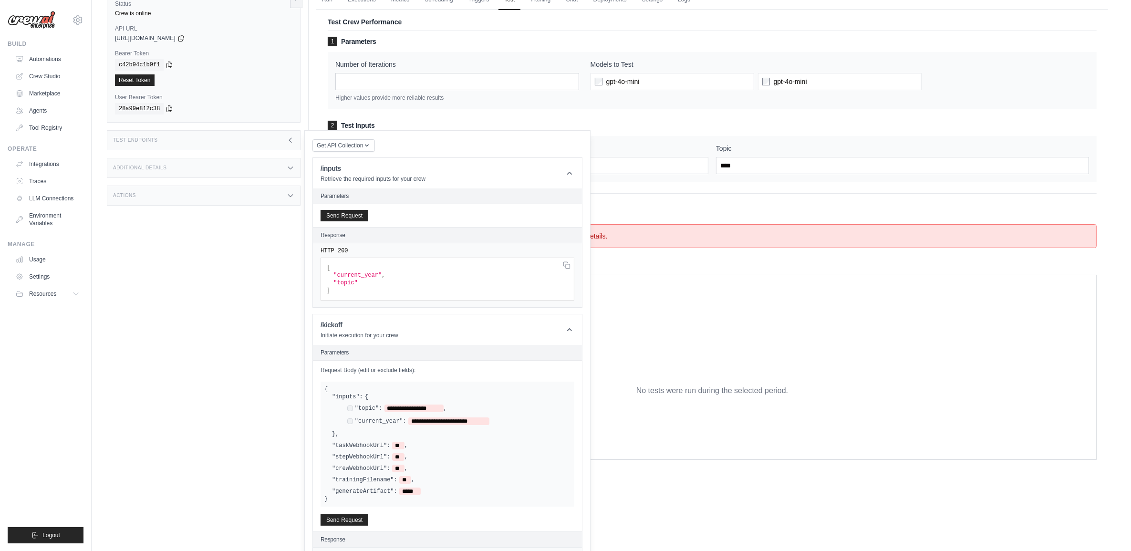
drag, startPoint x: 292, startPoint y: 132, endPoint x: 296, endPoint y: 139, distance: 8.1
click at [293, 135] on div "Test Endpoints" at bounding box center [204, 140] width 194 height 20
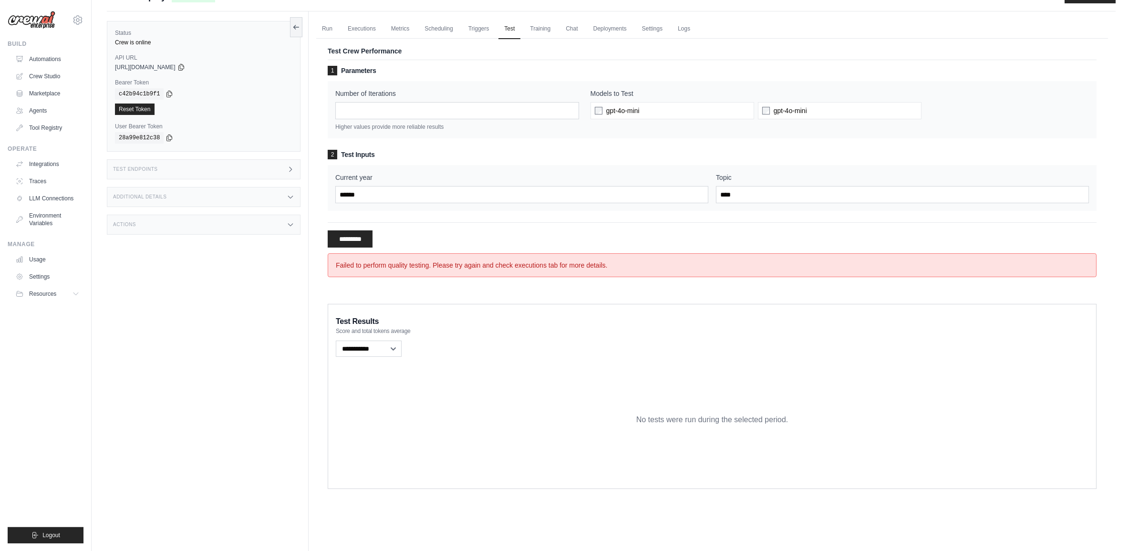
scroll to position [0, 0]
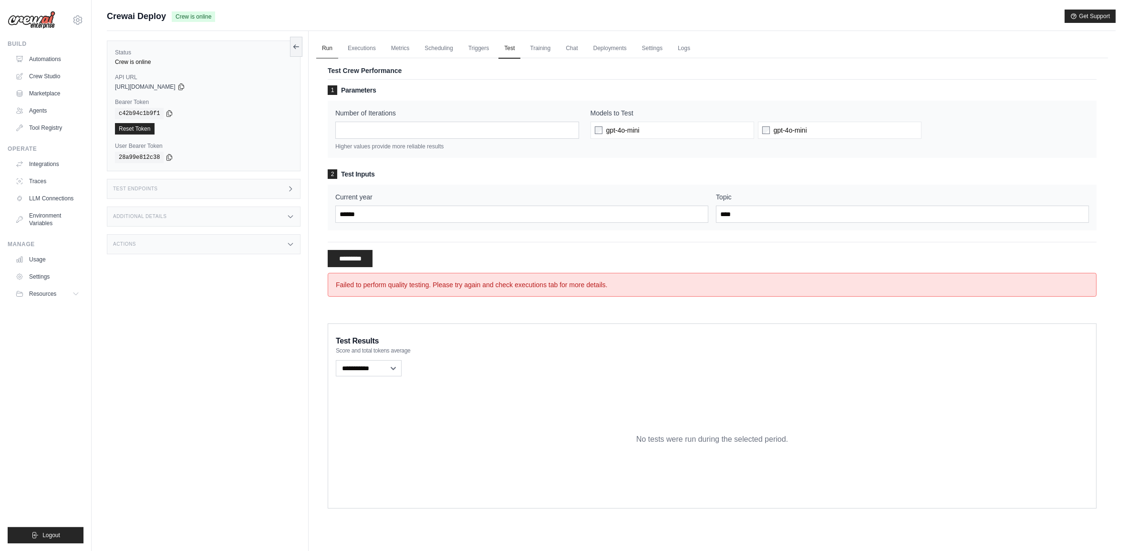
click at [320, 49] on link "Run" at bounding box center [327, 49] width 22 height 20
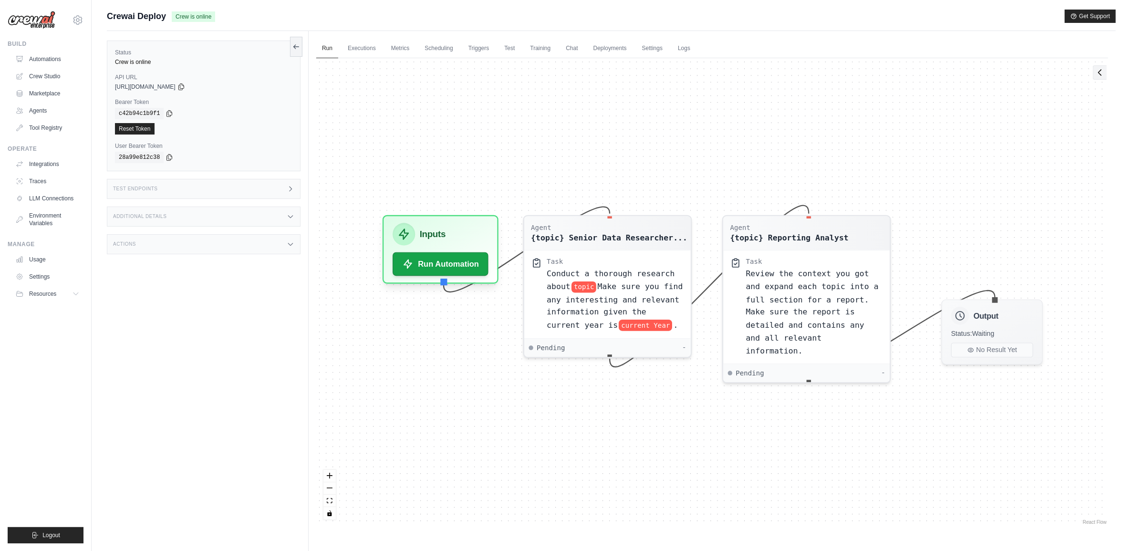
click at [1102, 75] on icon at bounding box center [1100, 73] width 10 height 10
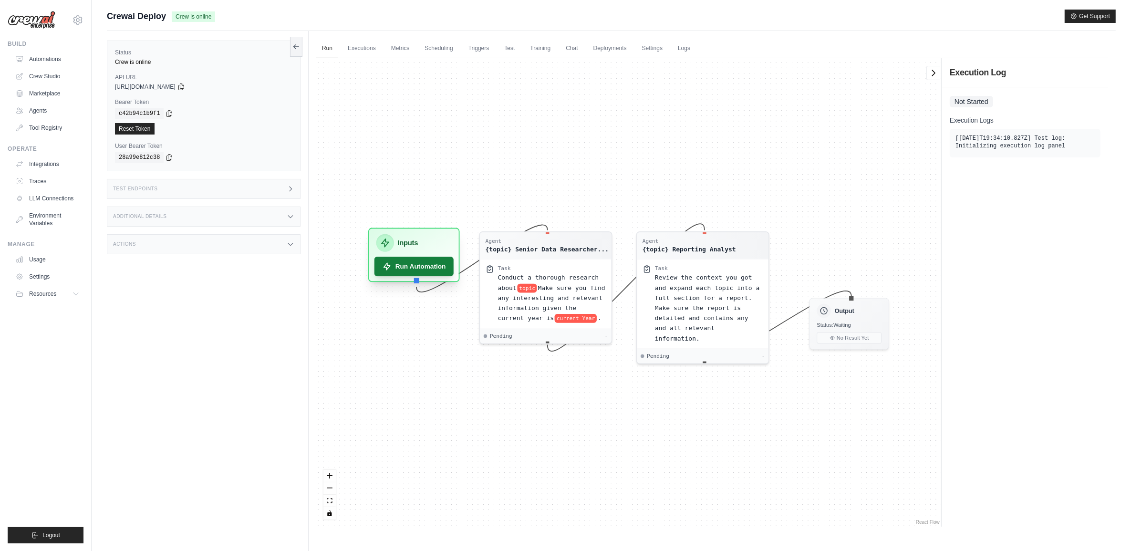
click at [406, 268] on button "Run Automation" at bounding box center [413, 267] width 79 height 20
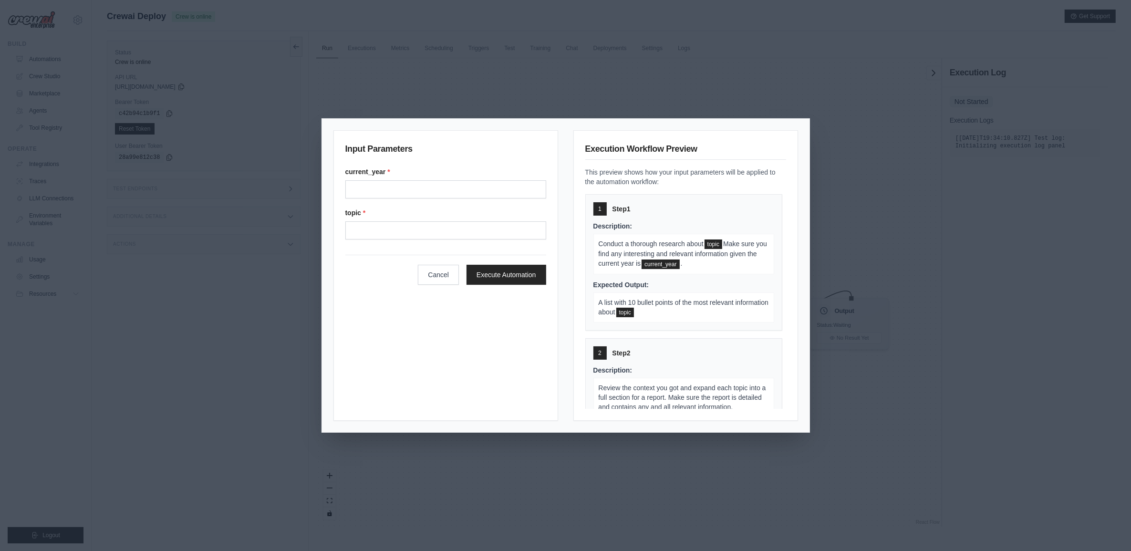
click at [878, 344] on div "Input Parameters current_year * topic * Cancel Execute Automation Execution Wor…" at bounding box center [565, 275] width 1131 height 551
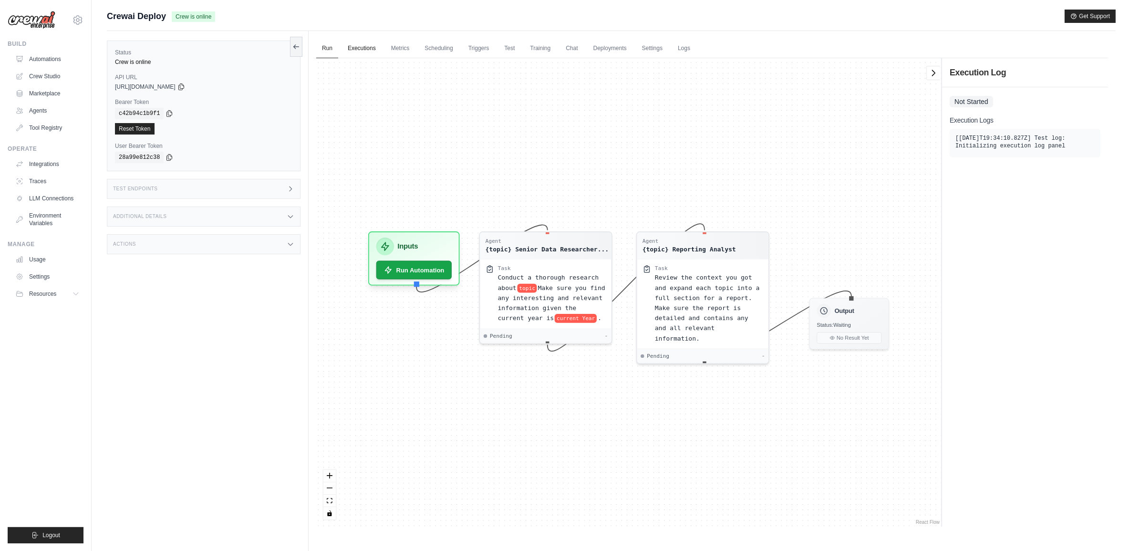
click at [359, 48] on link "Executions" at bounding box center [362, 49] width 40 height 20
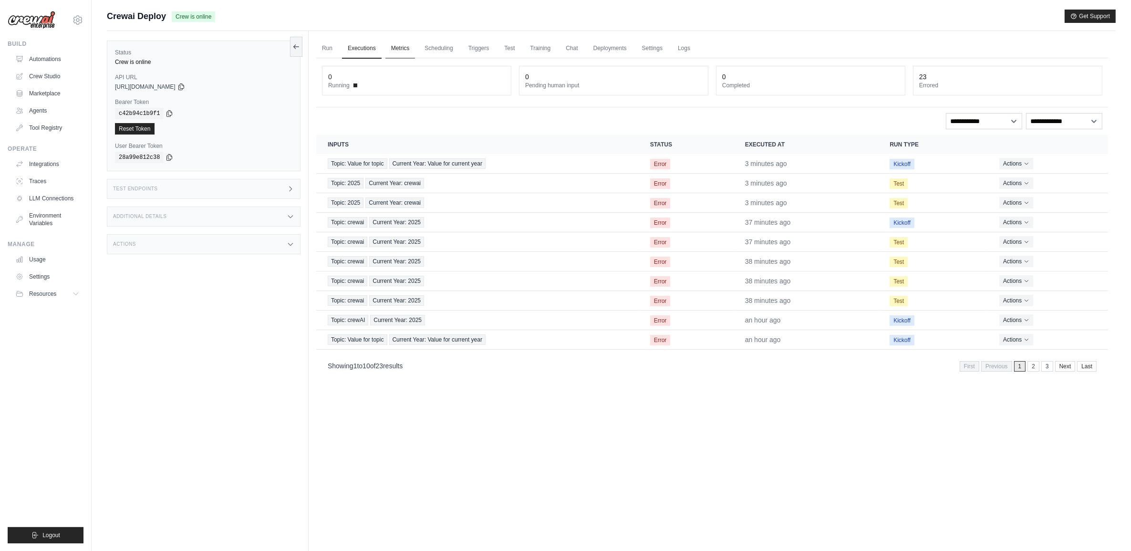
click at [393, 45] on link "Metrics" at bounding box center [400, 49] width 30 height 20
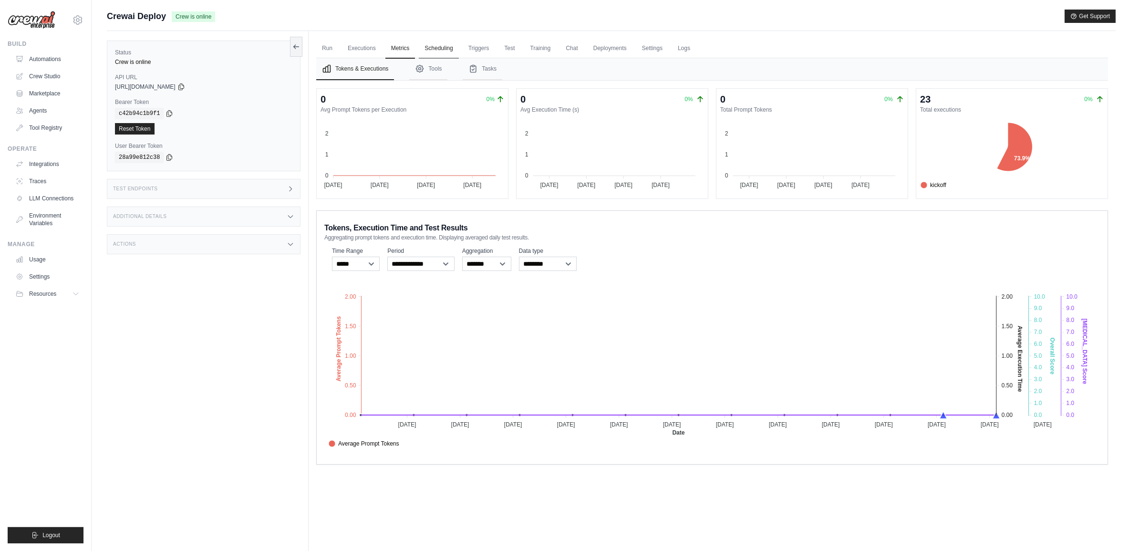
click at [447, 52] on link "Scheduling" at bounding box center [439, 49] width 40 height 20
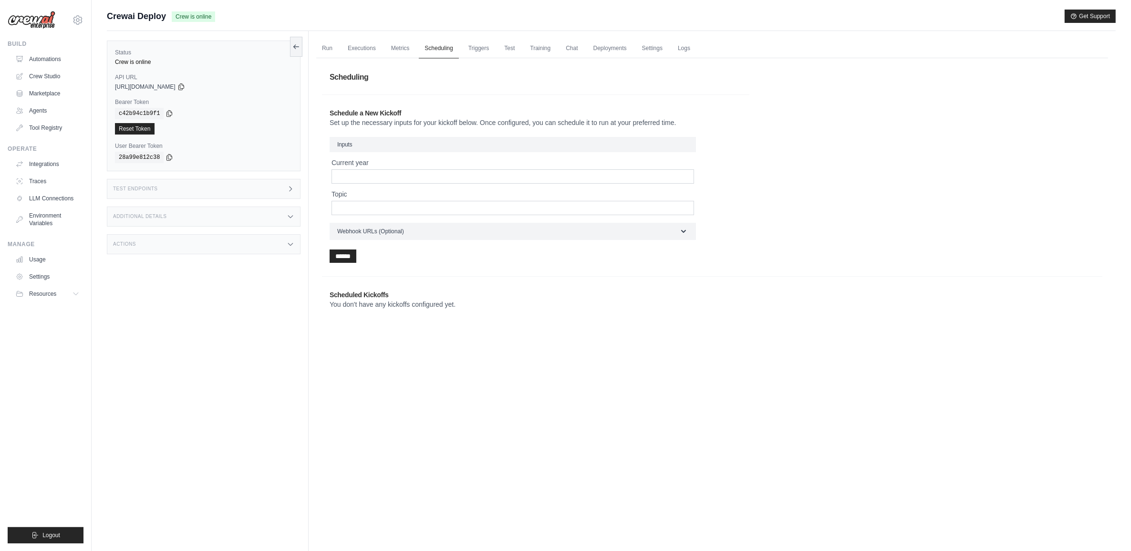
click at [457, 48] on link "Scheduling" at bounding box center [439, 49] width 40 height 20
click at [492, 43] on link "Triggers" at bounding box center [479, 49] width 32 height 20
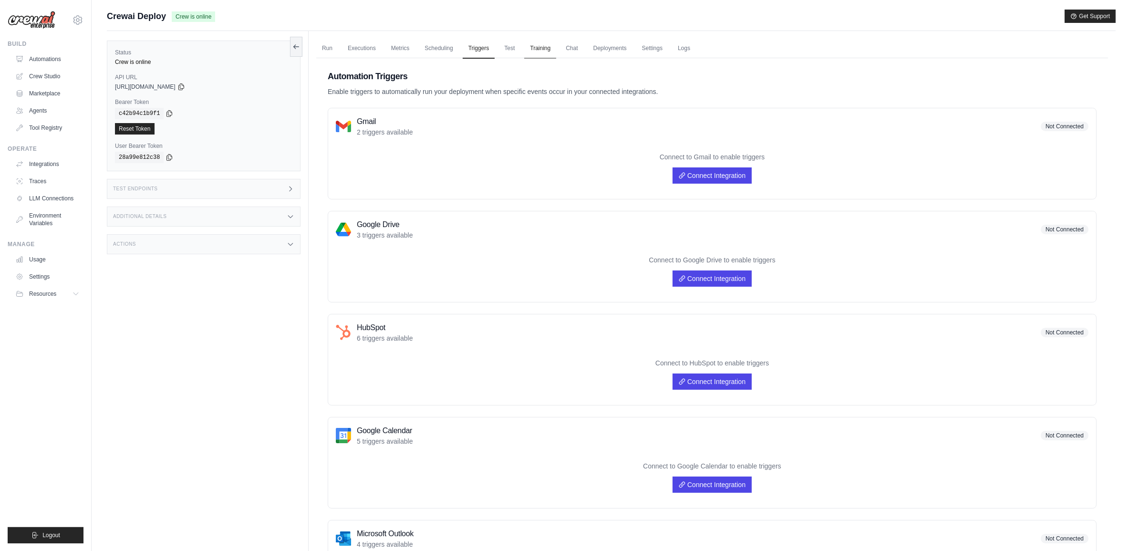
click at [527, 48] on link "Training" at bounding box center [540, 49] width 32 height 20
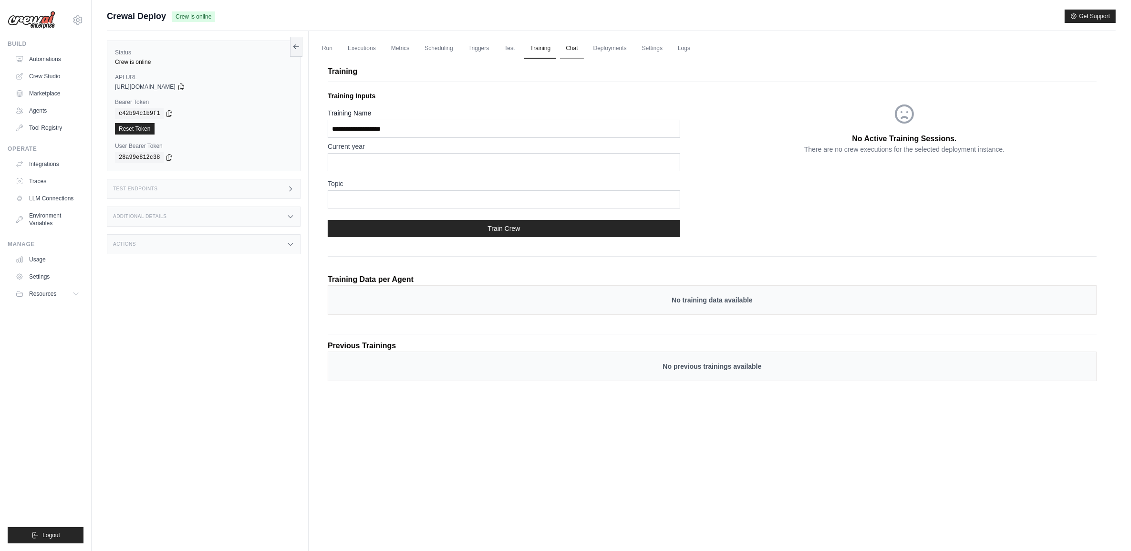
click at [564, 48] on link "Chat" at bounding box center [571, 49] width 23 height 20
click at [617, 52] on link "Deployments" at bounding box center [610, 49] width 45 height 20
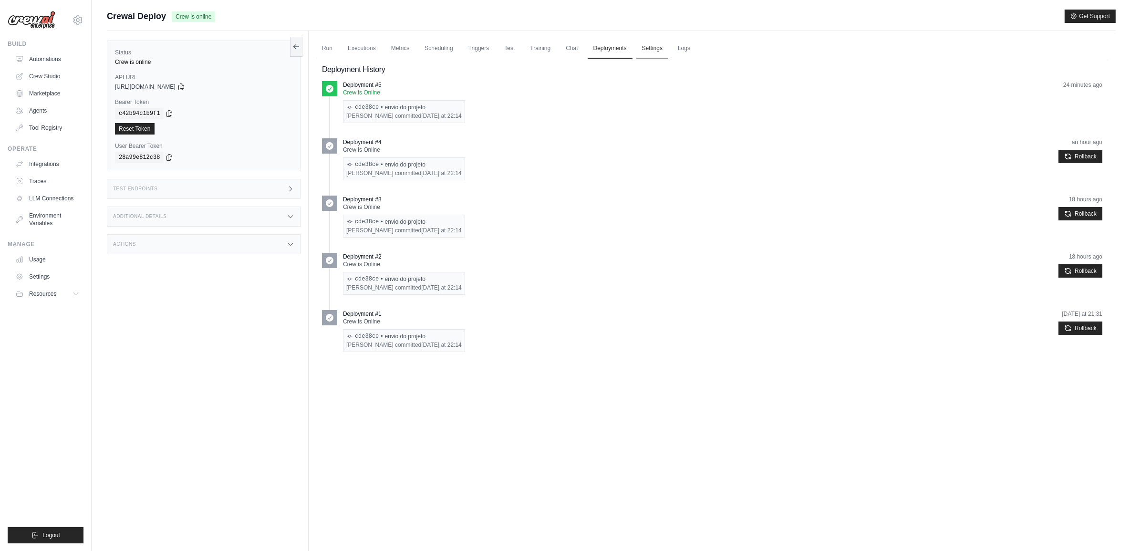
click at [642, 55] on link "Settings" at bounding box center [652, 49] width 32 height 20
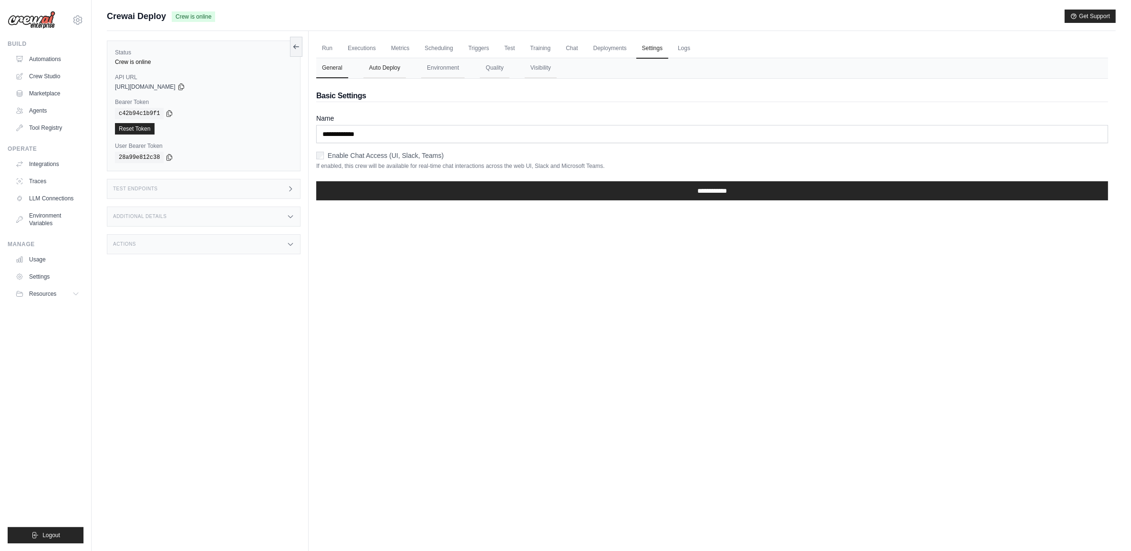
click at [369, 62] on button "Auto Deploy" at bounding box center [384, 68] width 42 height 20
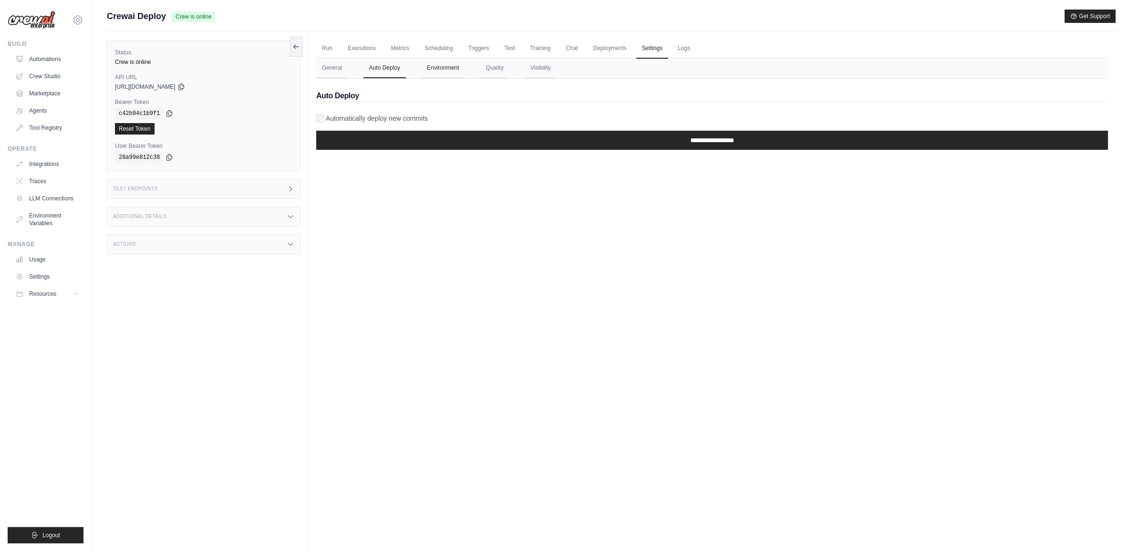
click at [457, 72] on button "Environment" at bounding box center [442, 68] width 43 height 20
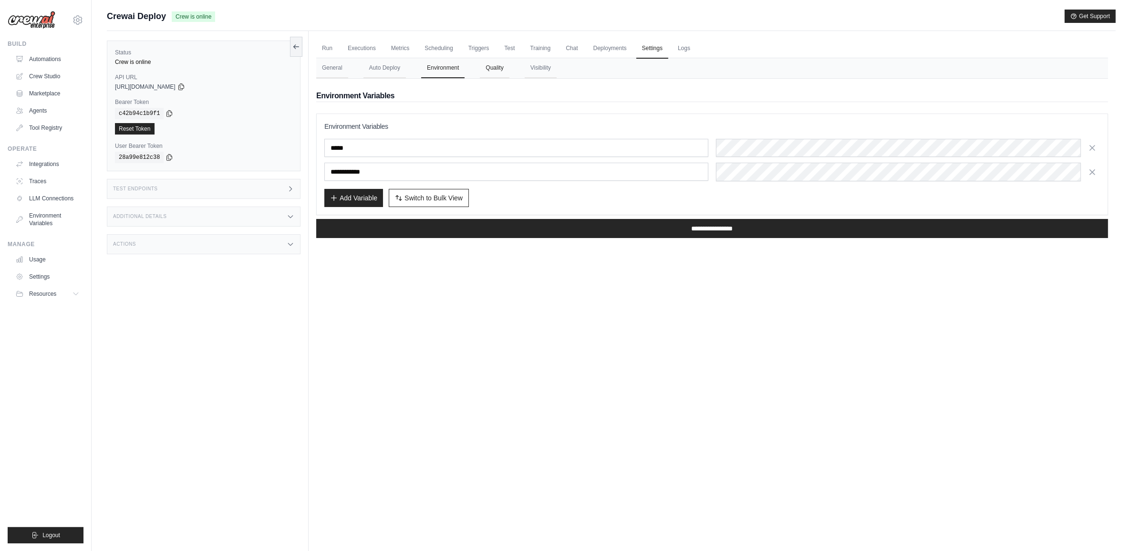
click at [486, 70] on button "Quality" at bounding box center [494, 68] width 29 height 20
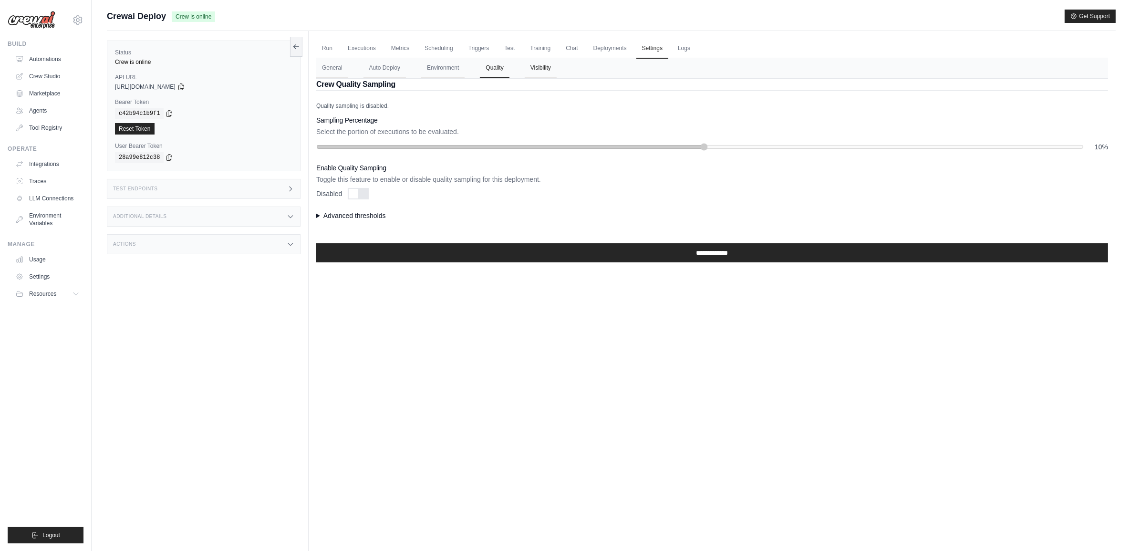
click at [553, 62] on button "Visibility" at bounding box center [541, 68] width 32 height 20
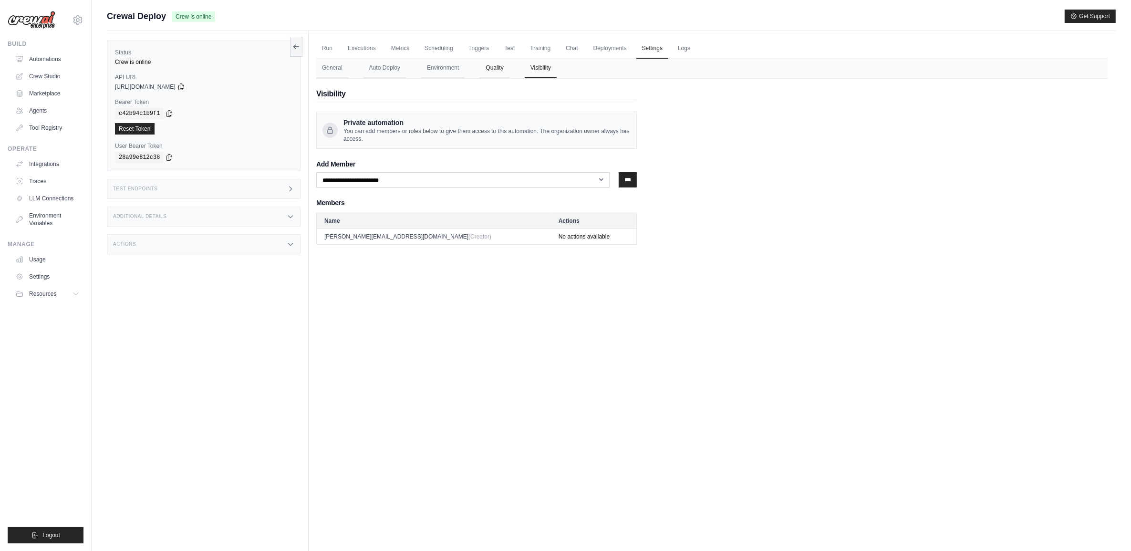
click at [501, 63] on button "Quality" at bounding box center [494, 68] width 29 height 20
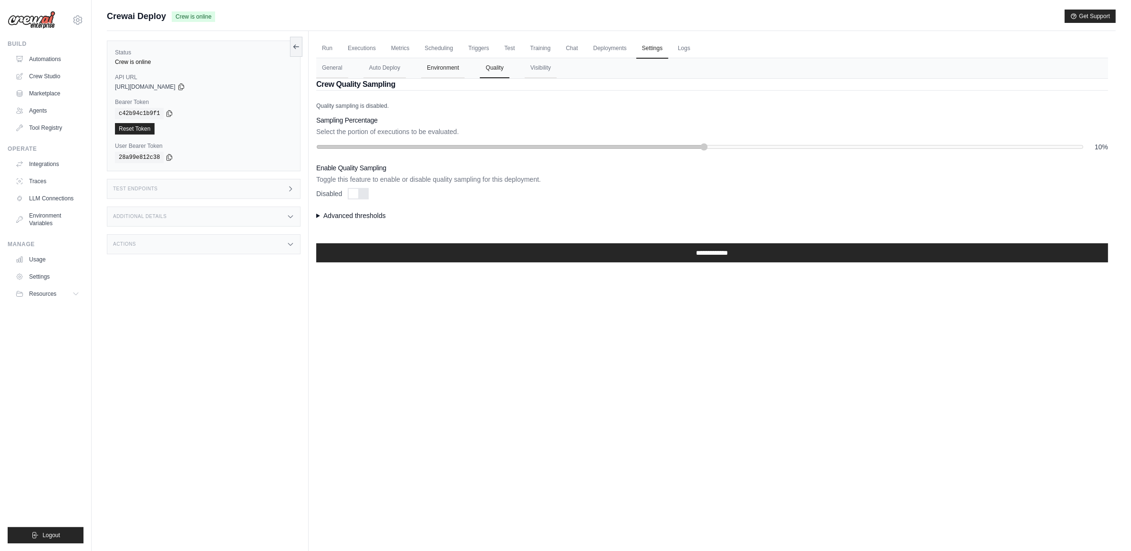
click at [460, 62] on button "Environment" at bounding box center [442, 68] width 43 height 20
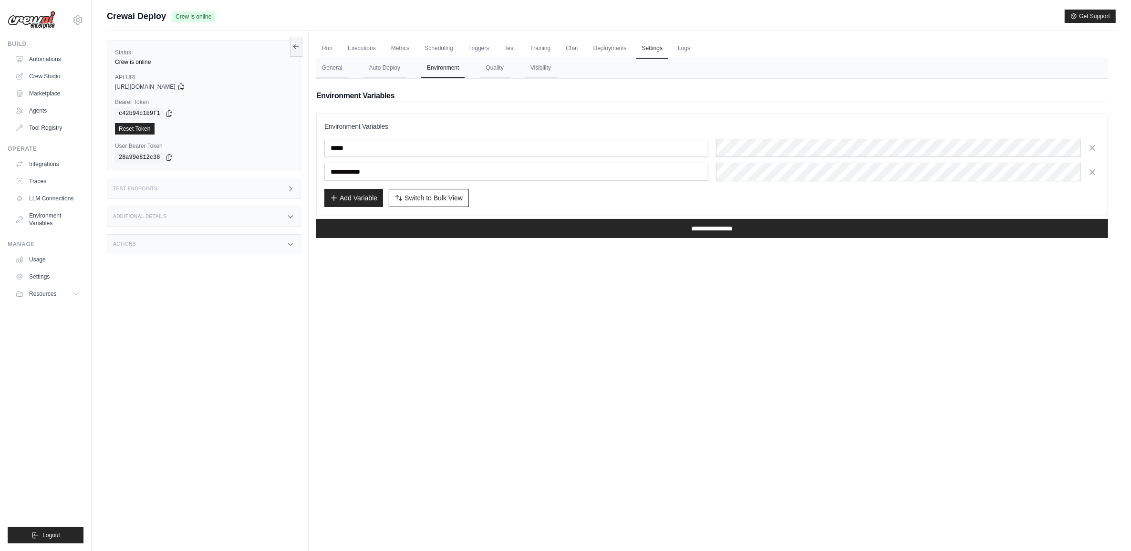
click at [404, 201] on span "Switch to Bulk View" at bounding box center [433, 198] width 58 height 10
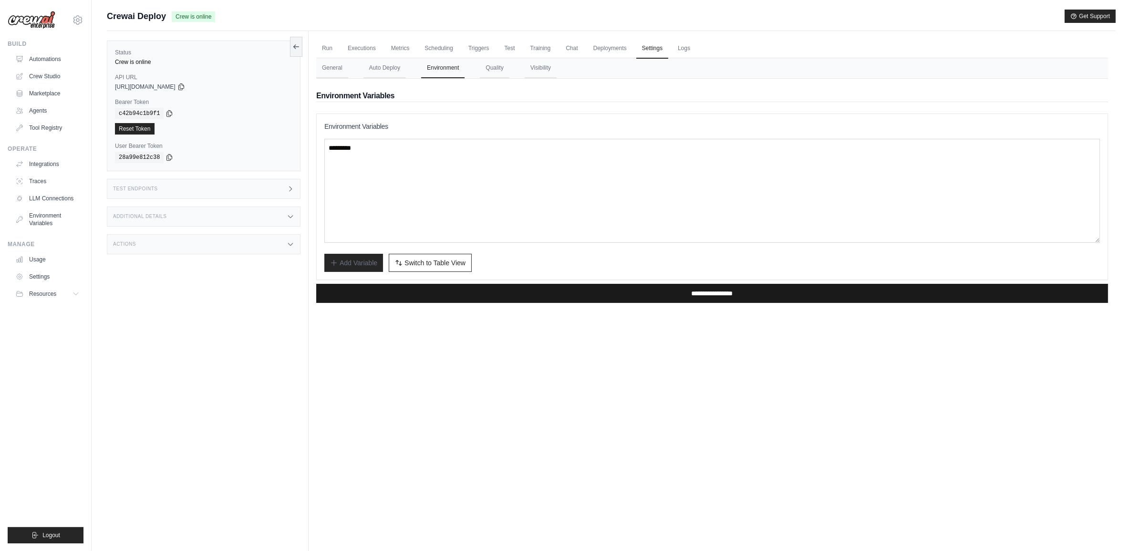
click at [681, 291] on input "**********" at bounding box center [712, 293] width 792 height 19
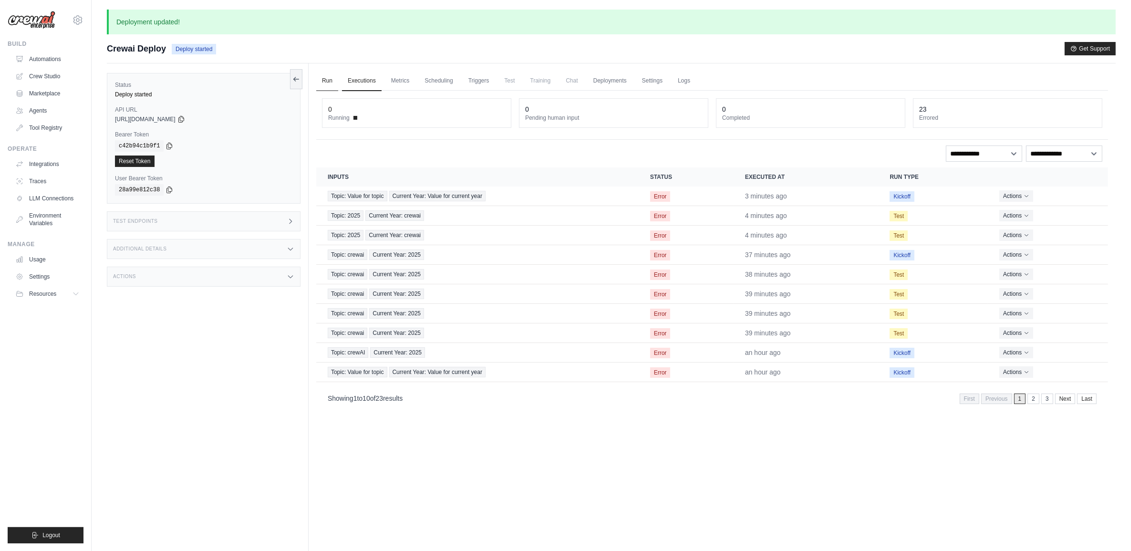
click at [328, 77] on link "Run" at bounding box center [327, 81] width 22 height 20
